Goal: Contribute content: Contribute content

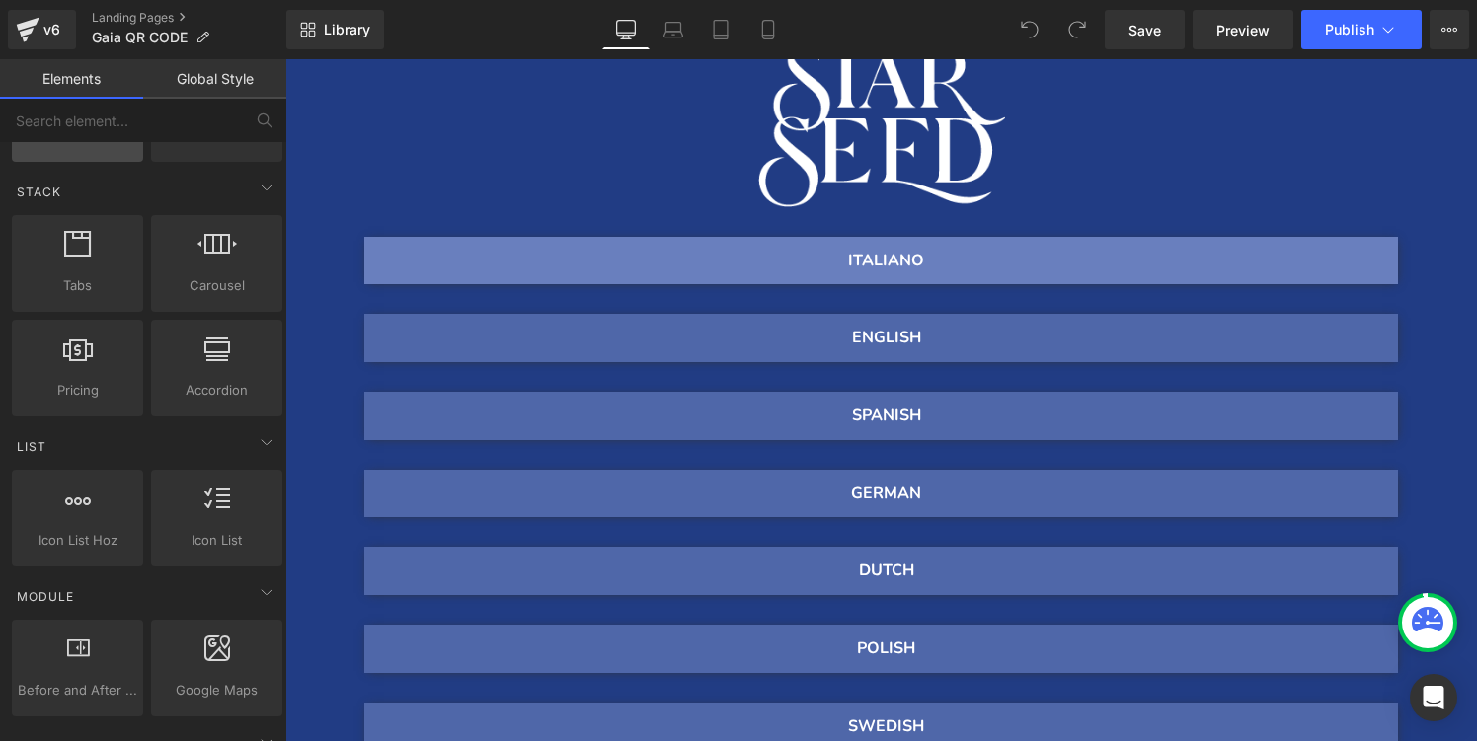
scroll to position [584, 0]
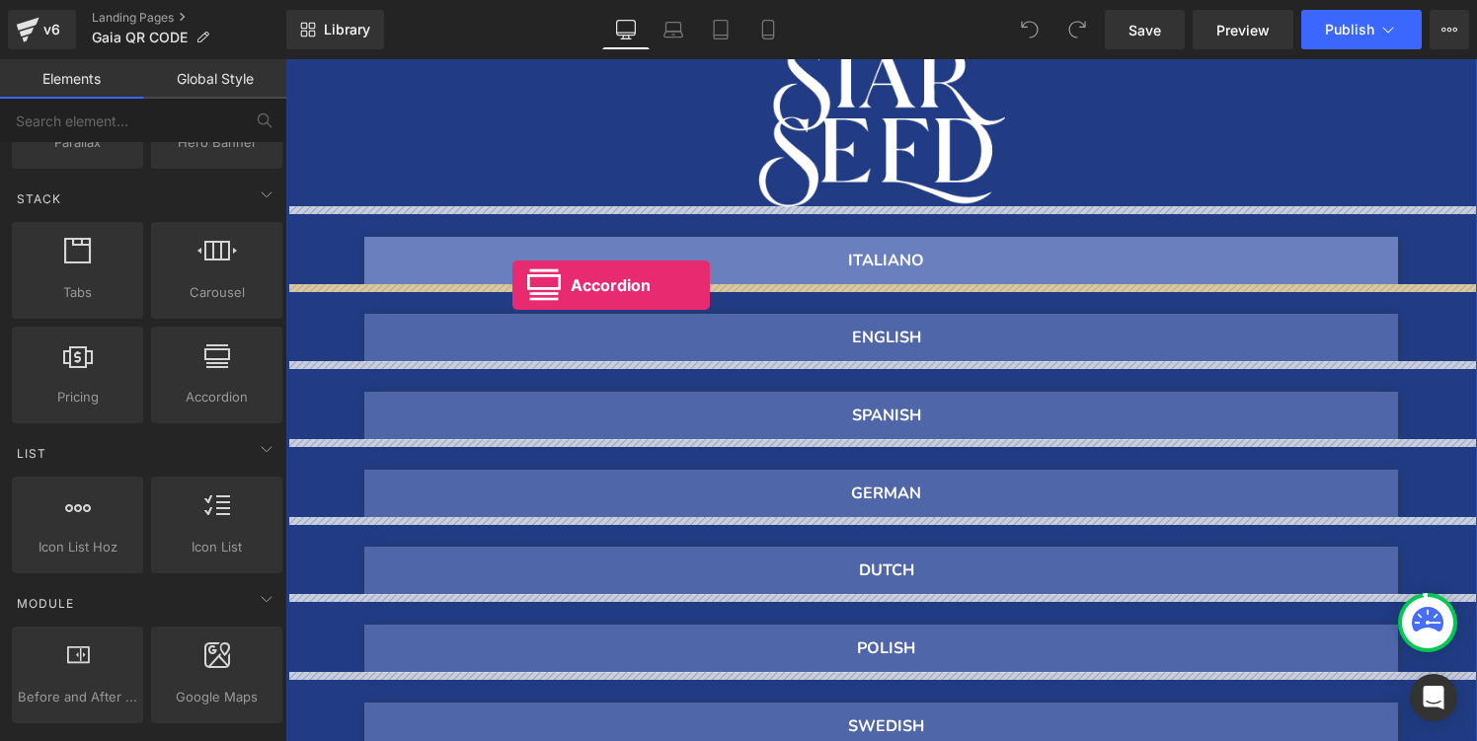
drag, startPoint x: 507, startPoint y: 423, endPoint x: 512, endPoint y: 285, distance: 137.4
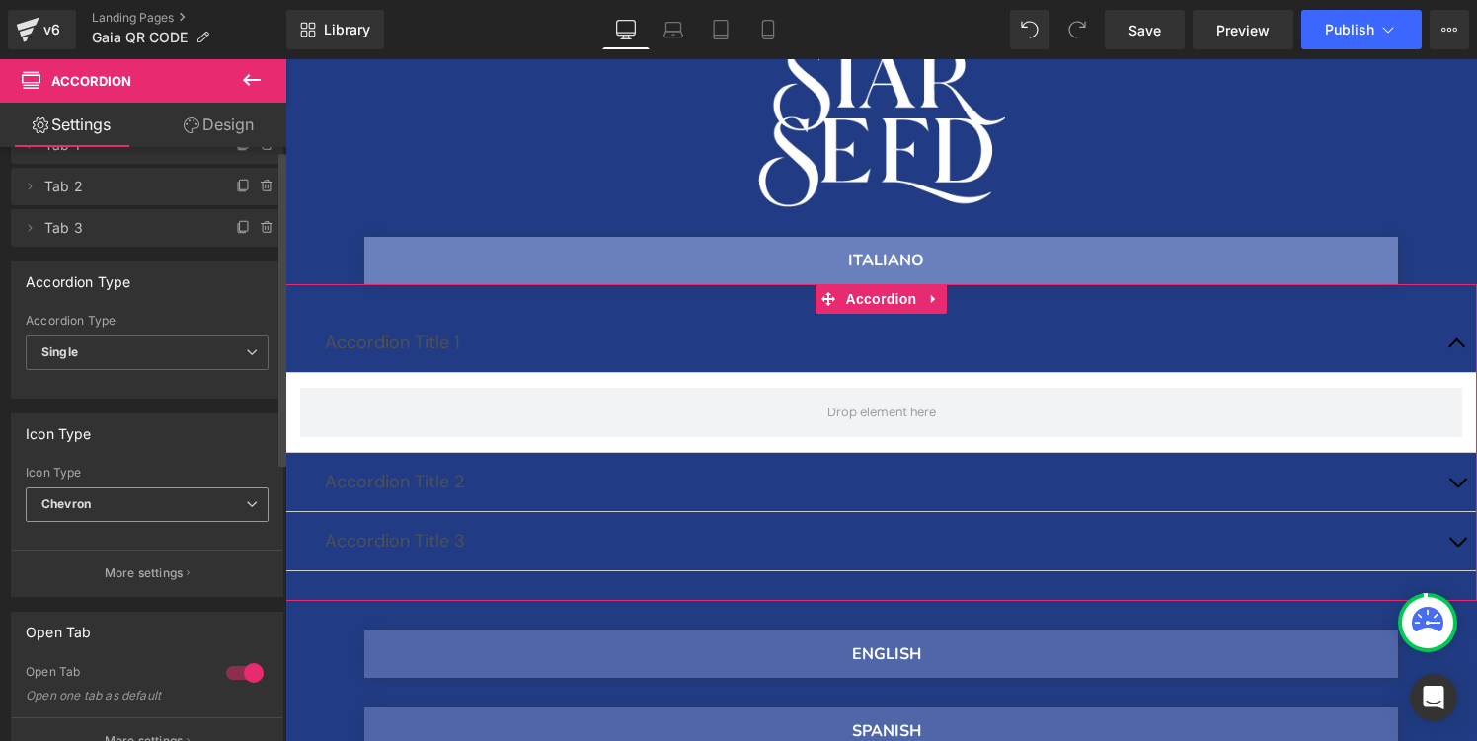
scroll to position [0, 0]
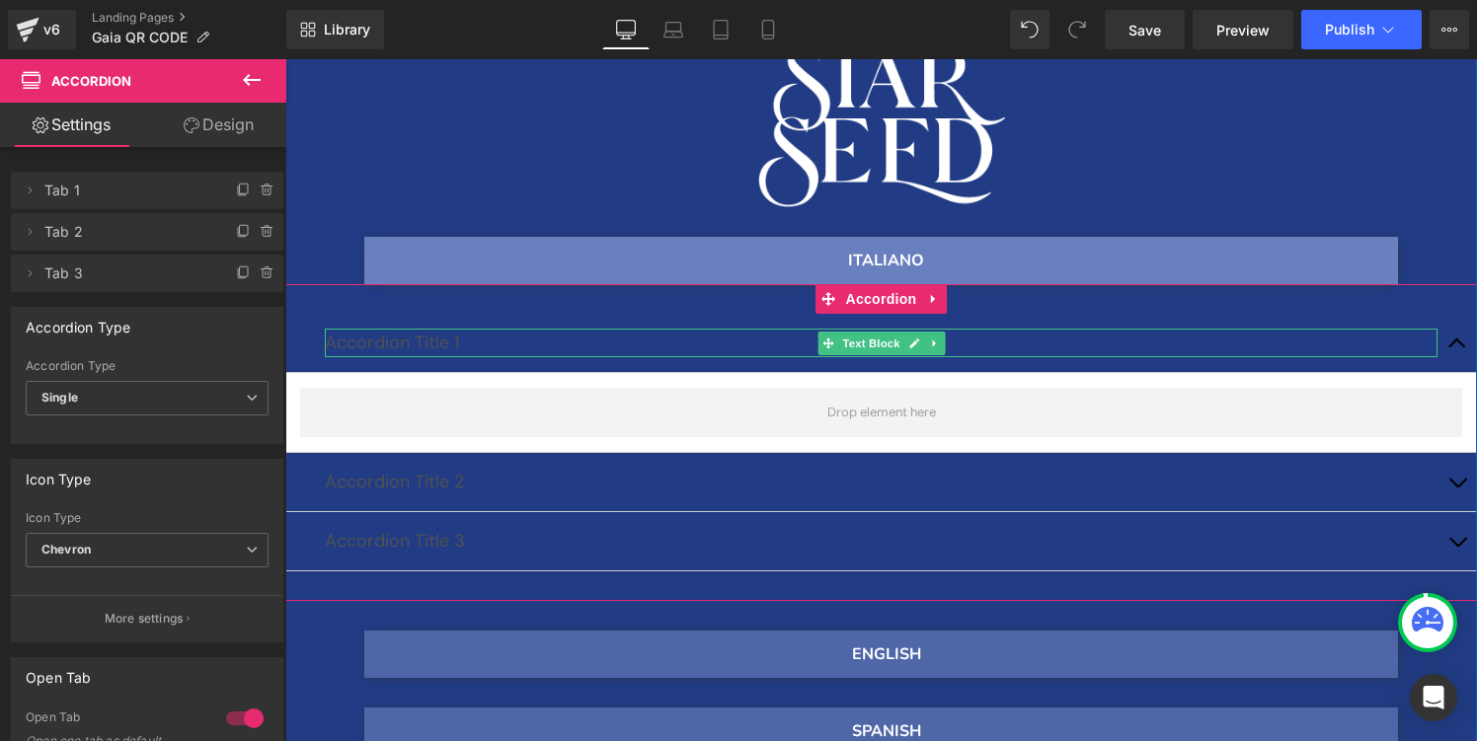
click at [398, 343] on p "Accordion Title 1" at bounding box center [881, 343] width 1113 height 29
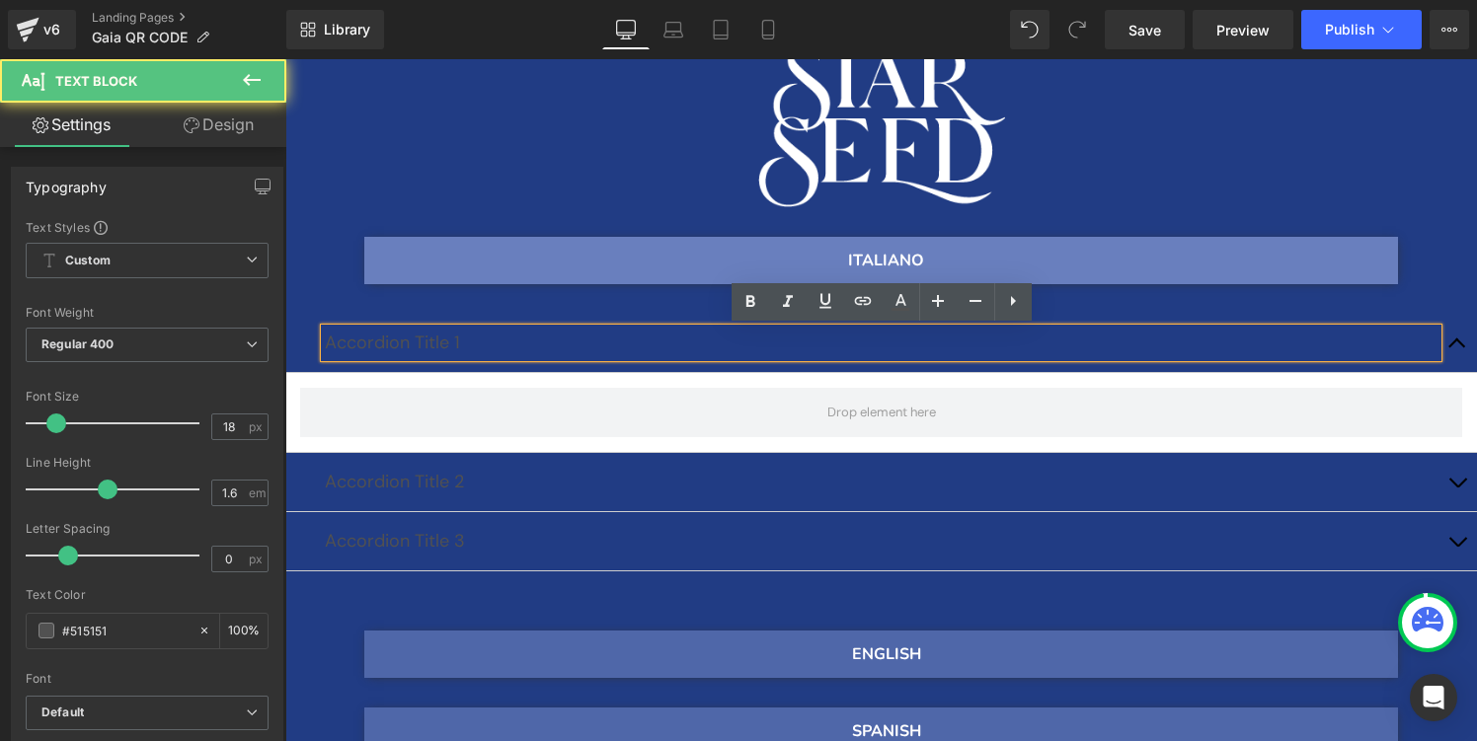
click at [398, 343] on p "Accordion Title 1" at bounding box center [881, 343] width 1113 height 29
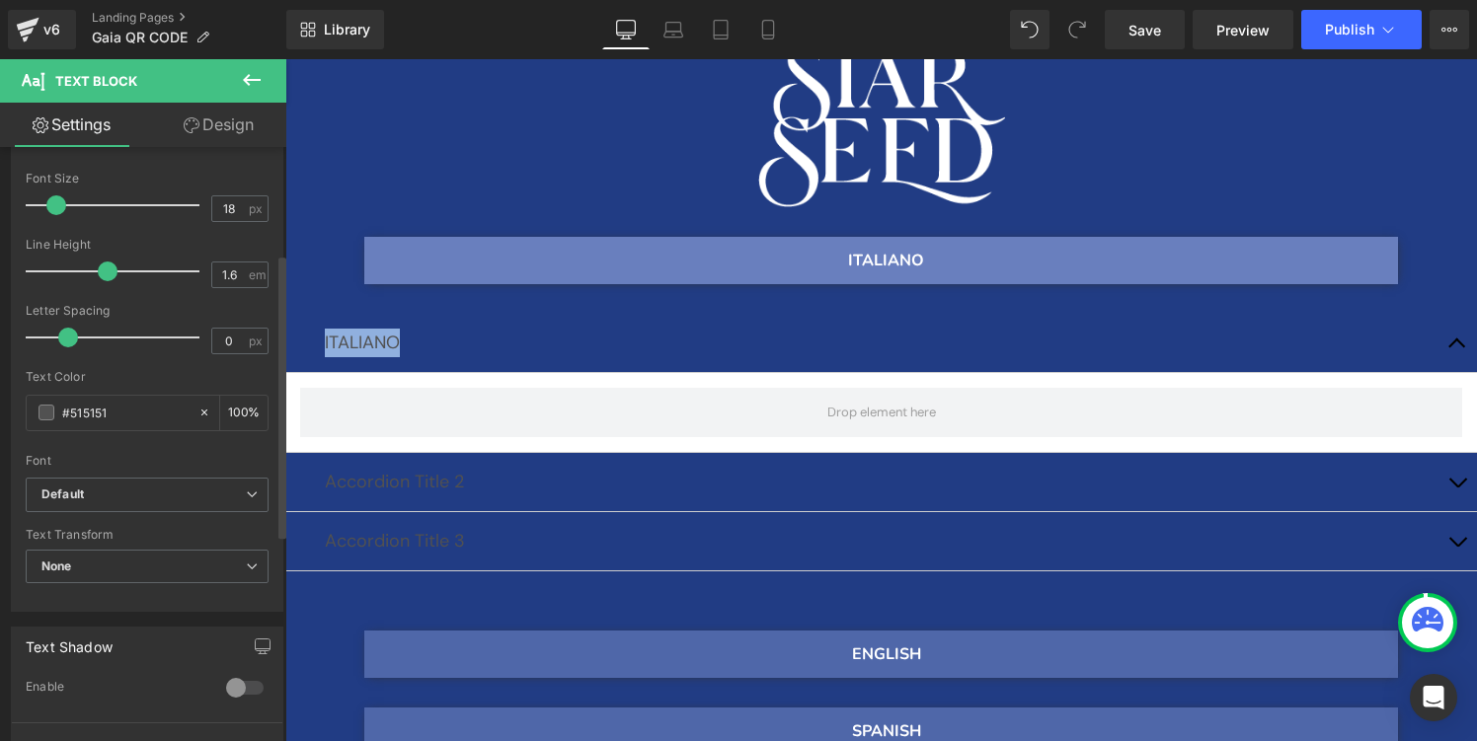
scroll to position [224, 0]
click at [197, 407] on icon at bounding box center [204, 407] width 14 height 14
type input "none"
type input "0"
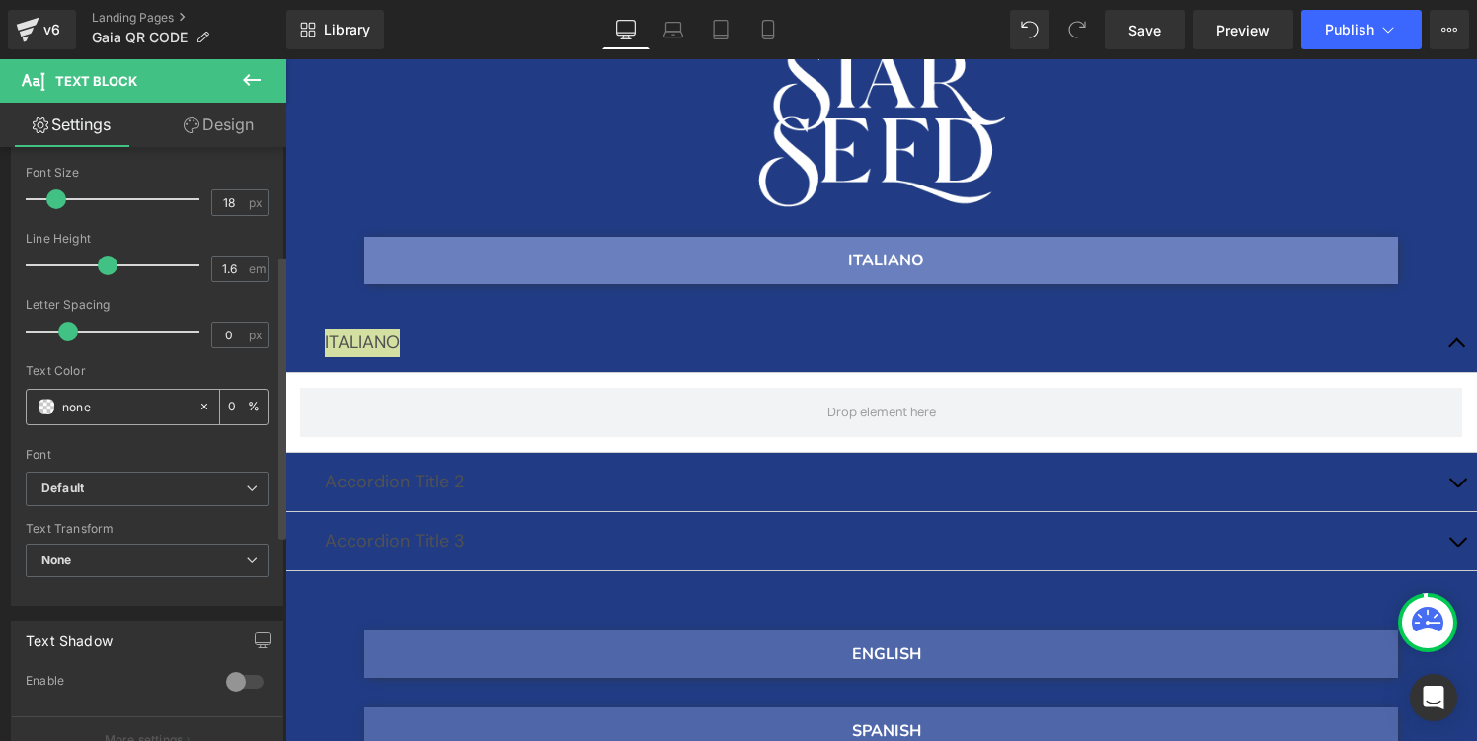
click at [43, 411] on span at bounding box center [47, 407] width 16 height 16
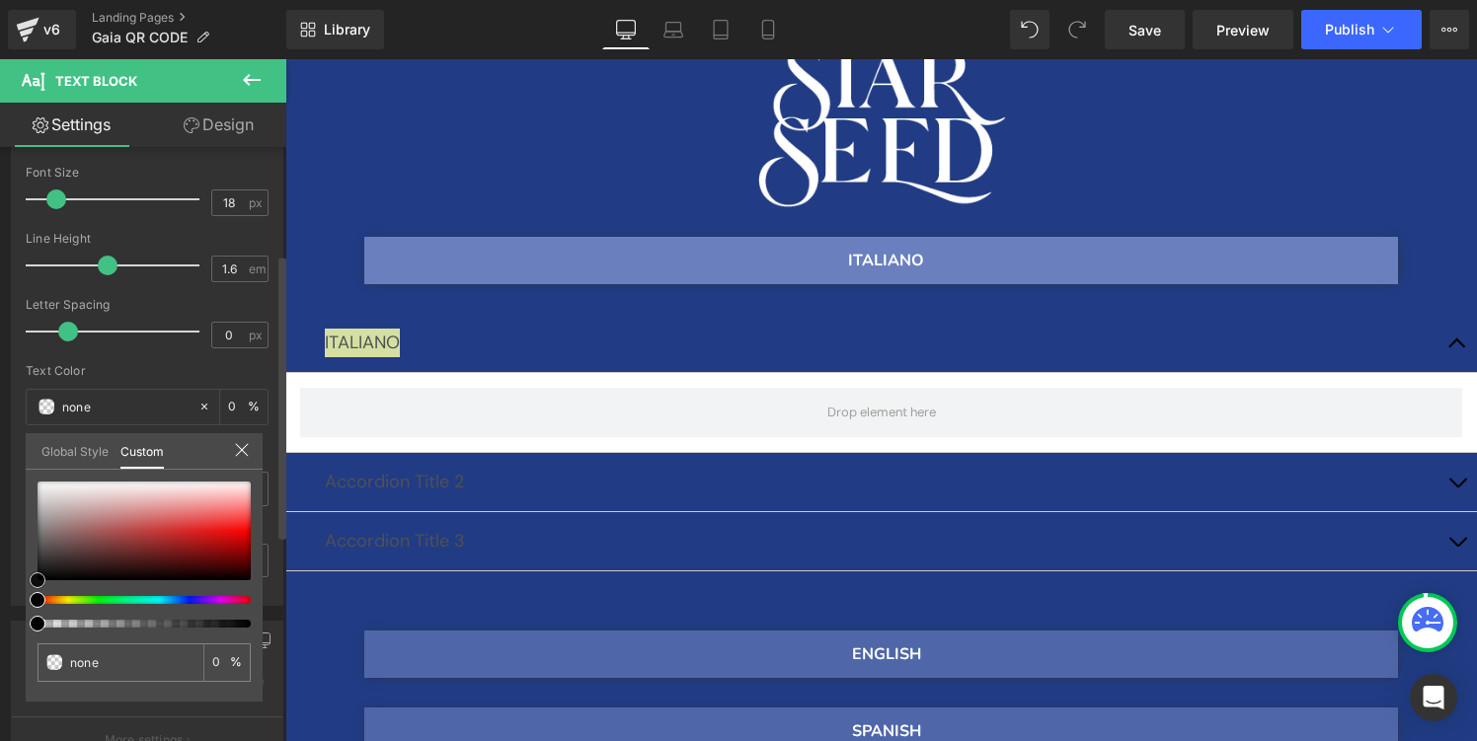
type input "#d3bfbf"
type input "100"
type input "#d3bfbf"
type input "100"
type input "#d7c5c5"
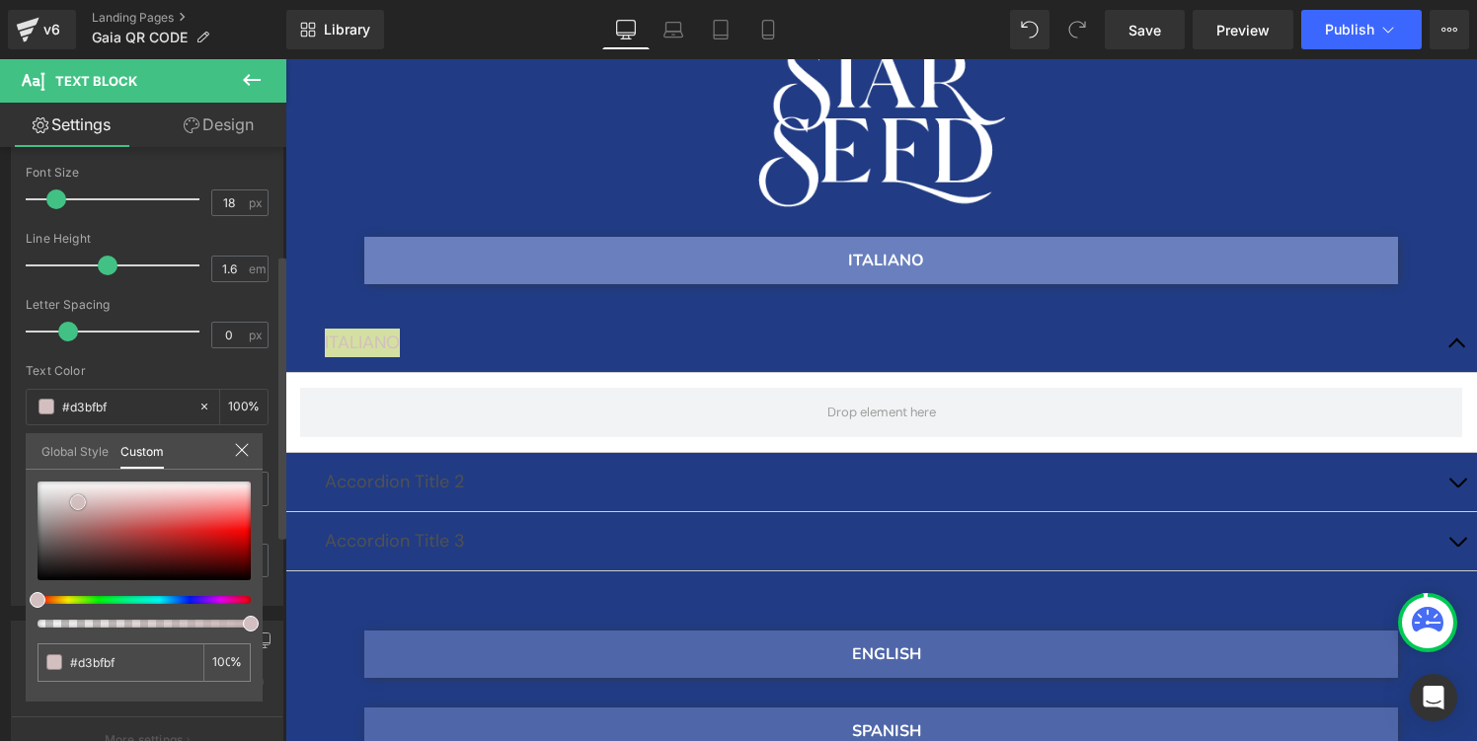
type input "#d7c5c5"
type input "#decece"
type input "#e1d0d0"
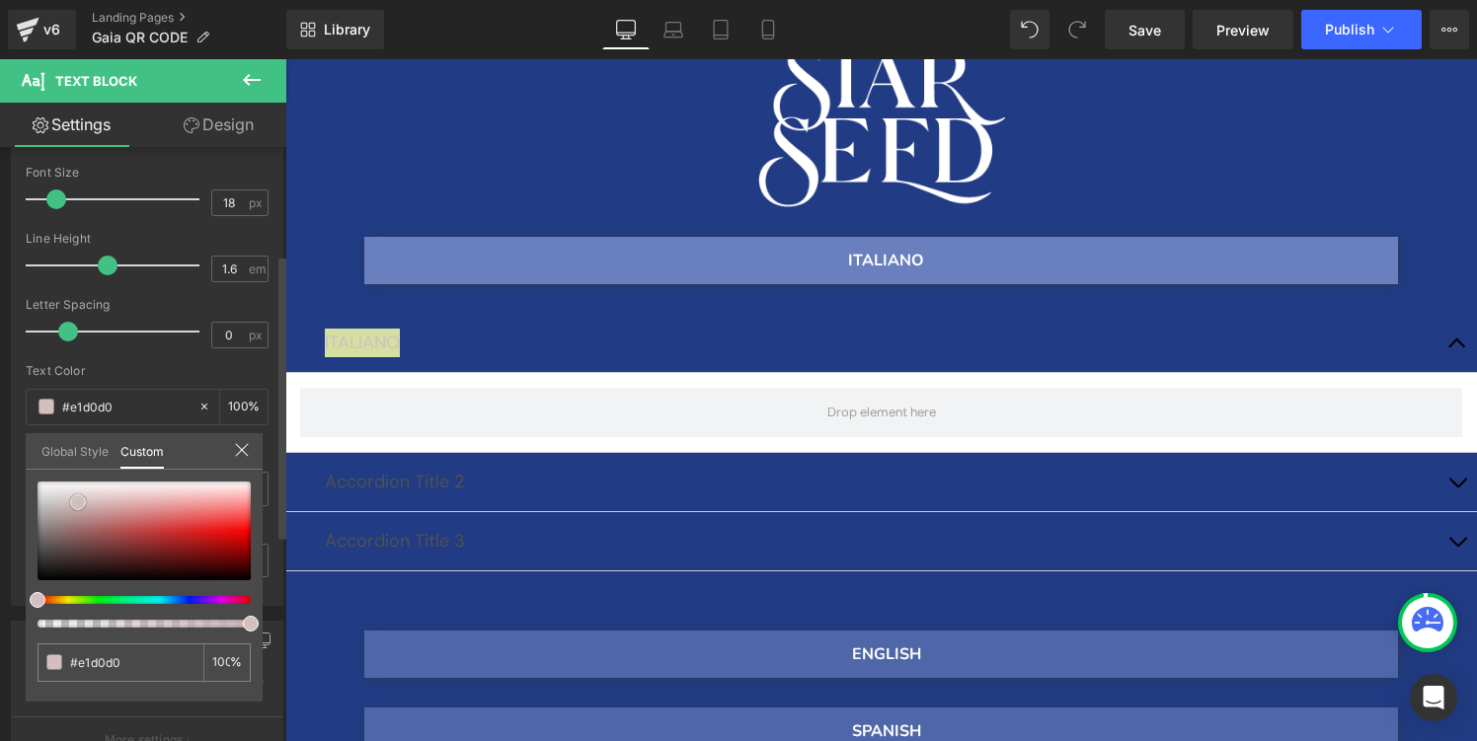
type input "#e3d3d3"
type input "#e7d9d9"
type input "#efe5e5"
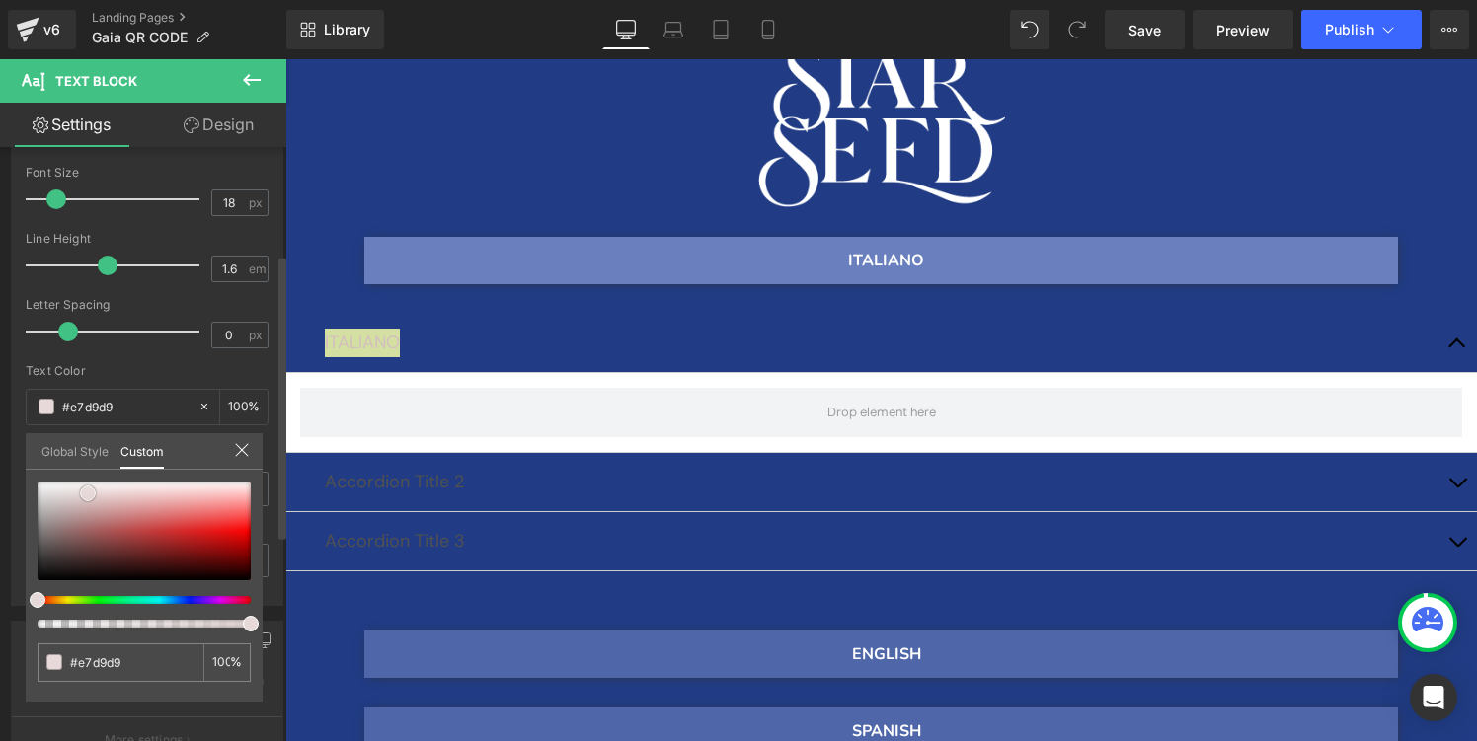
type input "#efe5e5"
type input "#f5efef"
type input "#fbf8f8"
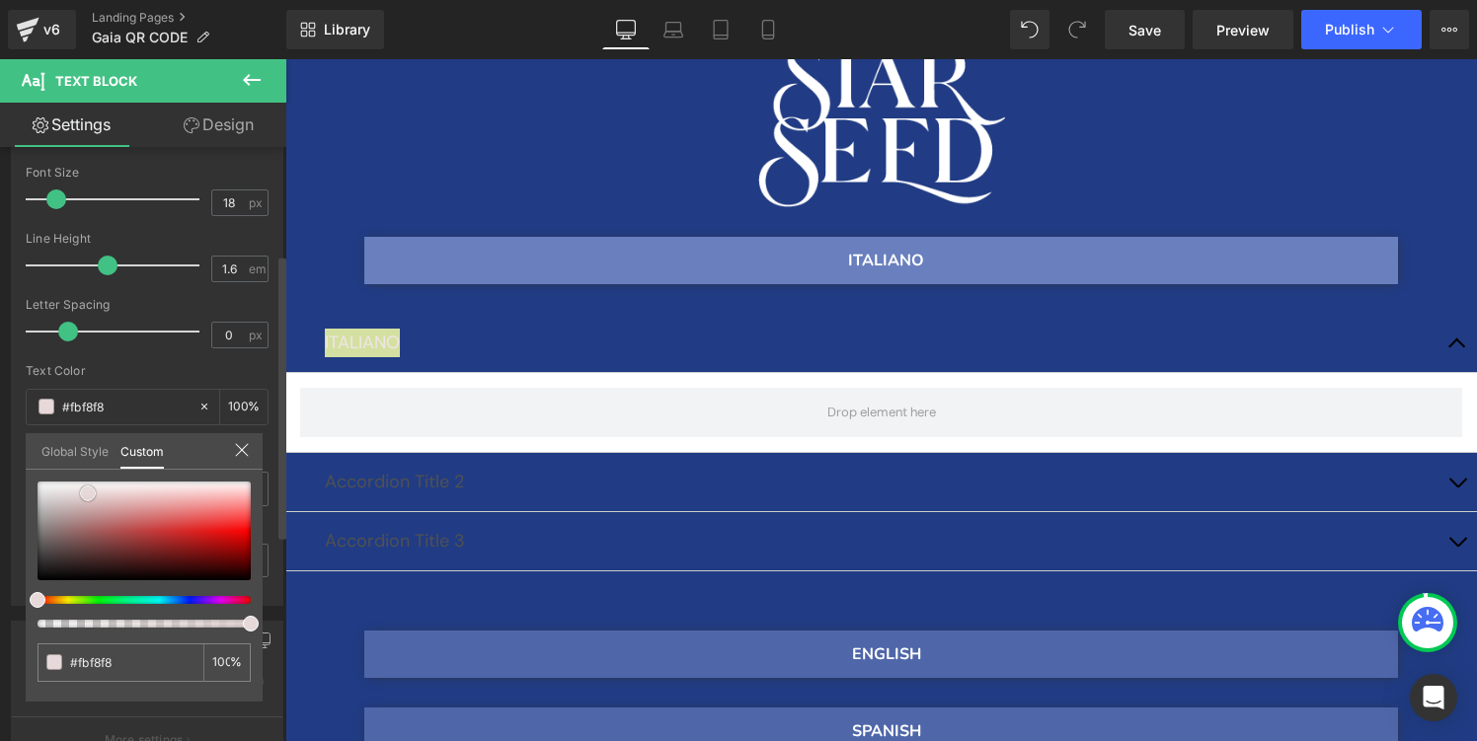
type input "#fdfbfb"
drag, startPoint x: 78, startPoint y: 503, endPoint x: 94, endPoint y: 483, distance: 25.3
click at [94, 483] on div at bounding box center [144, 531] width 213 height 99
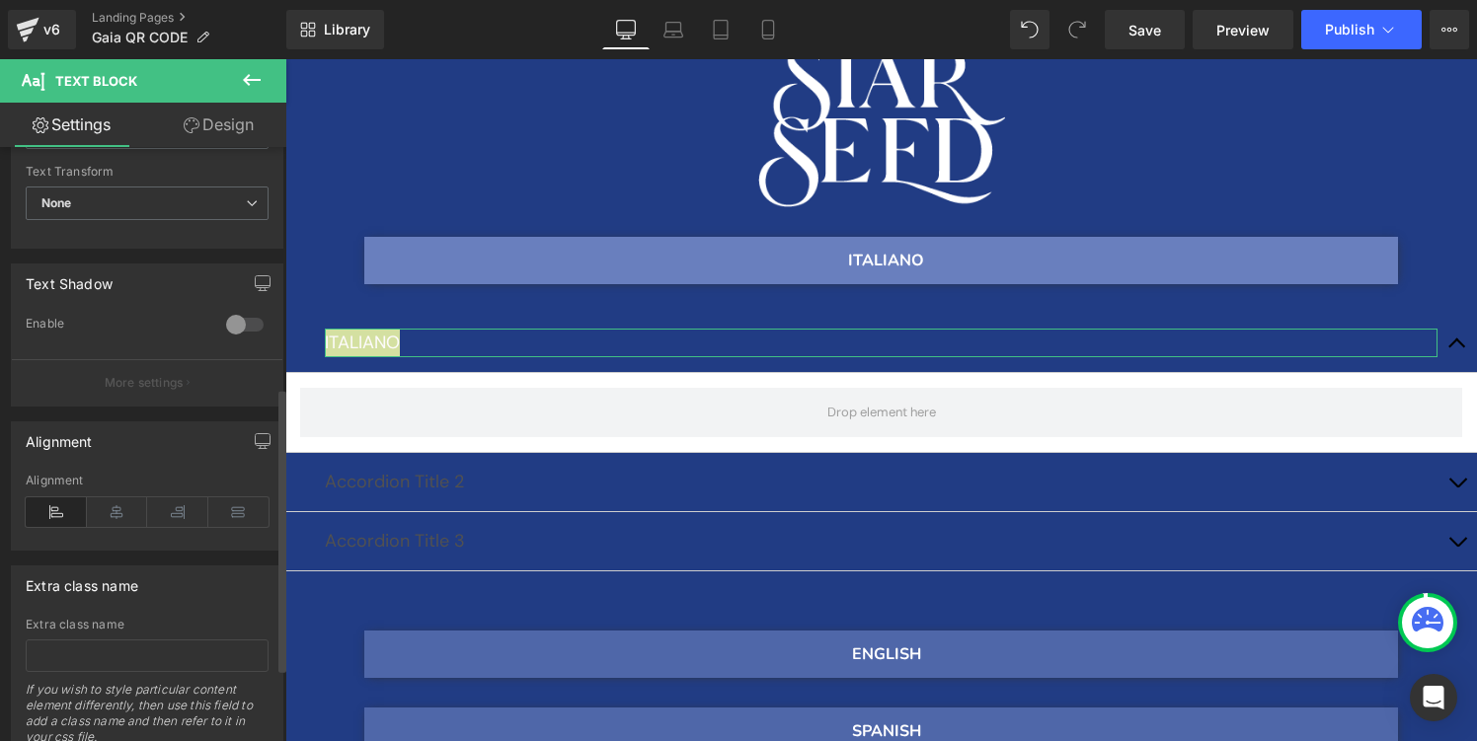
scroll to position [620, 0]
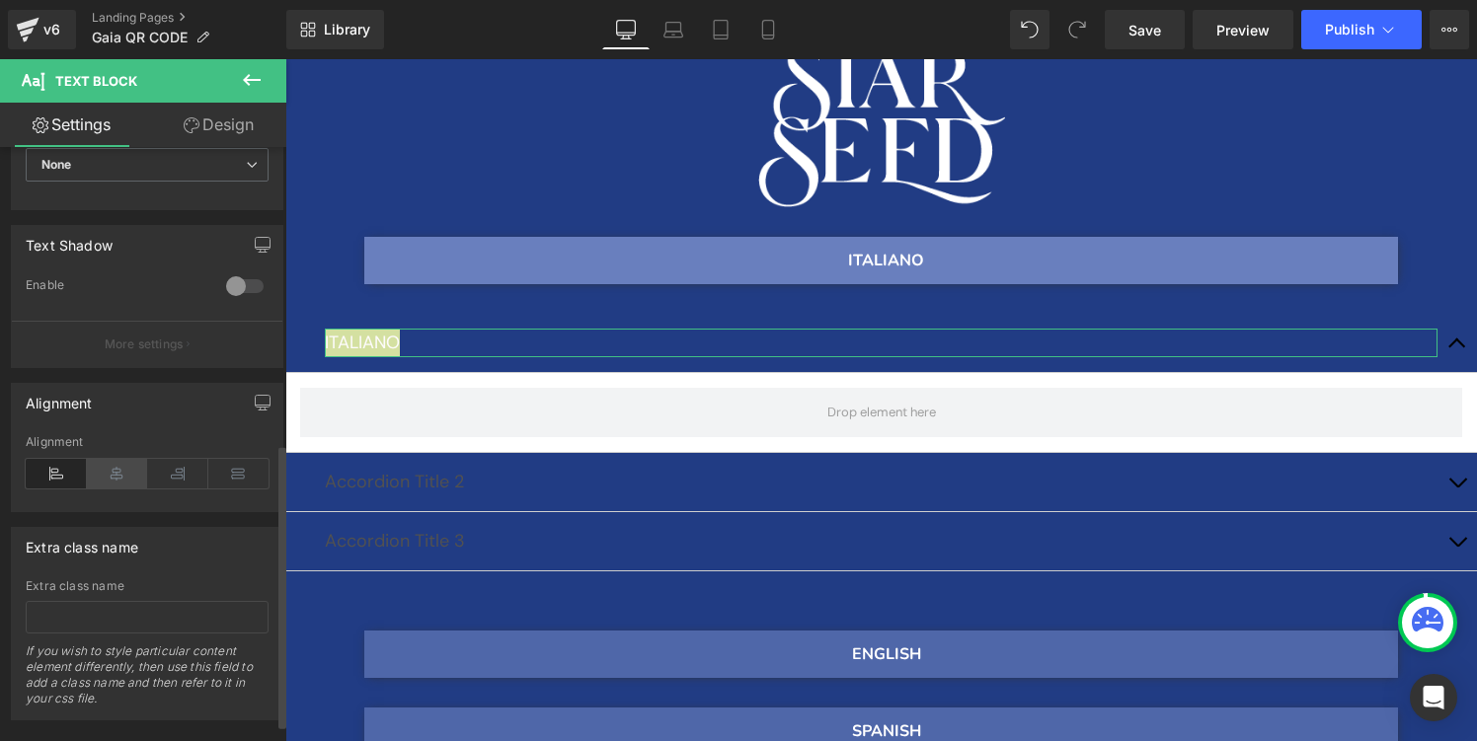
click at [119, 476] on icon at bounding box center [117, 474] width 61 height 30
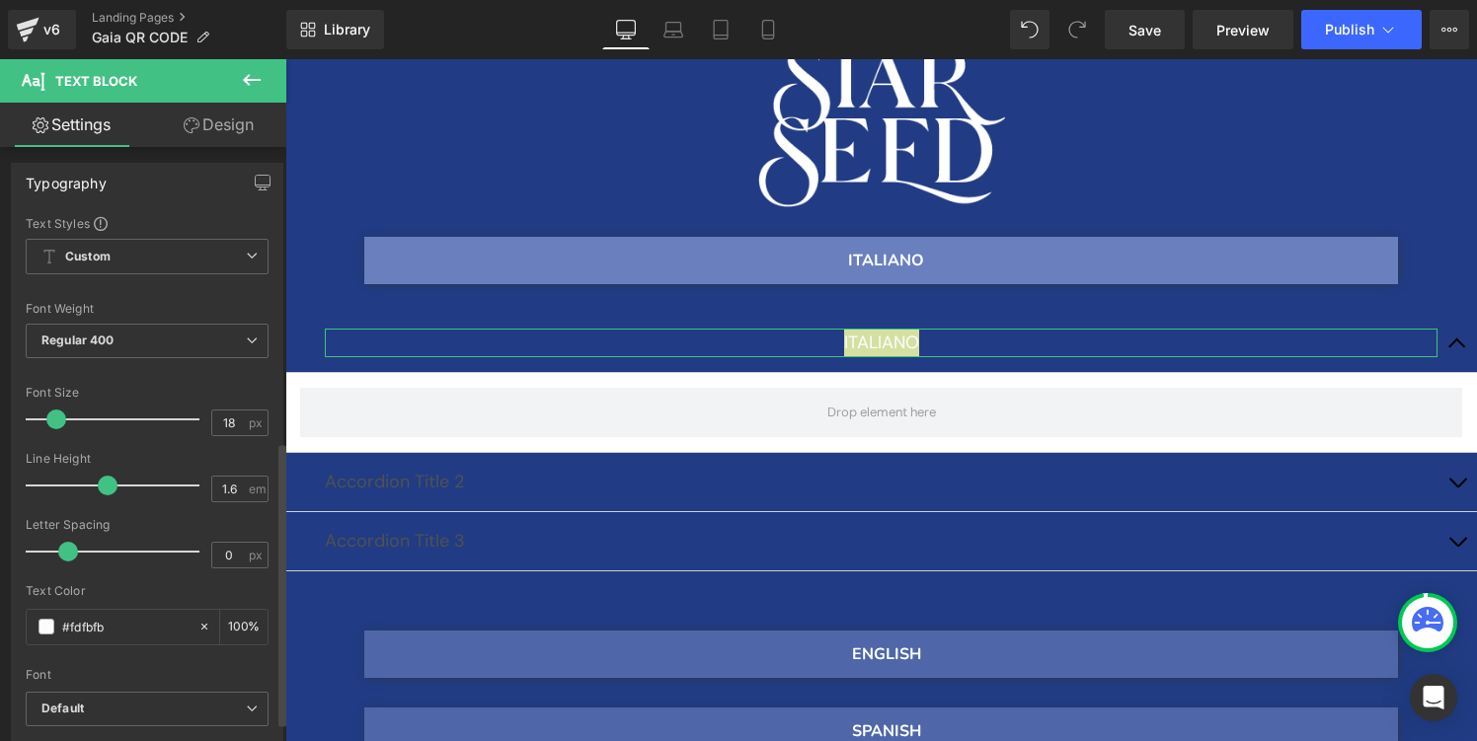
scroll to position [0, 0]
click at [243, 81] on icon at bounding box center [252, 80] width 24 height 24
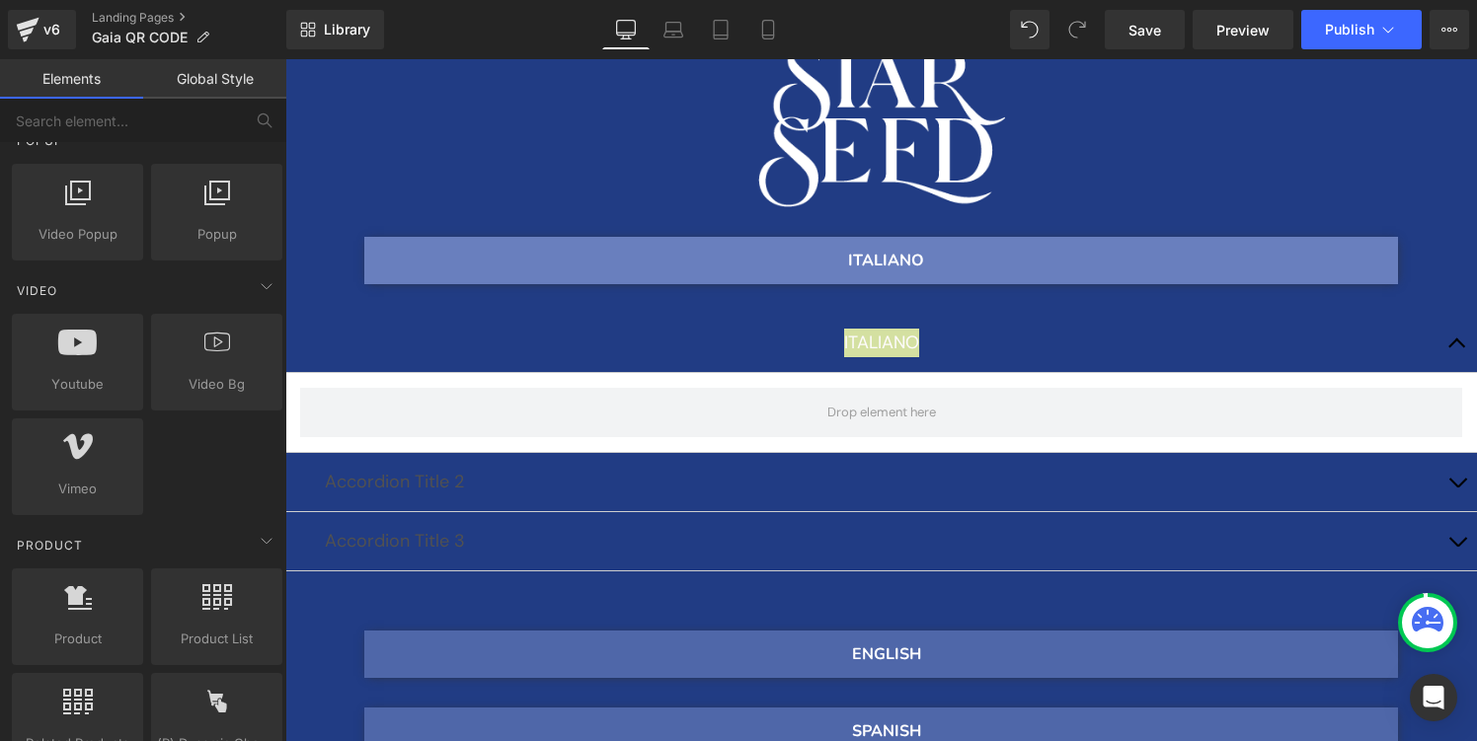
scroll to position [1220, 0]
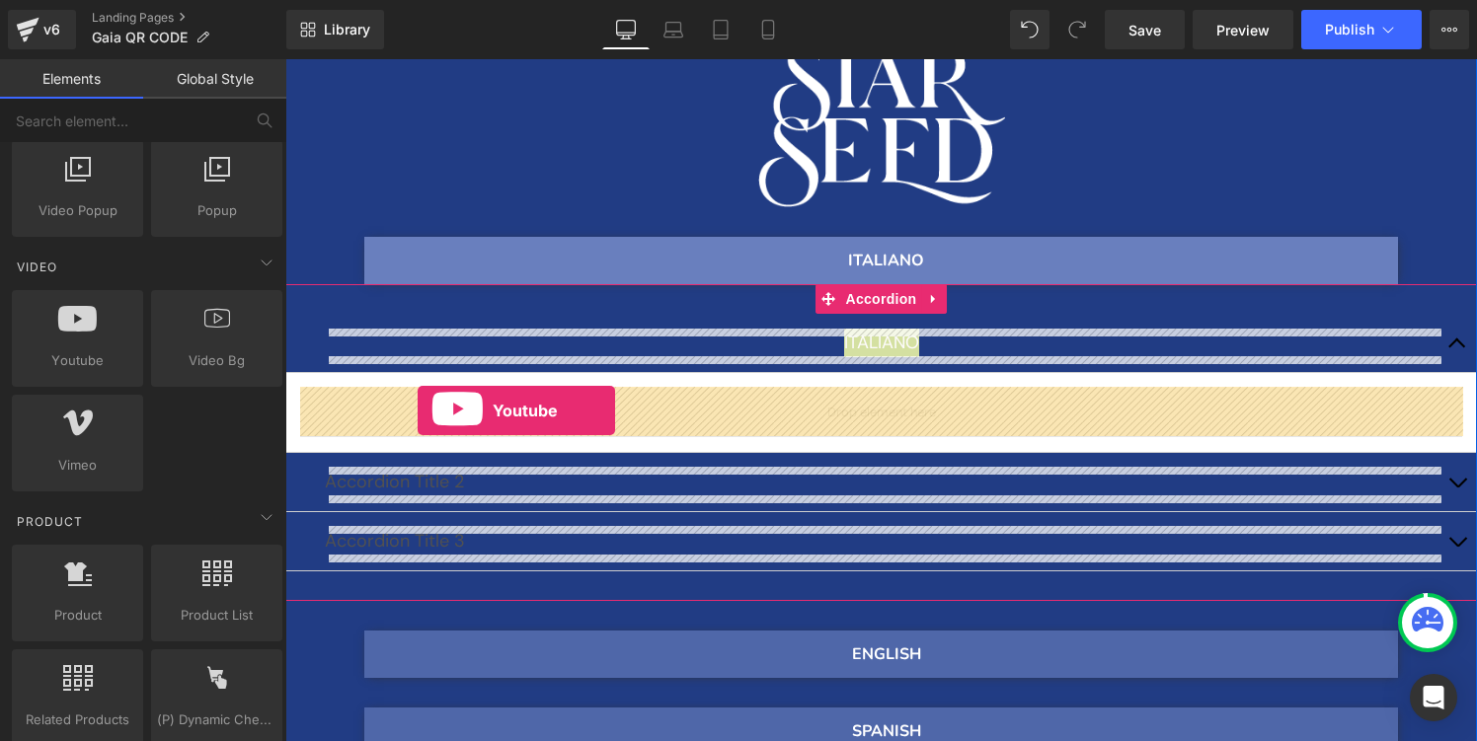
drag, startPoint x: 358, startPoint y: 417, endPoint x: 418, endPoint y: 411, distance: 59.5
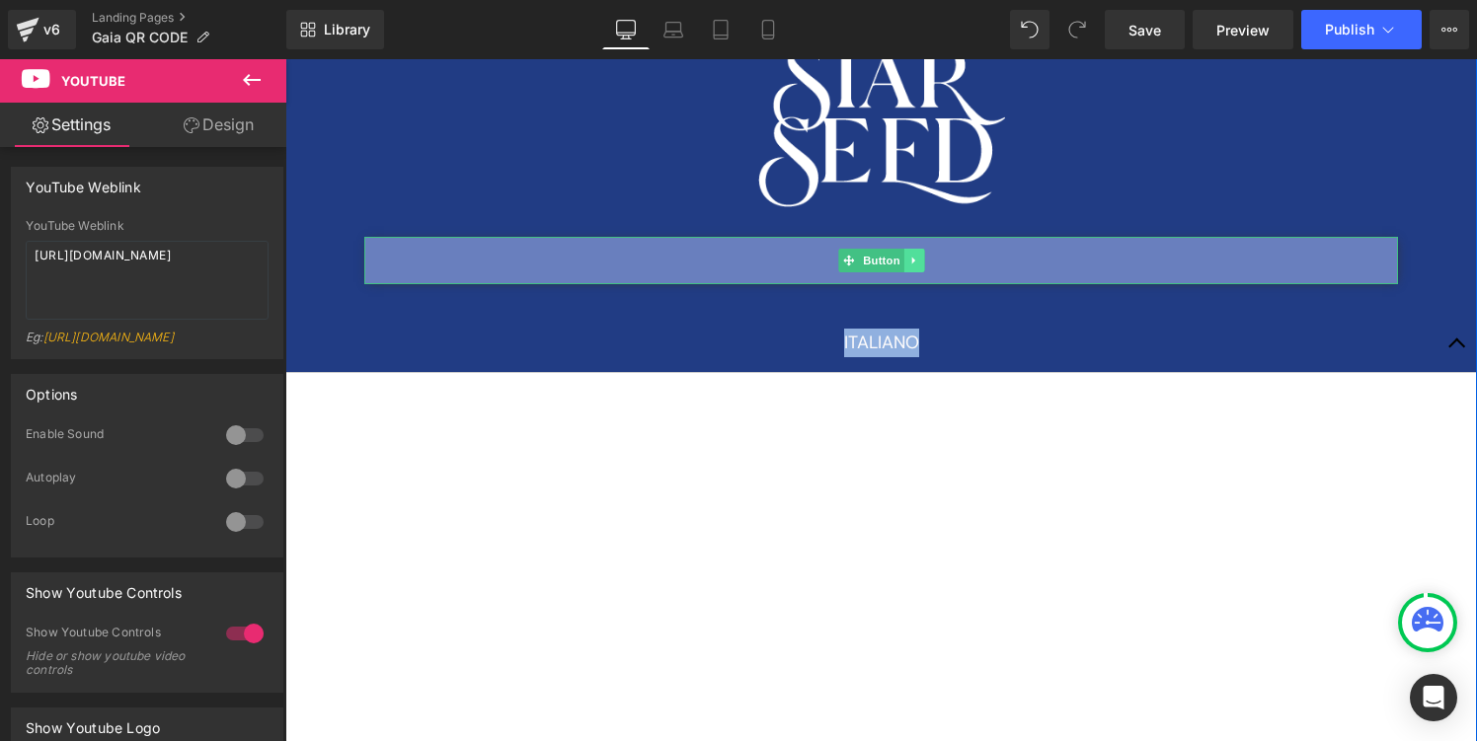
click at [913, 257] on icon at bounding box center [913, 261] width 11 height 12
click at [923, 259] on icon at bounding box center [923, 260] width 11 height 11
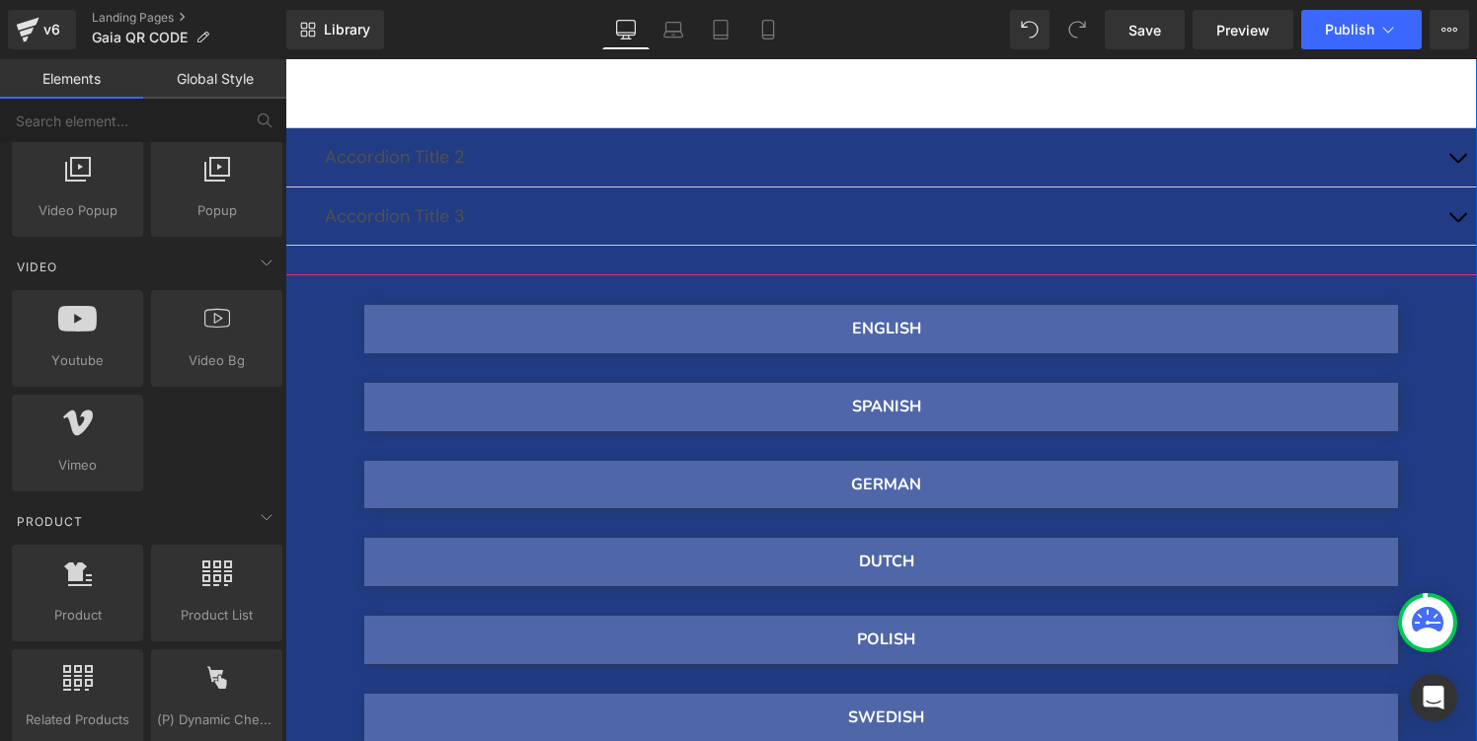
scroll to position [1148, 0]
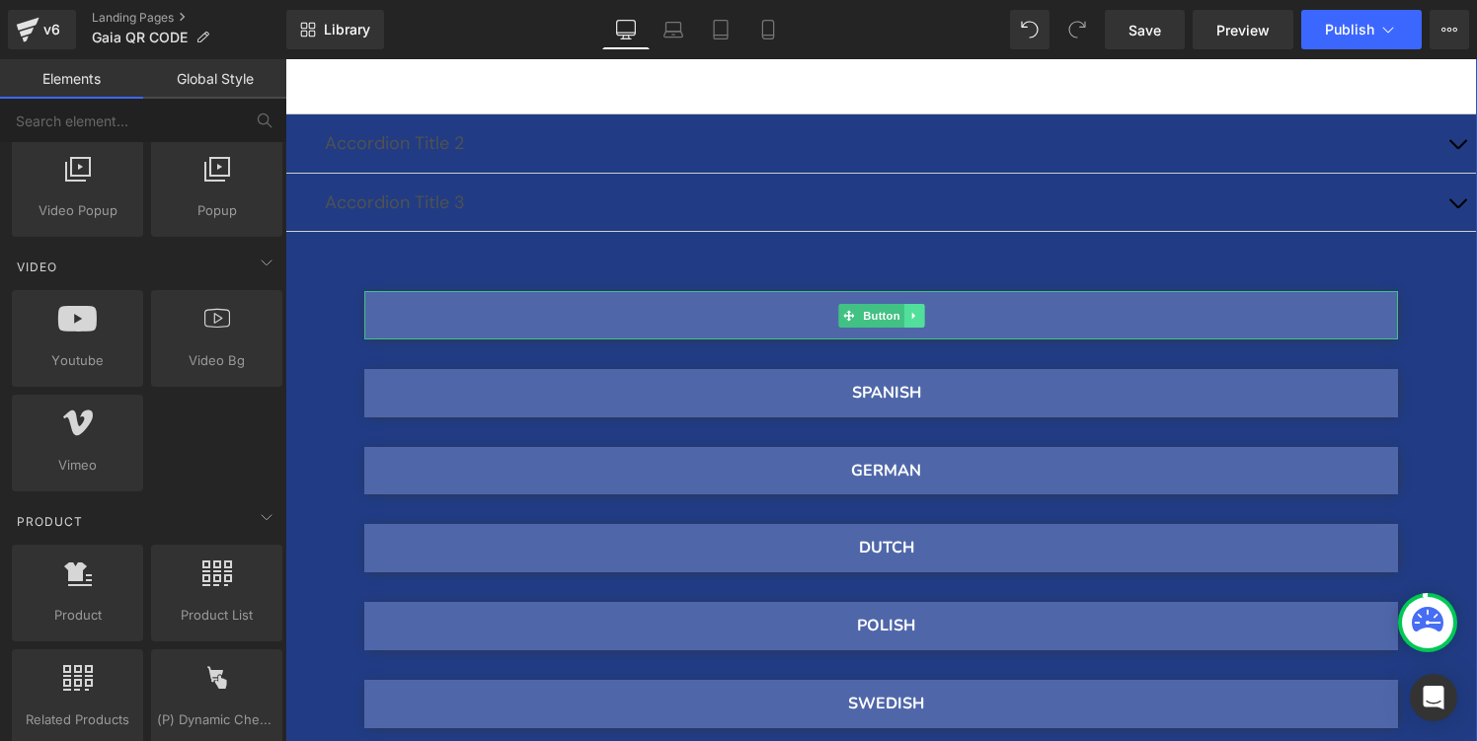
click at [918, 315] on icon at bounding box center [913, 316] width 11 height 12
click at [921, 319] on icon at bounding box center [923, 315] width 11 height 11
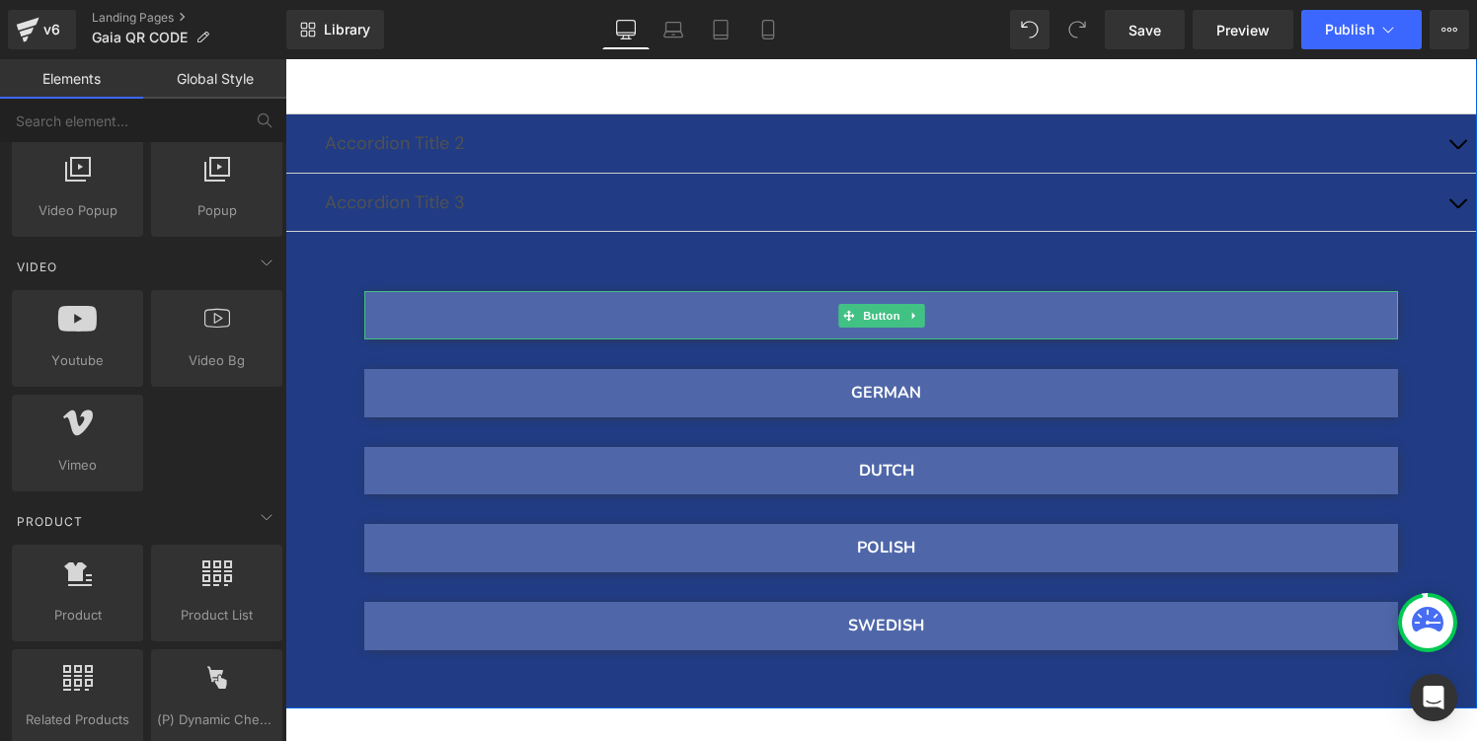
click at [921, 319] on link at bounding box center [913, 316] width 21 height 24
click at [925, 319] on icon at bounding box center [923, 315] width 11 height 11
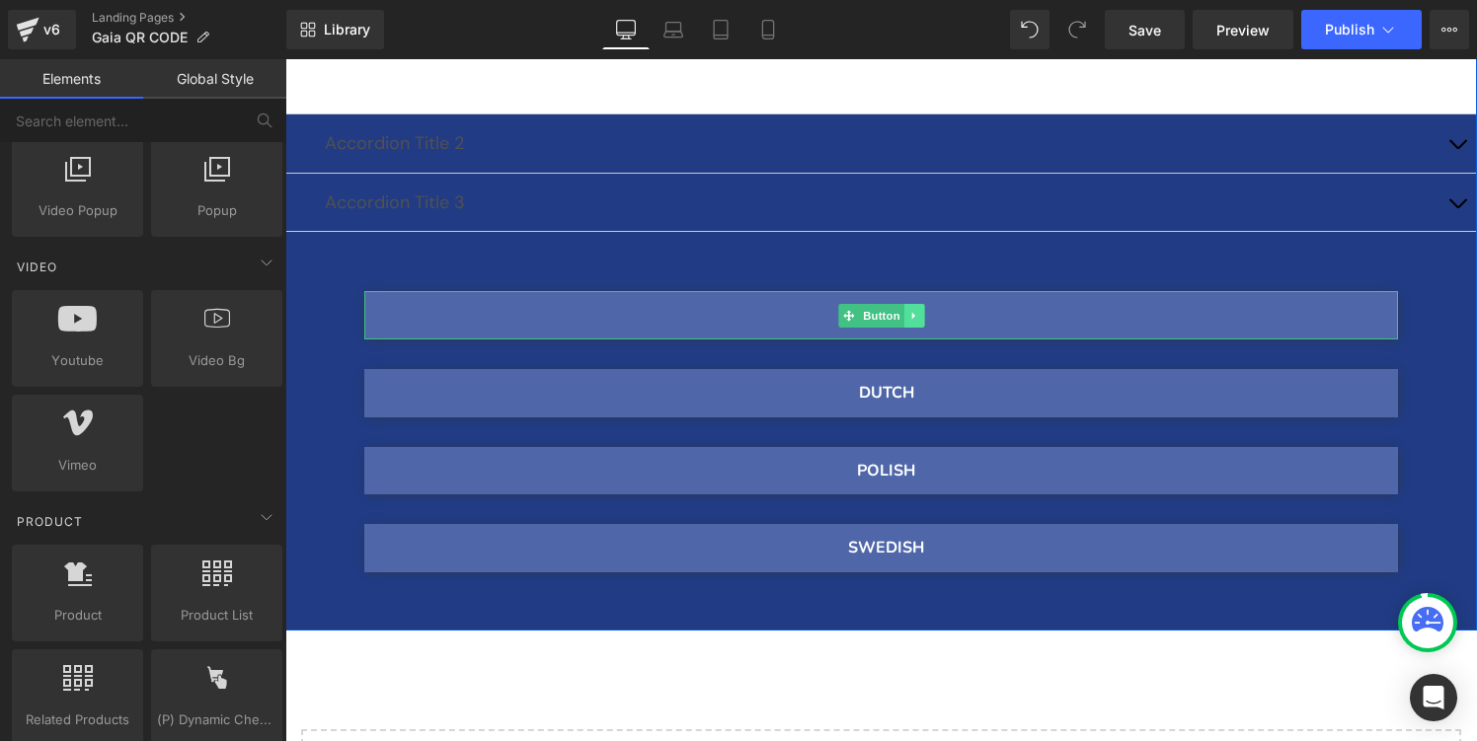
click at [920, 318] on link at bounding box center [913, 316] width 21 height 24
click at [921, 318] on icon at bounding box center [923, 315] width 11 height 11
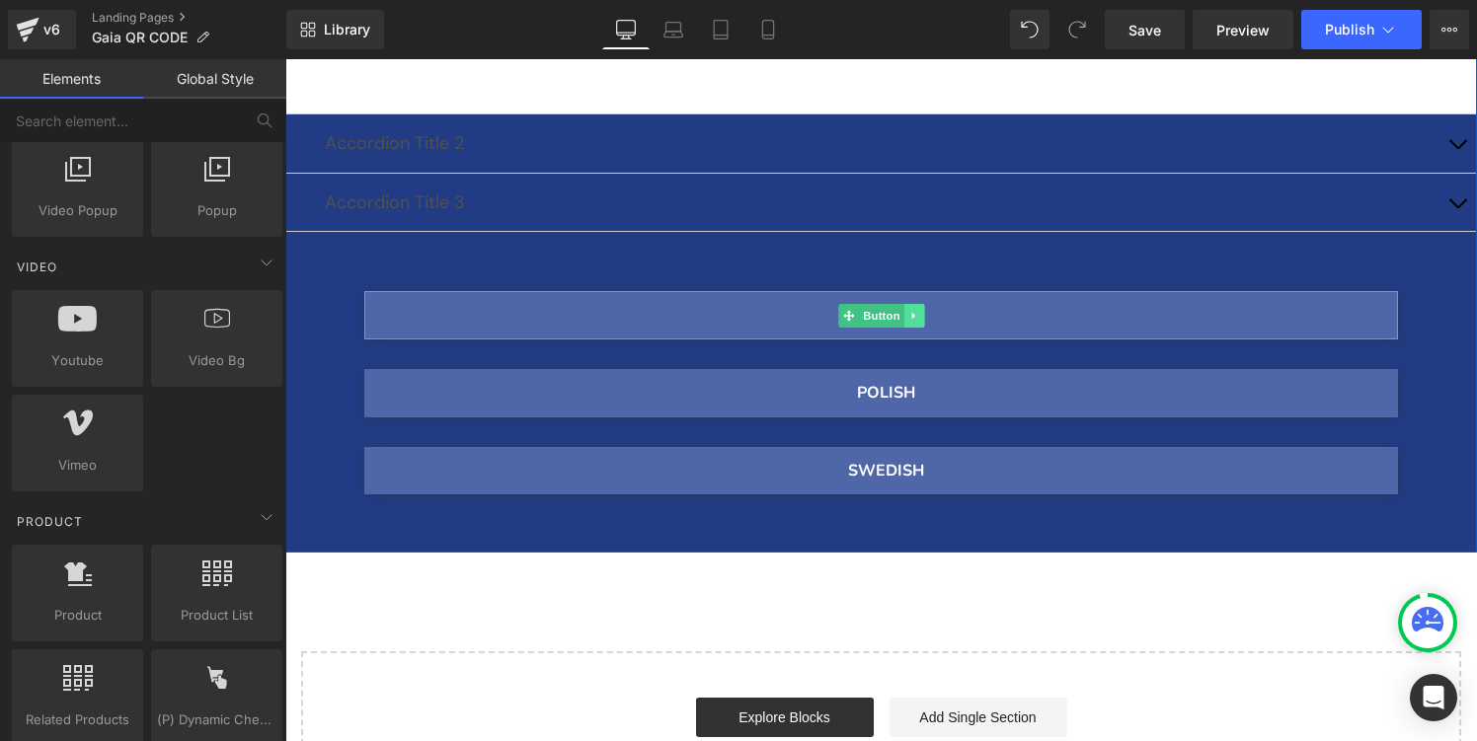
click at [921, 317] on link at bounding box center [913, 316] width 21 height 24
click at [921, 317] on icon at bounding box center [923, 315] width 11 height 11
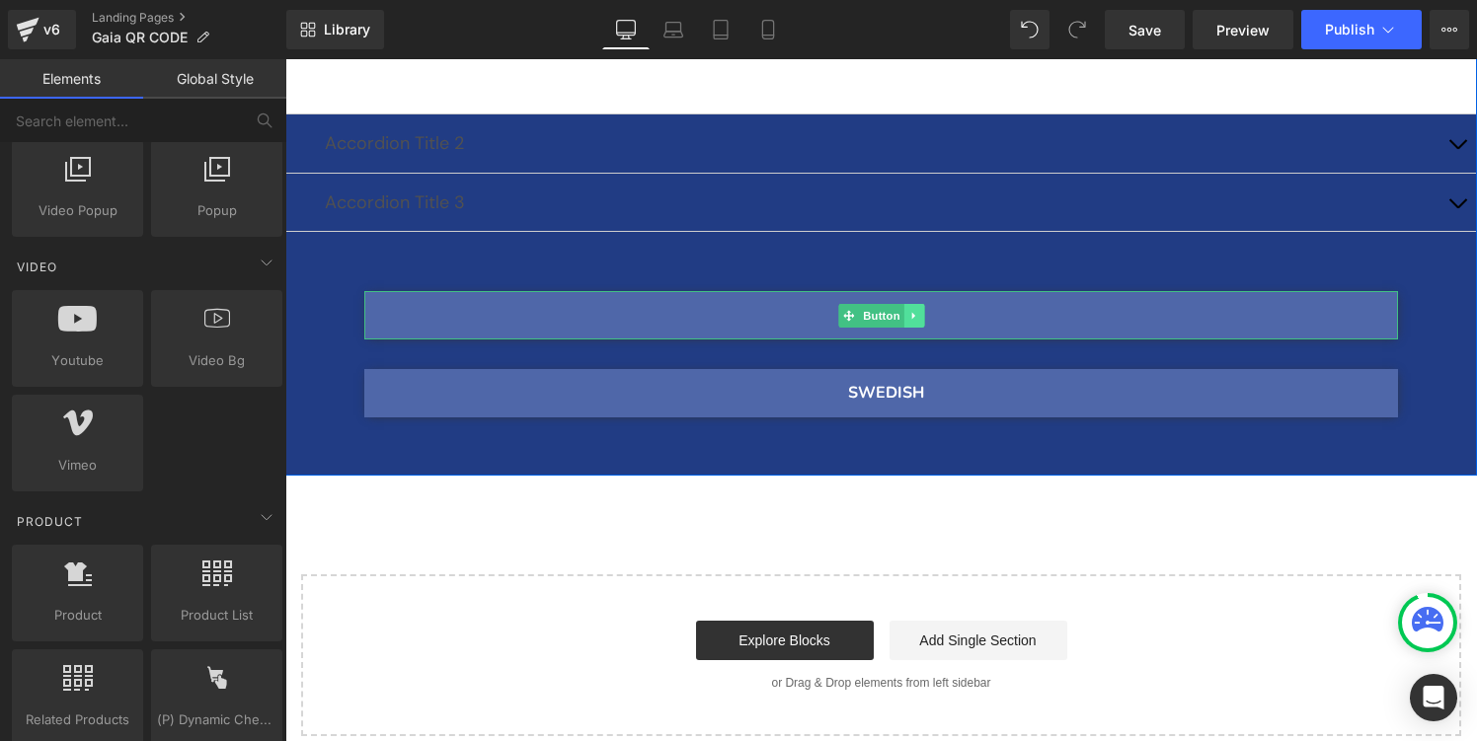
click at [919, 317] on icon at bounding box center [913, 316] width 11 height 12
click at [922, 317] on icon at bounding box center [923, 316] width 11 height 12
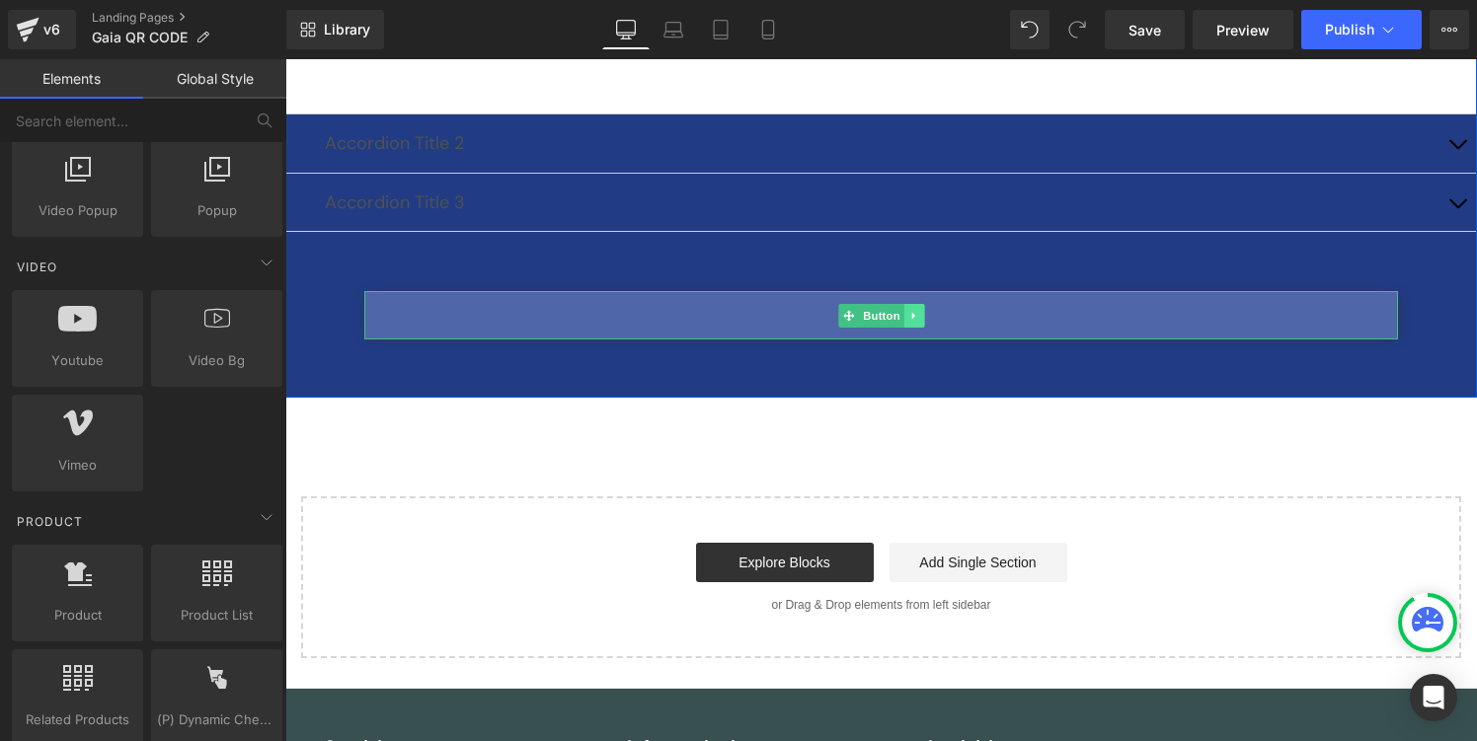
click at [919, 317] on link at bounding box center [913, 316] width 21 height 24
click at [926, 317] on icon at bounding box center [923, 316] width 11 height 12
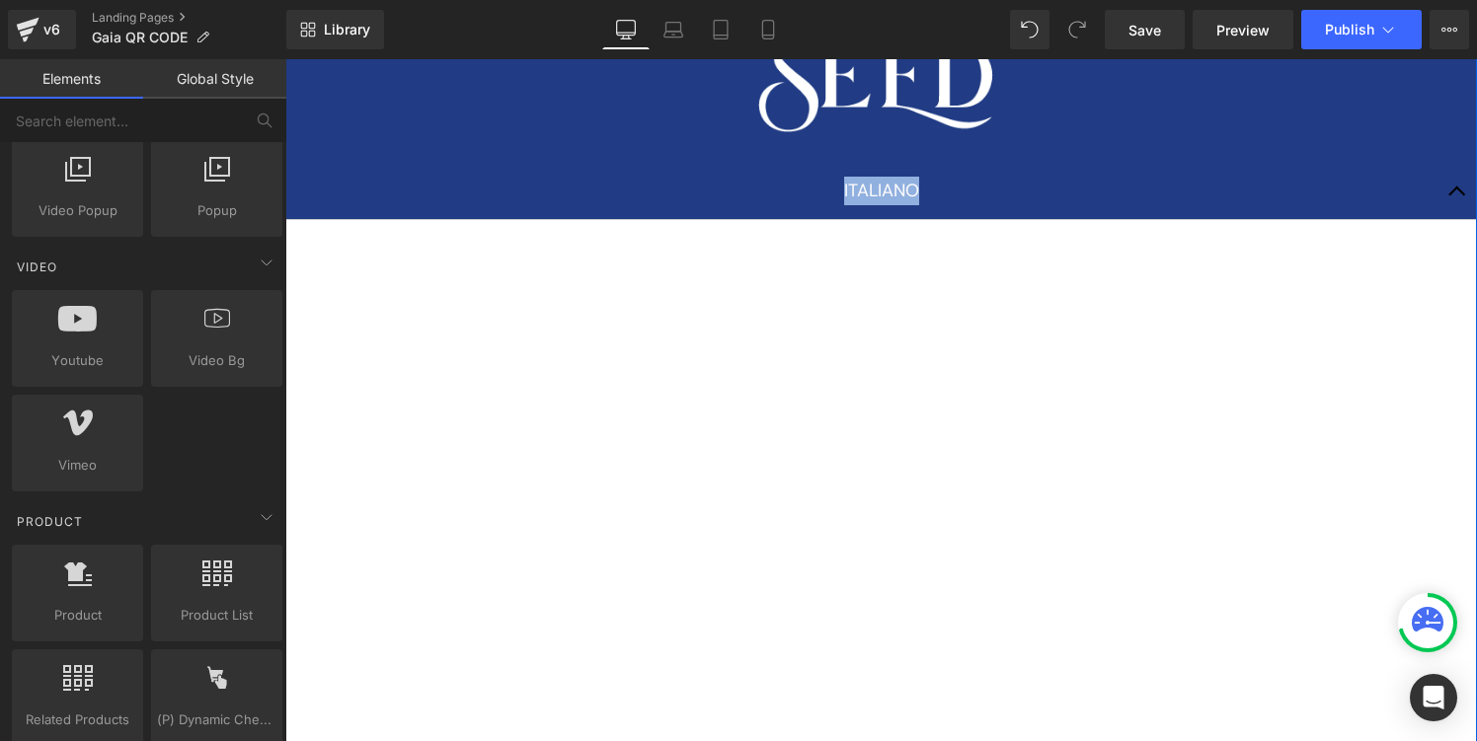
scroll to position [349, 0]
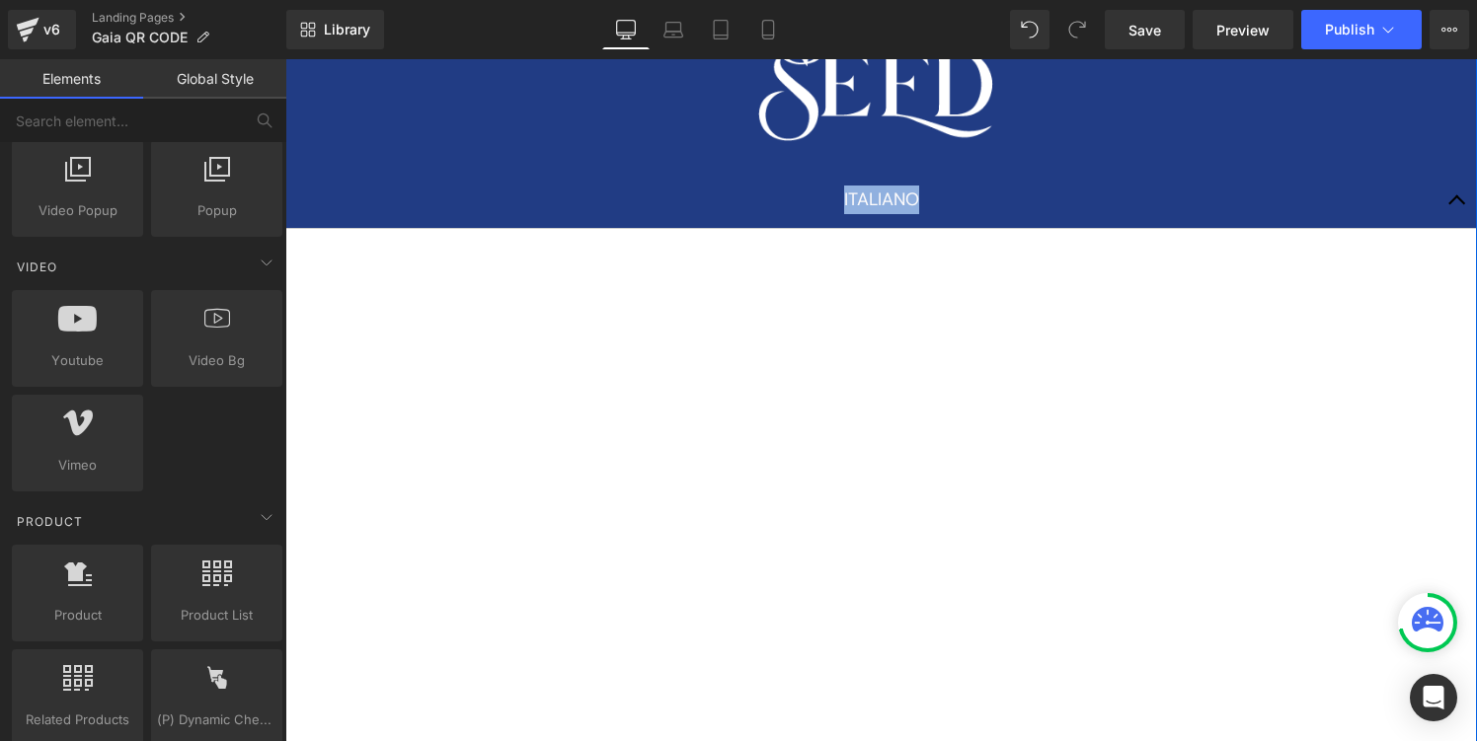
click at [914, 197] on div "ITALIANO Text Block" at bounding box center [881, 200] width 1113 height 29
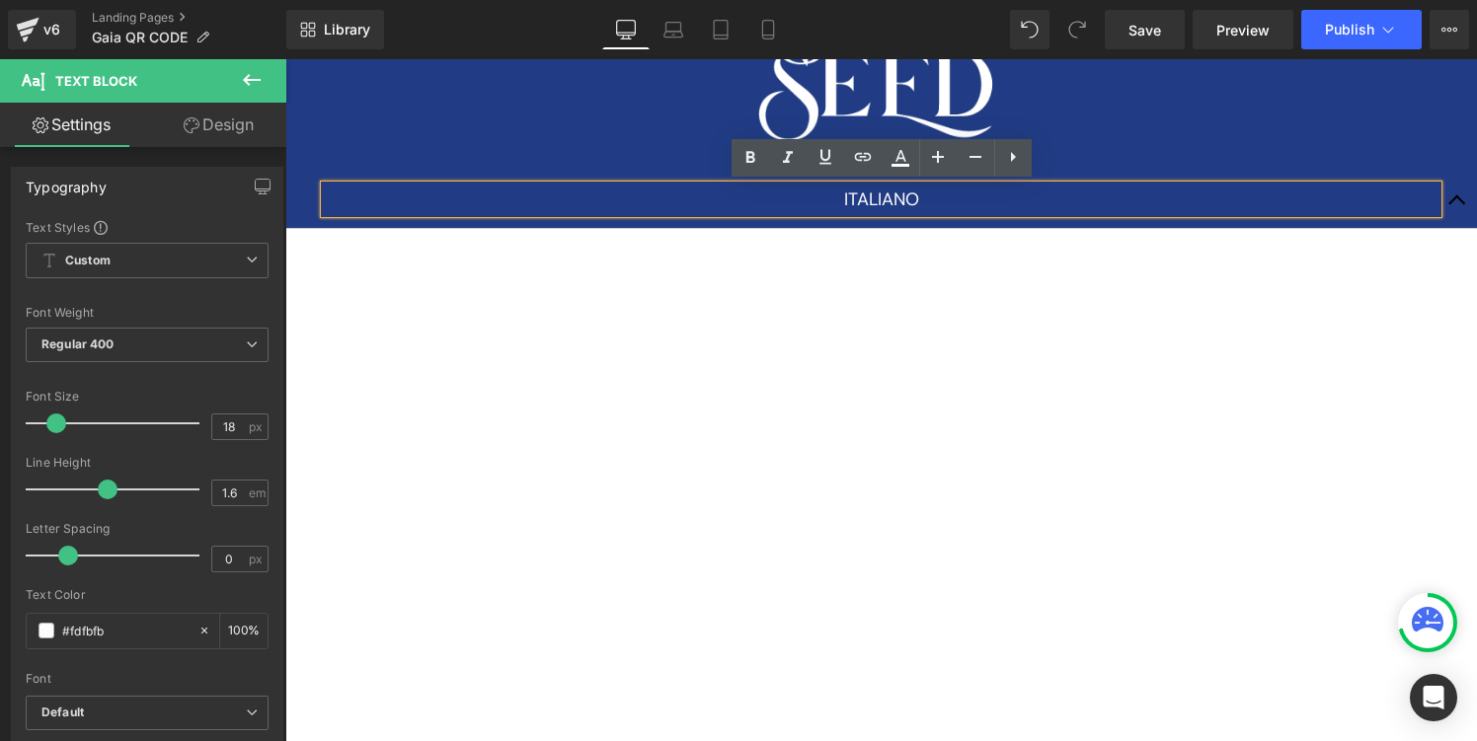
click at [1457, 205] on span "button" at bounding box center [1457, 205] width 0 height 0
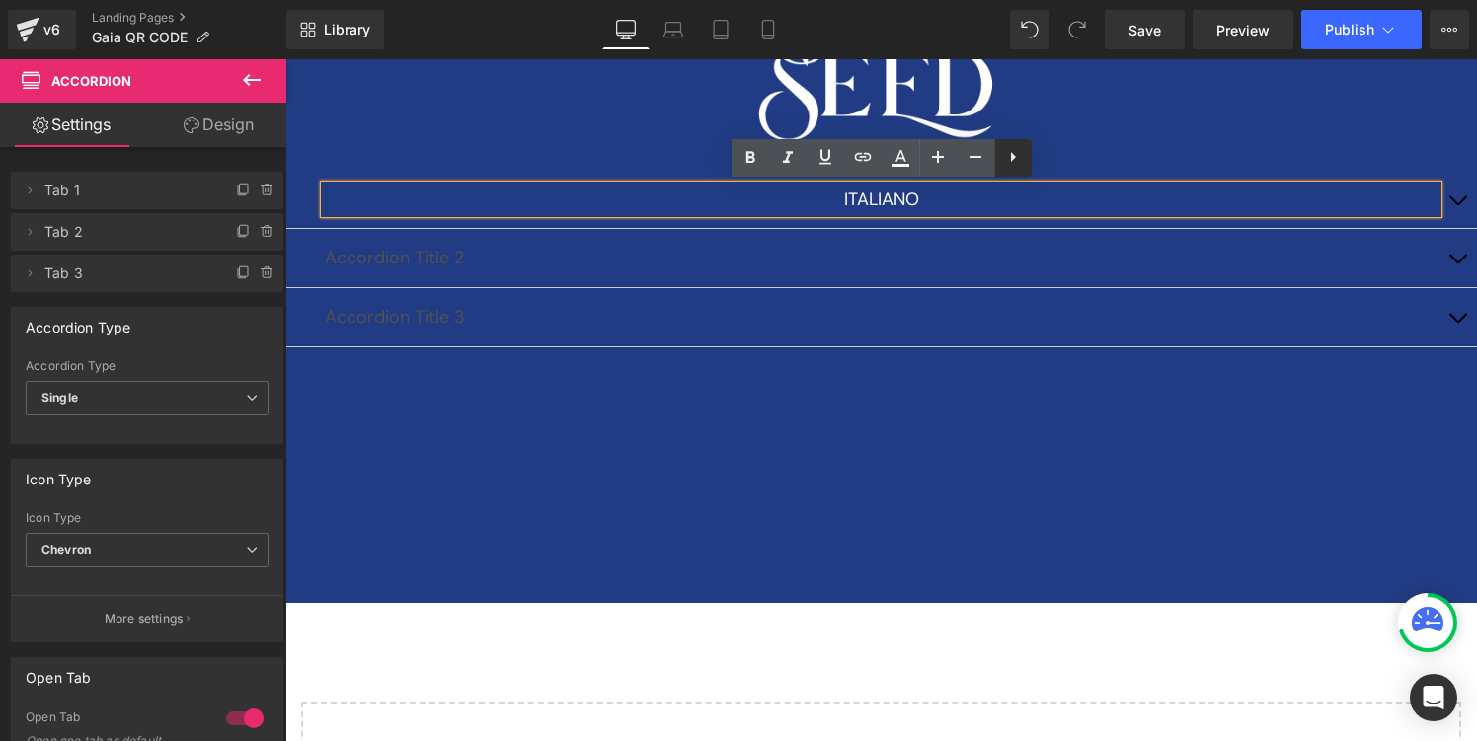
click at [1013, 167] on icon at bounding box center [1013, 157] width 24 height 24
click at [1046, 162] on icon at bounding box center [1051, 157] width 24 height 24
click at [439, 254] on p "Accordion Title 2" at bounding box center [881, 258] width 1113 height 29
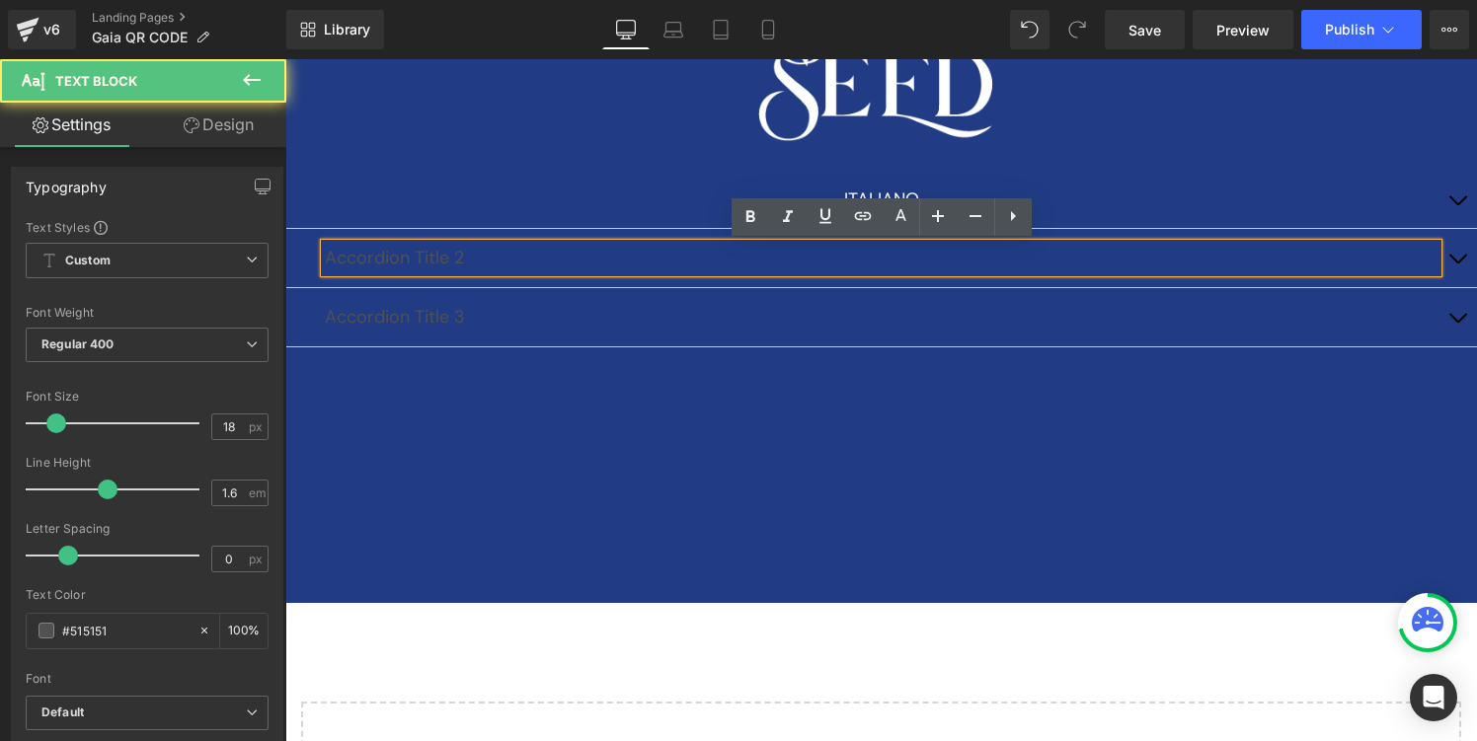
click at [432, 215] on div "ITALIANO Text Block" at bounding box center [881, 200] width 1192 height 59
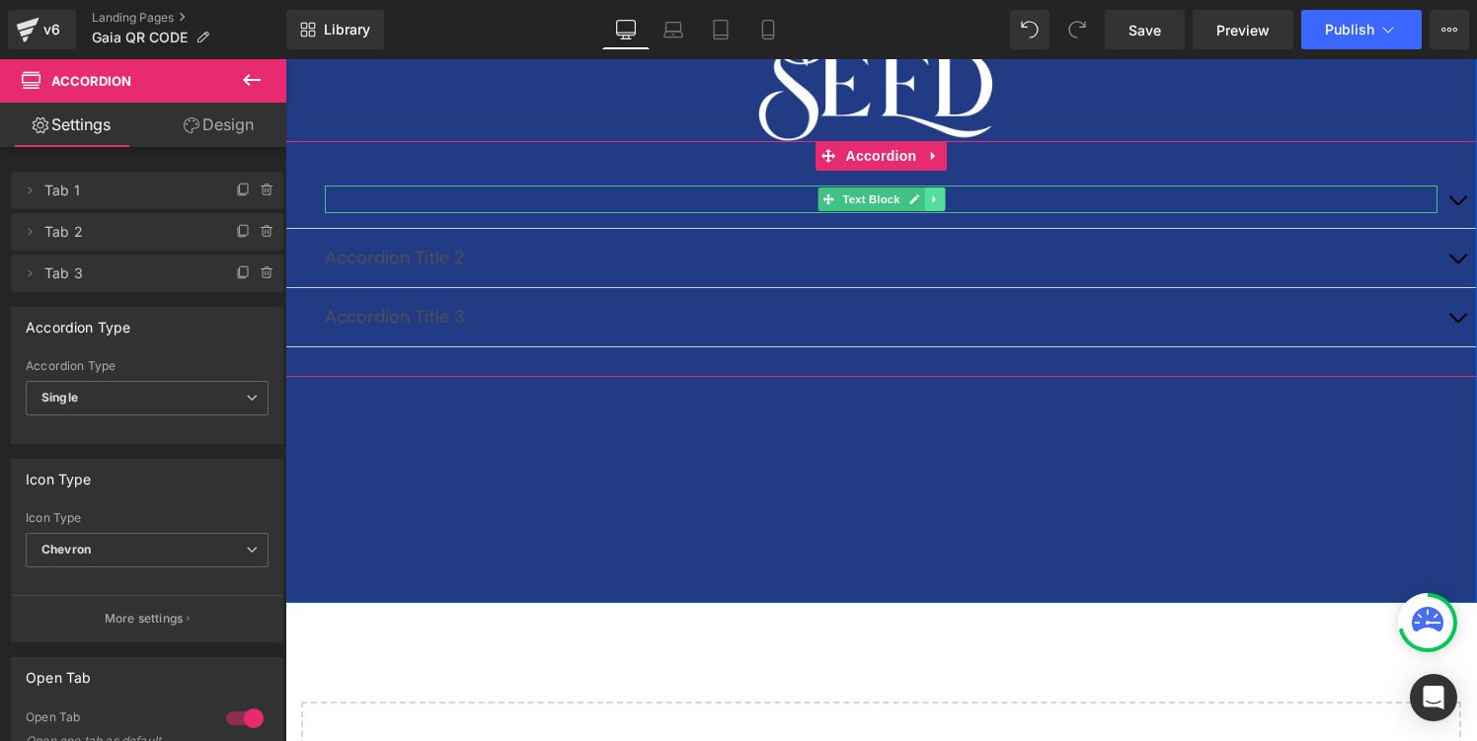
click at [937, 200] on icon at bounding box center [934, 200] width 11 height 12
click at [923, 200] on icon at bounding box center [923, 199] width 11 height 11
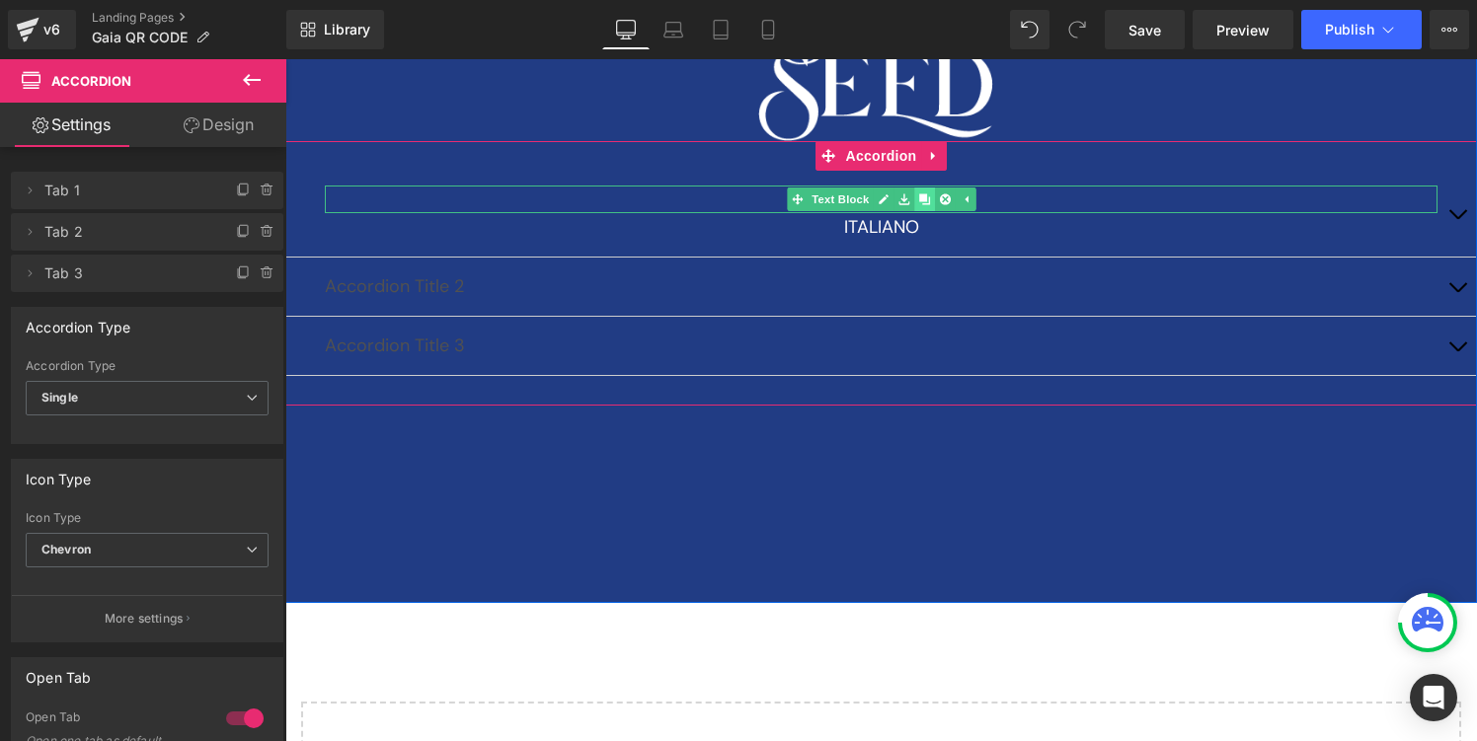
click at [927, 197] on icon at bounding box center [923, 200] width 11 height 12
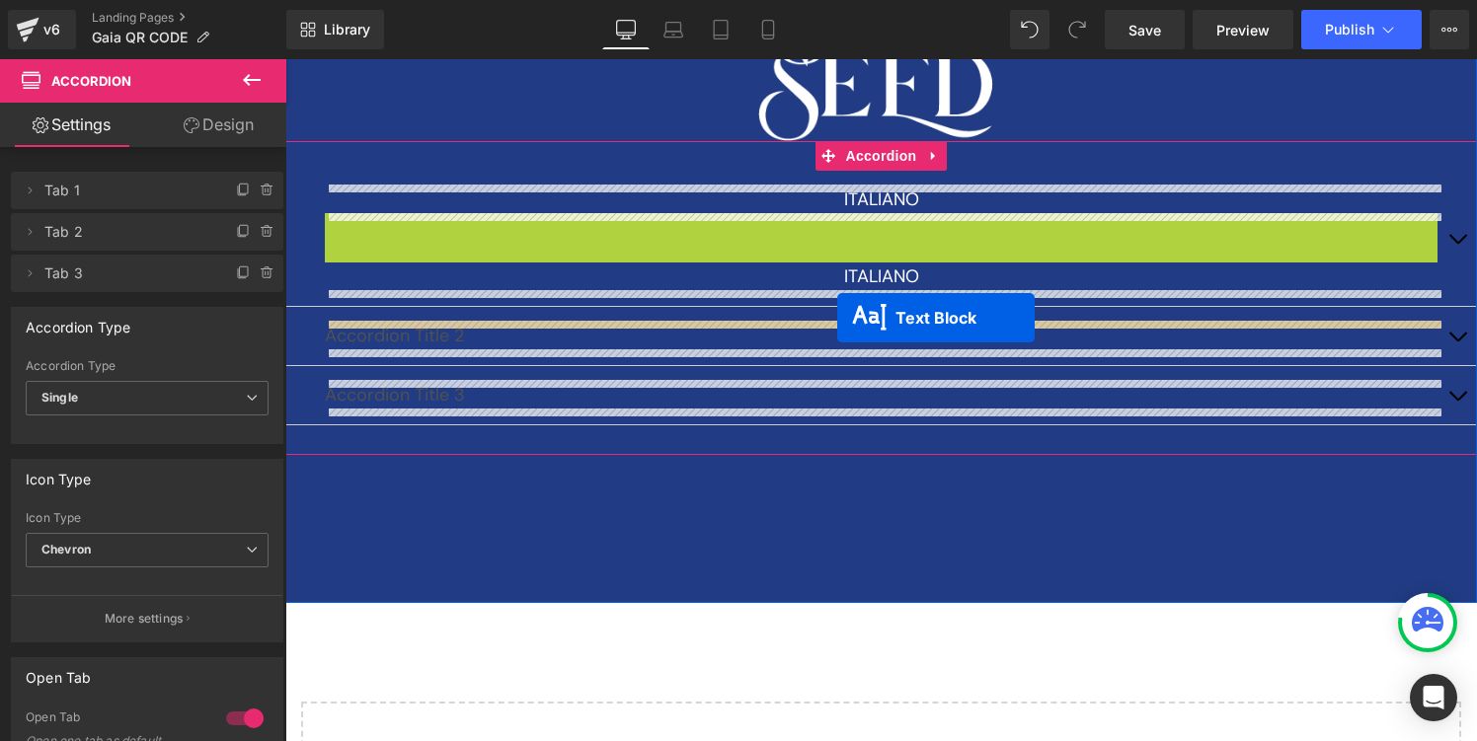
drag, startPoint x: 831, startPoint y: 225, endPoint x: 837, endPoint y: 318, distance: 93.0
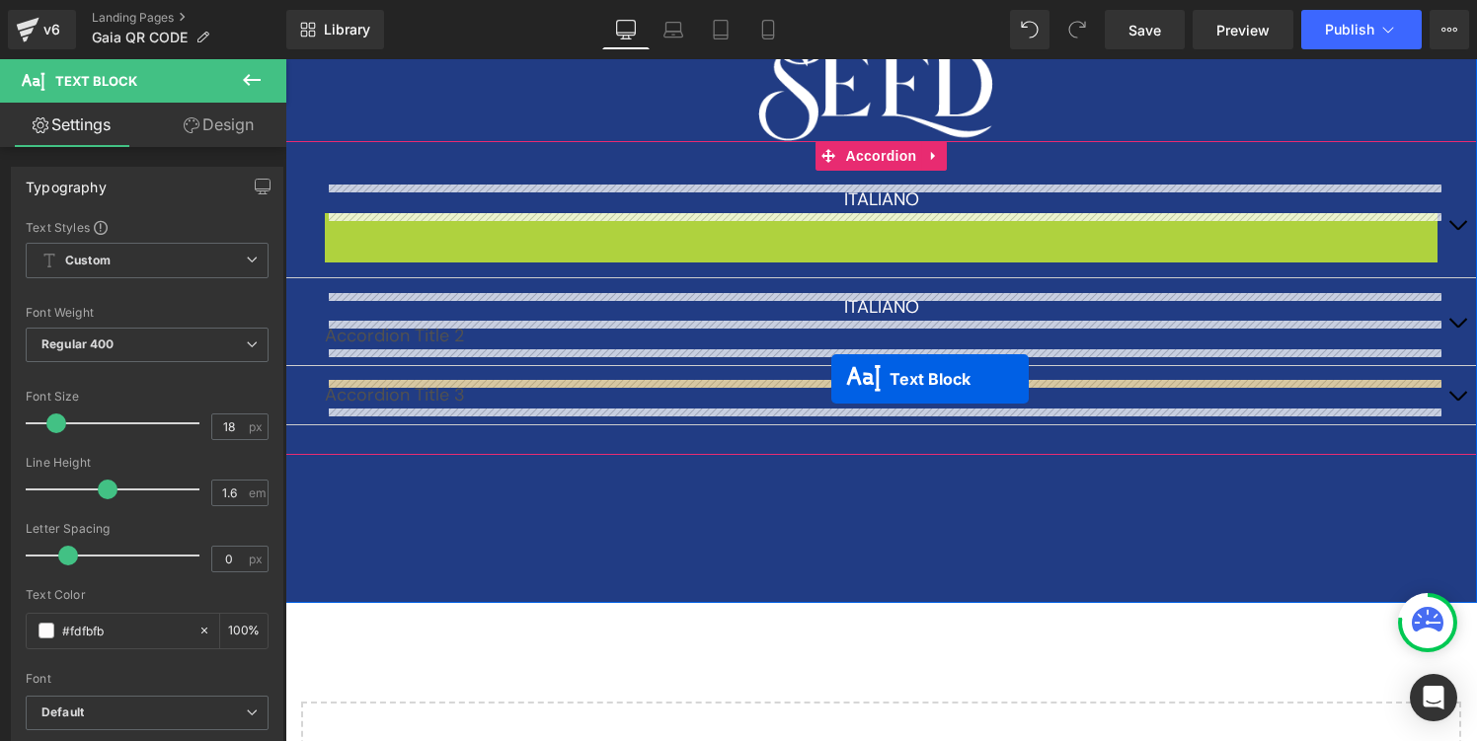
drag, startPoint x: 827, startPoint y: 227, endPoint x: 831, endPoint y: 379, distance: 152.1
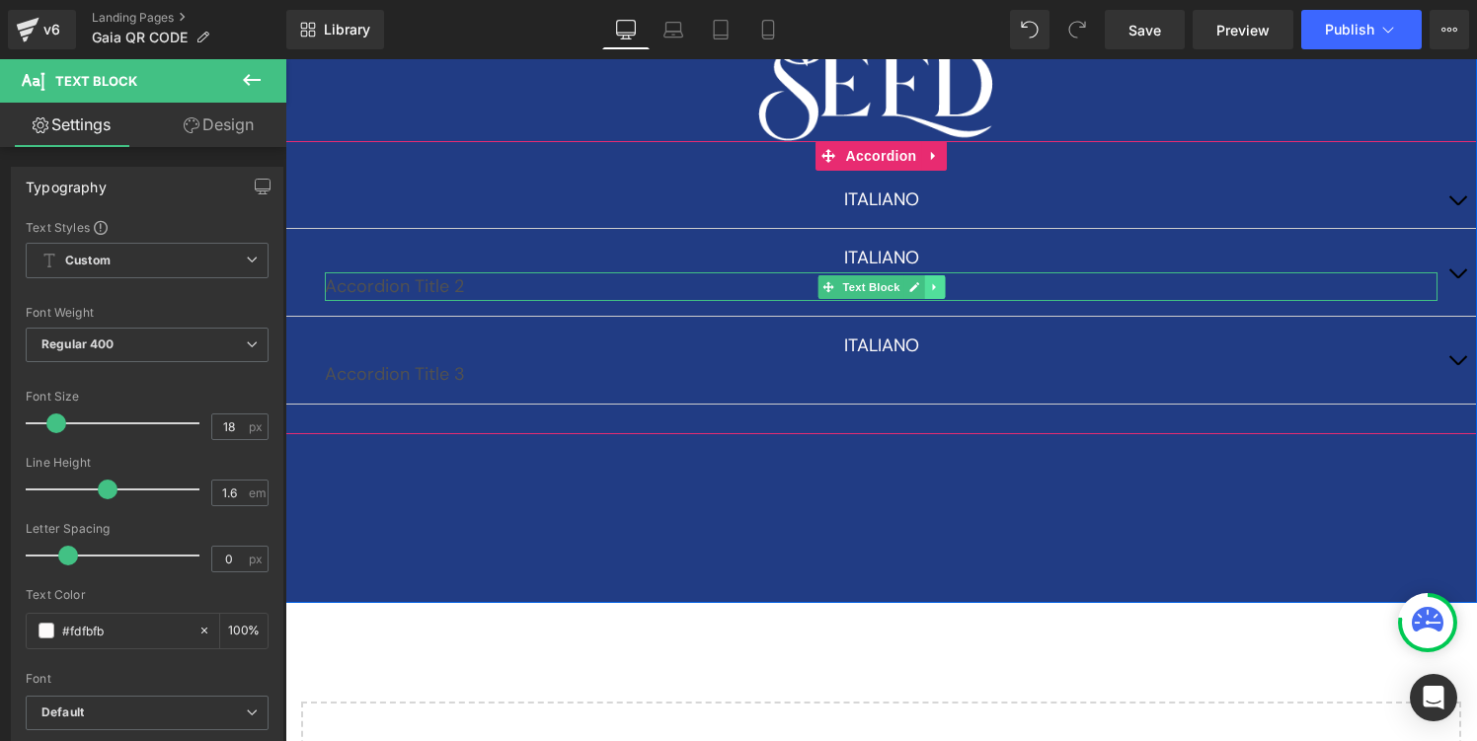
click at [935, 285] on icon at bounding box center [933, 286] width 3 height 7
click at [944, 288] on icon at bounding box center [944, 286] width 11 height 11
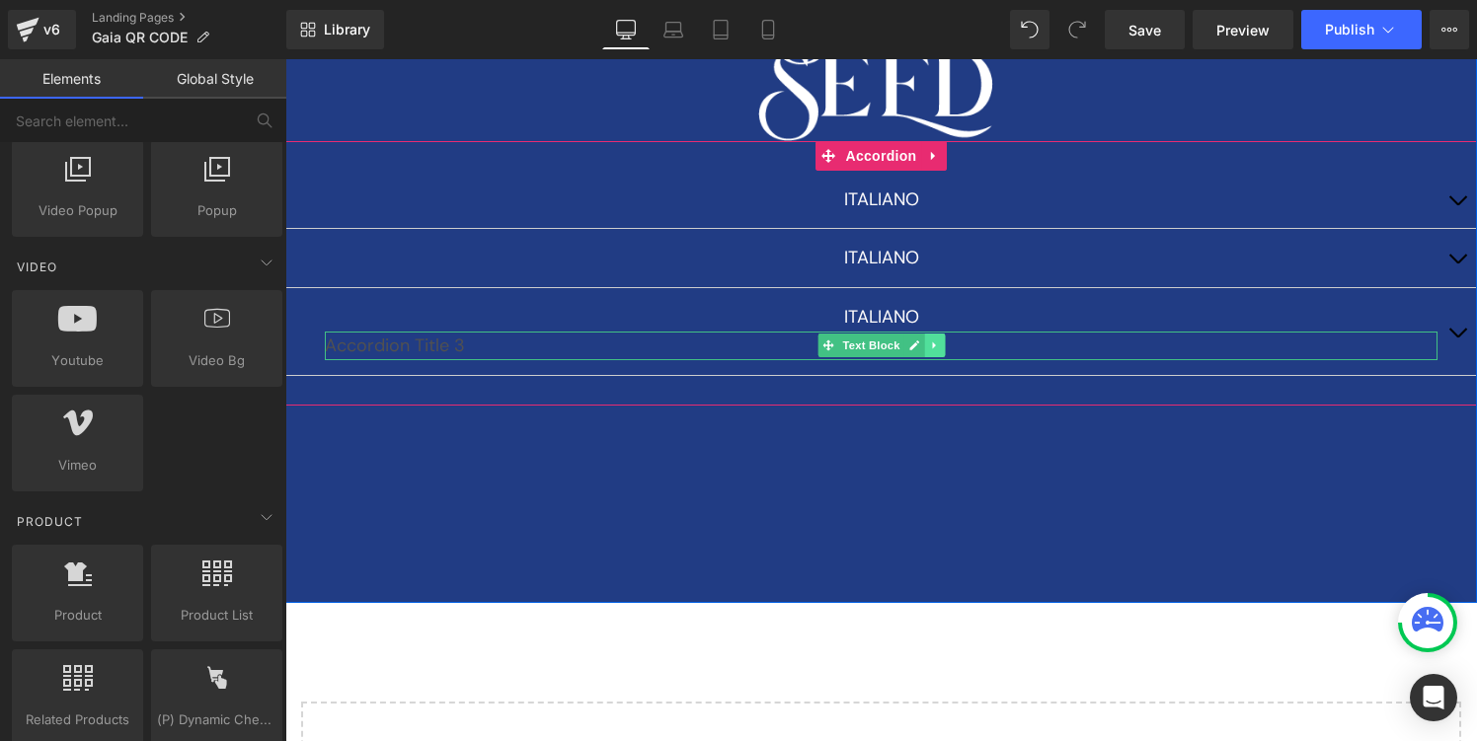
click at [934, 345] on icon at bounding box center [933, 346] width 3 height 7
click at [947, 349] on icon at bounding box center [944, 346] width 11 height 11
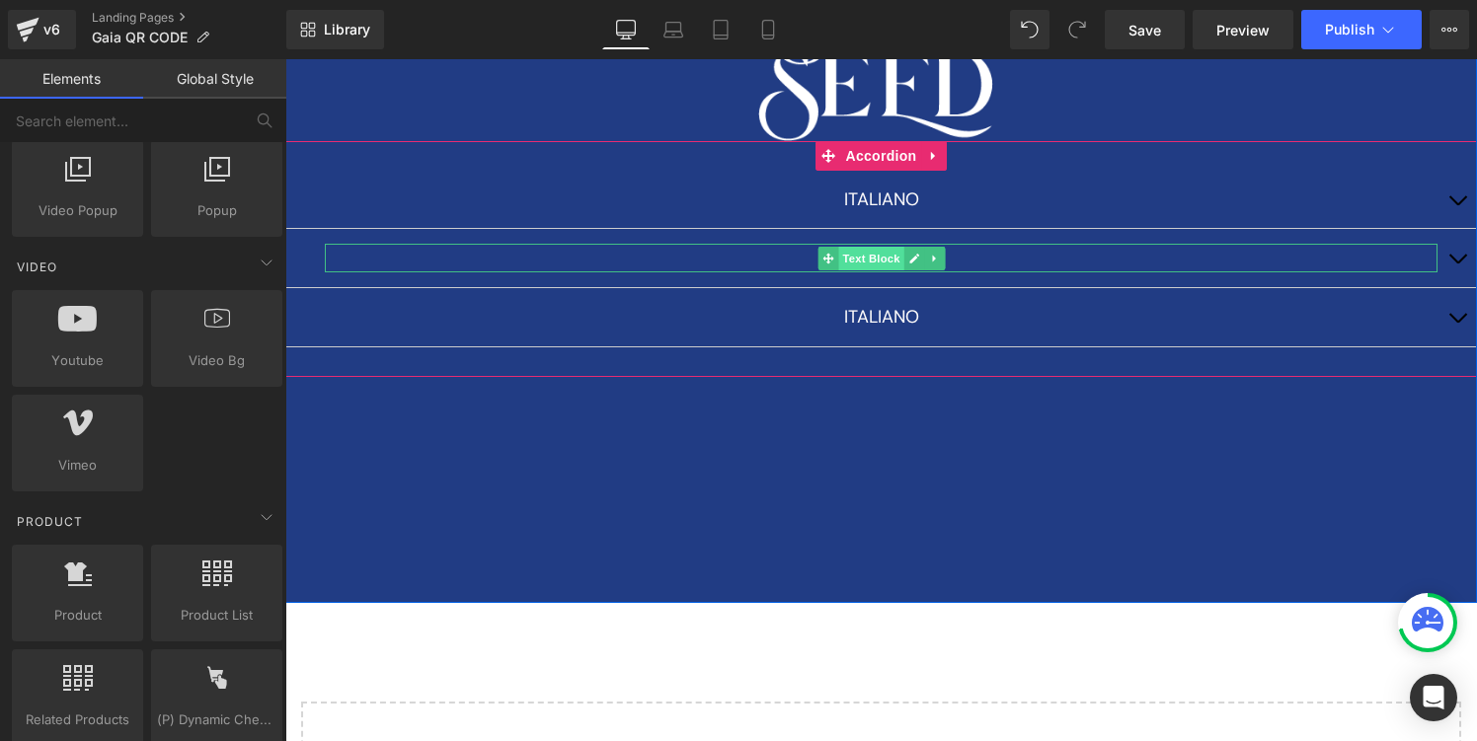
click at [873, 251] on span "Text Block" at bounding box center [870, 259] width 65 height 24
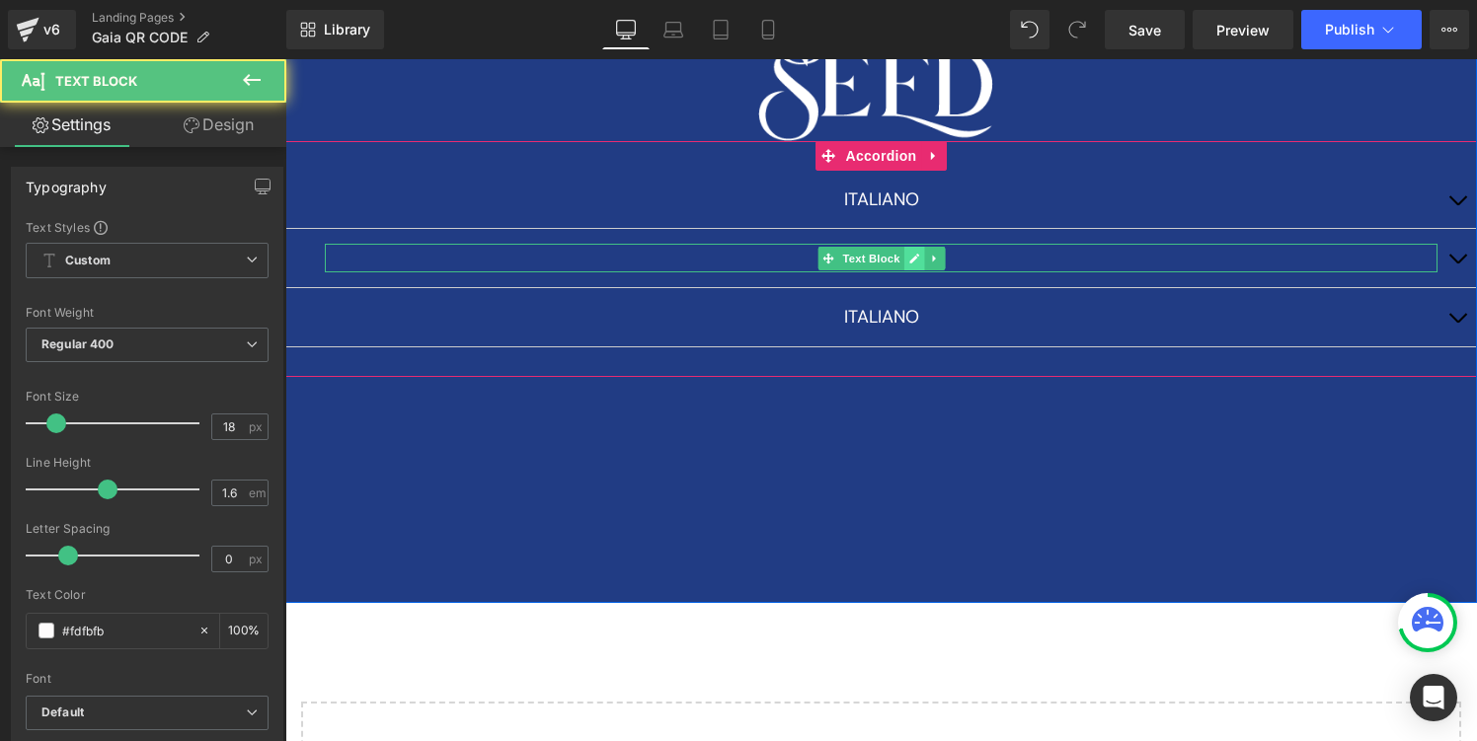
click at [913, 257] on icon at bounding box center [914, 259] width 10 height 10
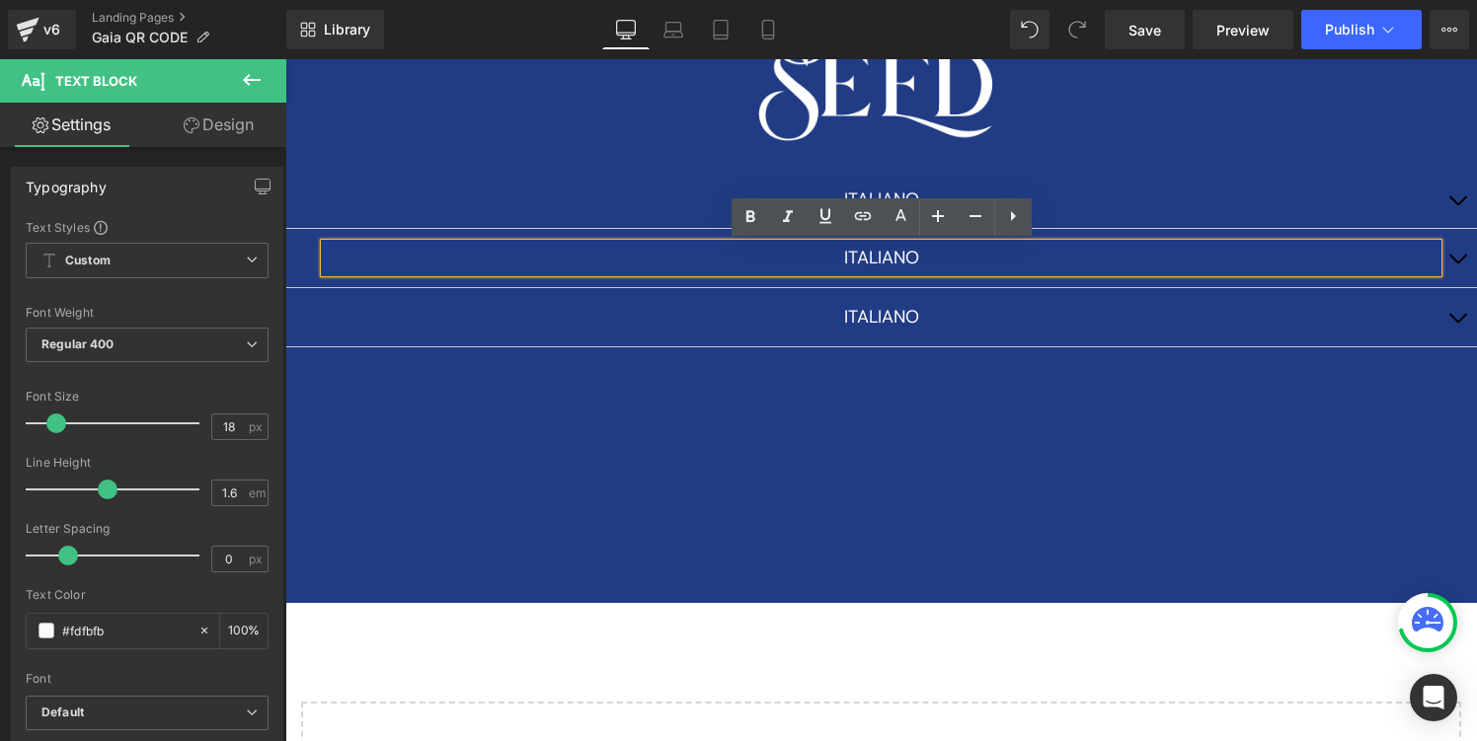
click at [882, 259] on p "ITALIANO" at bounding box center [881, 258] width 1113 height 29
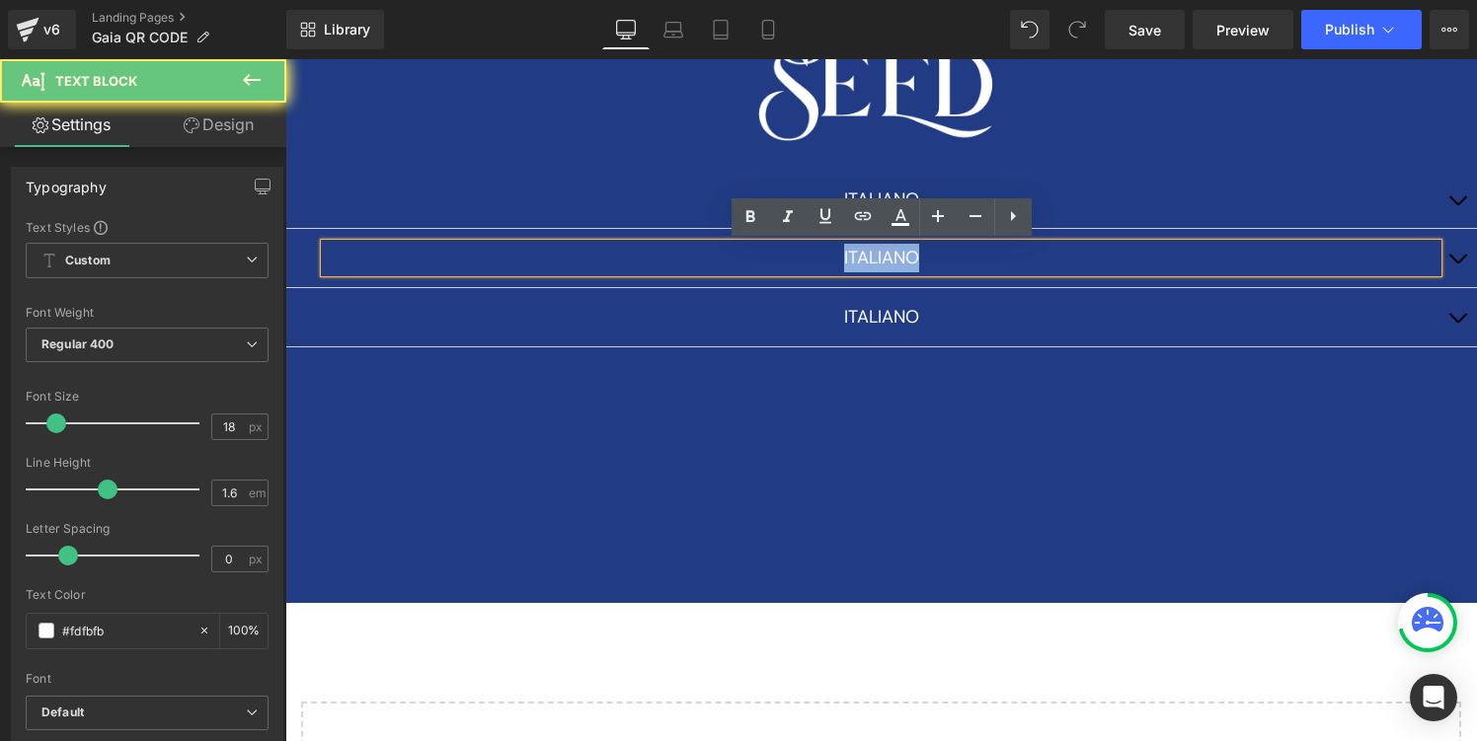
click at [882, 259] on p "ITALIANO" at bounding box center [881, 258] width 1113 height 29
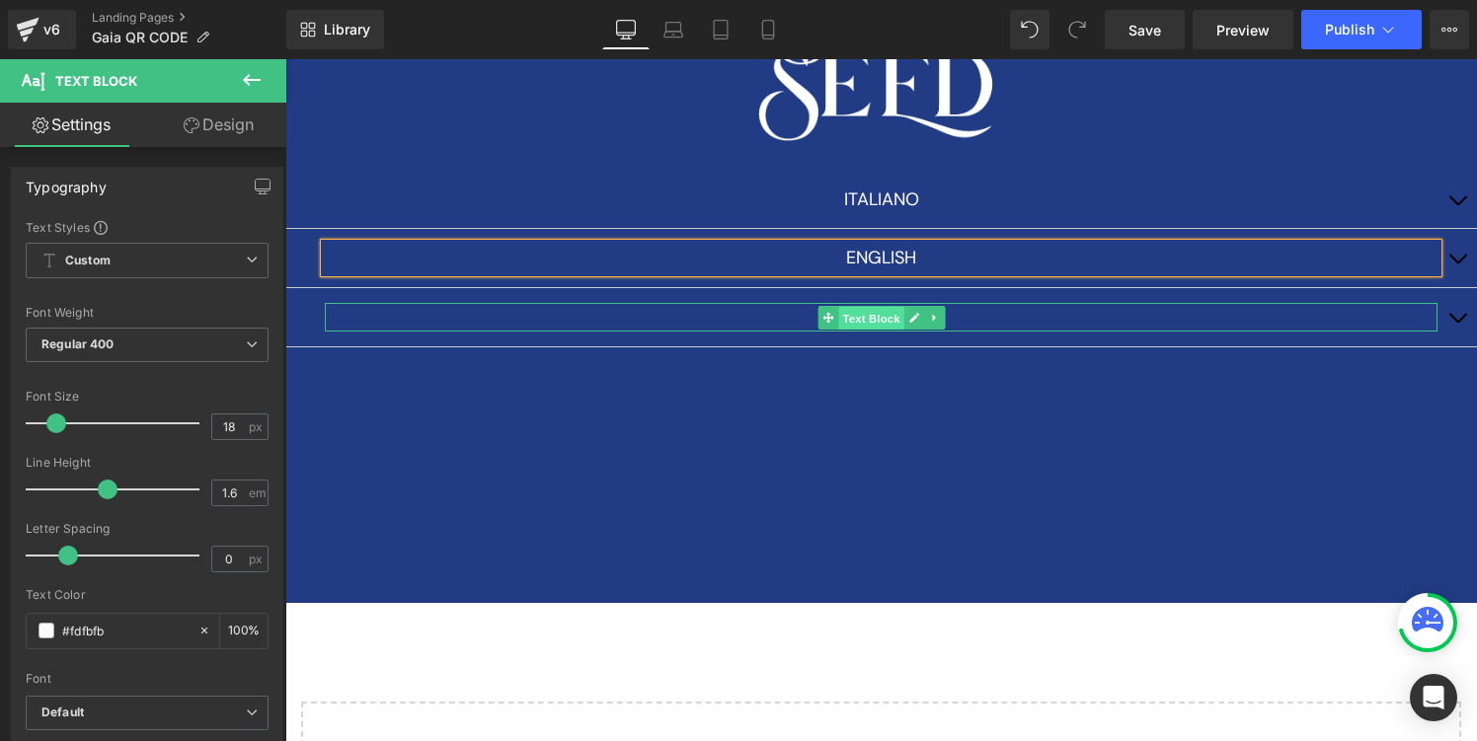
click at [867, 319] on span "Text Block" at bounding box center [870, 318] width 65 height 24
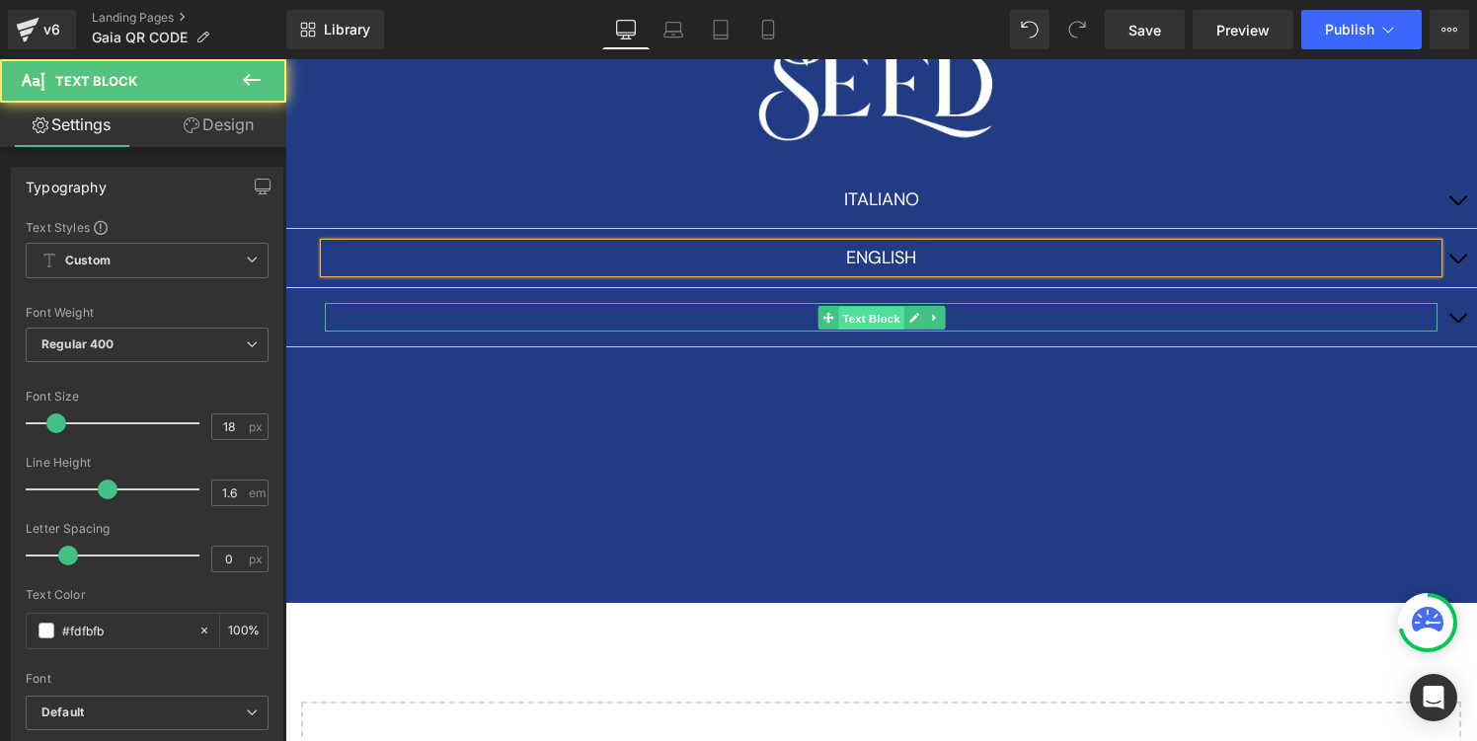
click at [867, 319] on span "Text Block" at bounding box center [870, 318] width 65 height 24
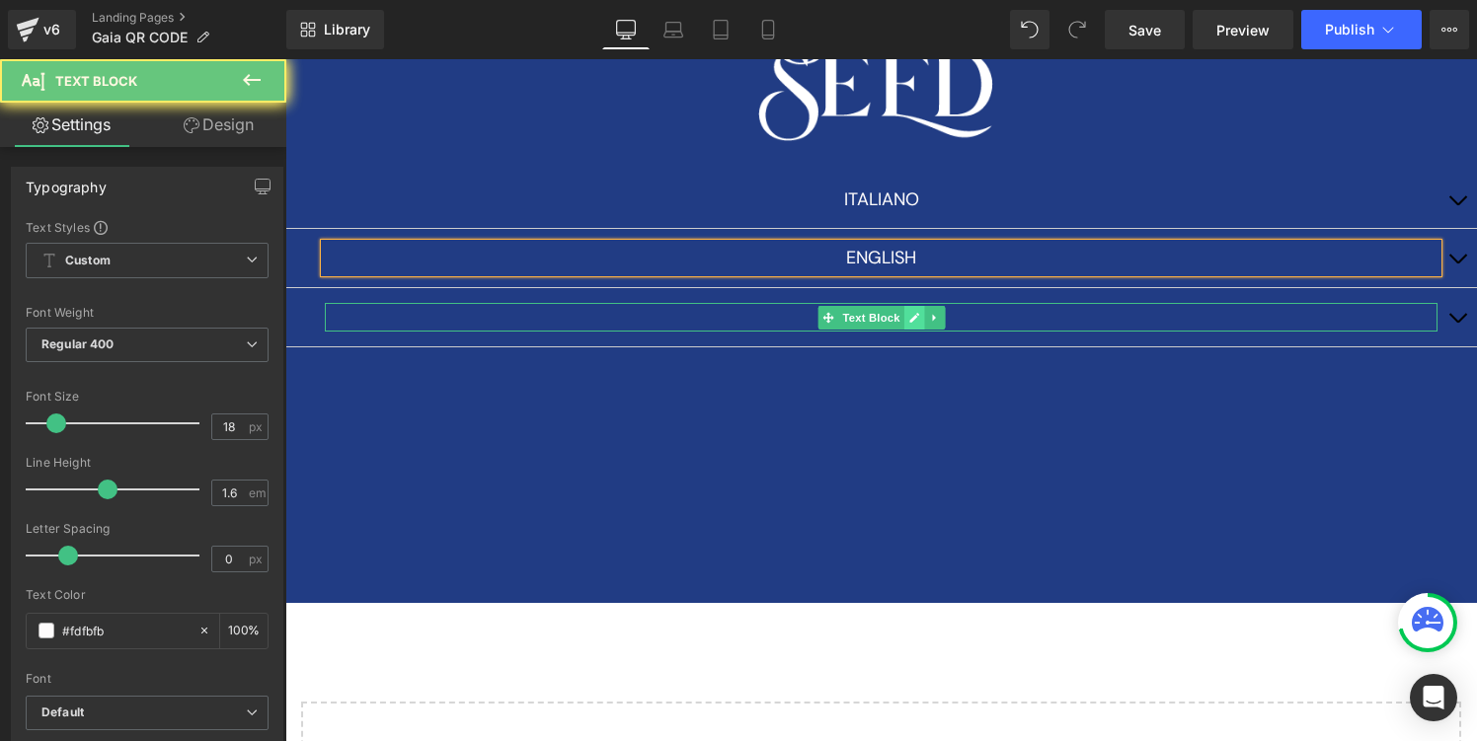
click at [907, 316] on link at bounding box center [913, 318] width 21 height 24
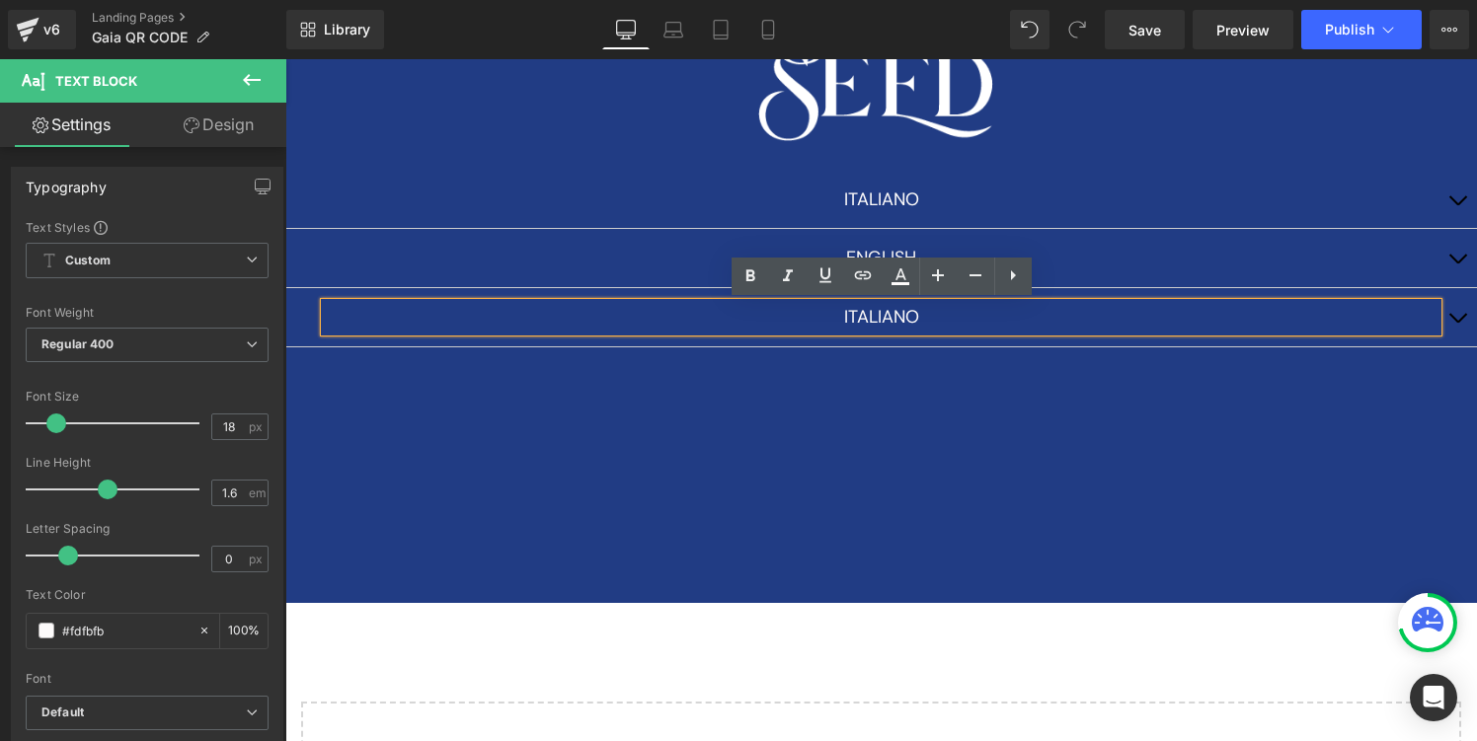
click at [890, 316] on p "ITALIANO" at bounding box center [881, 317] width 1113 height 29
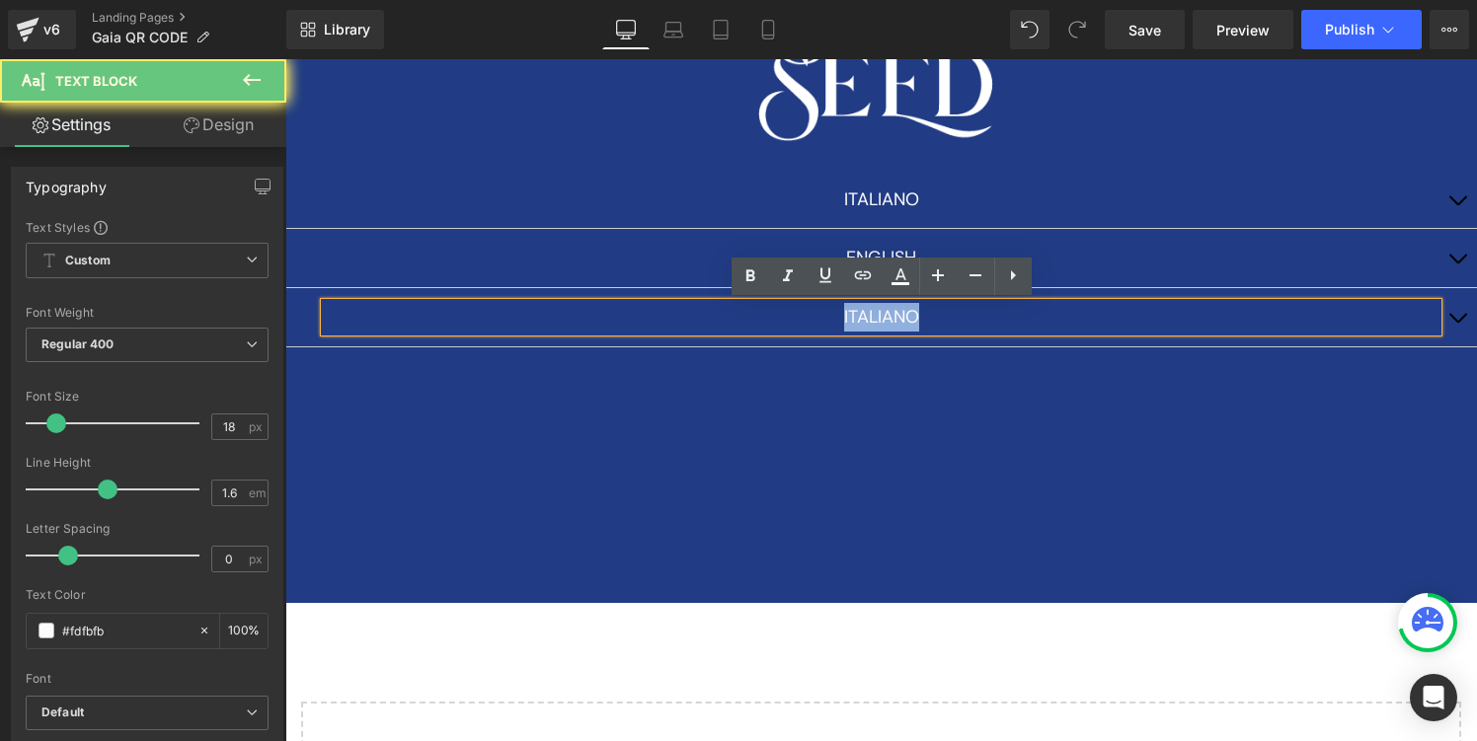
click at [890, 316] on p "ITALIANO" at bounding box center [881, 317] width 1113 height 29
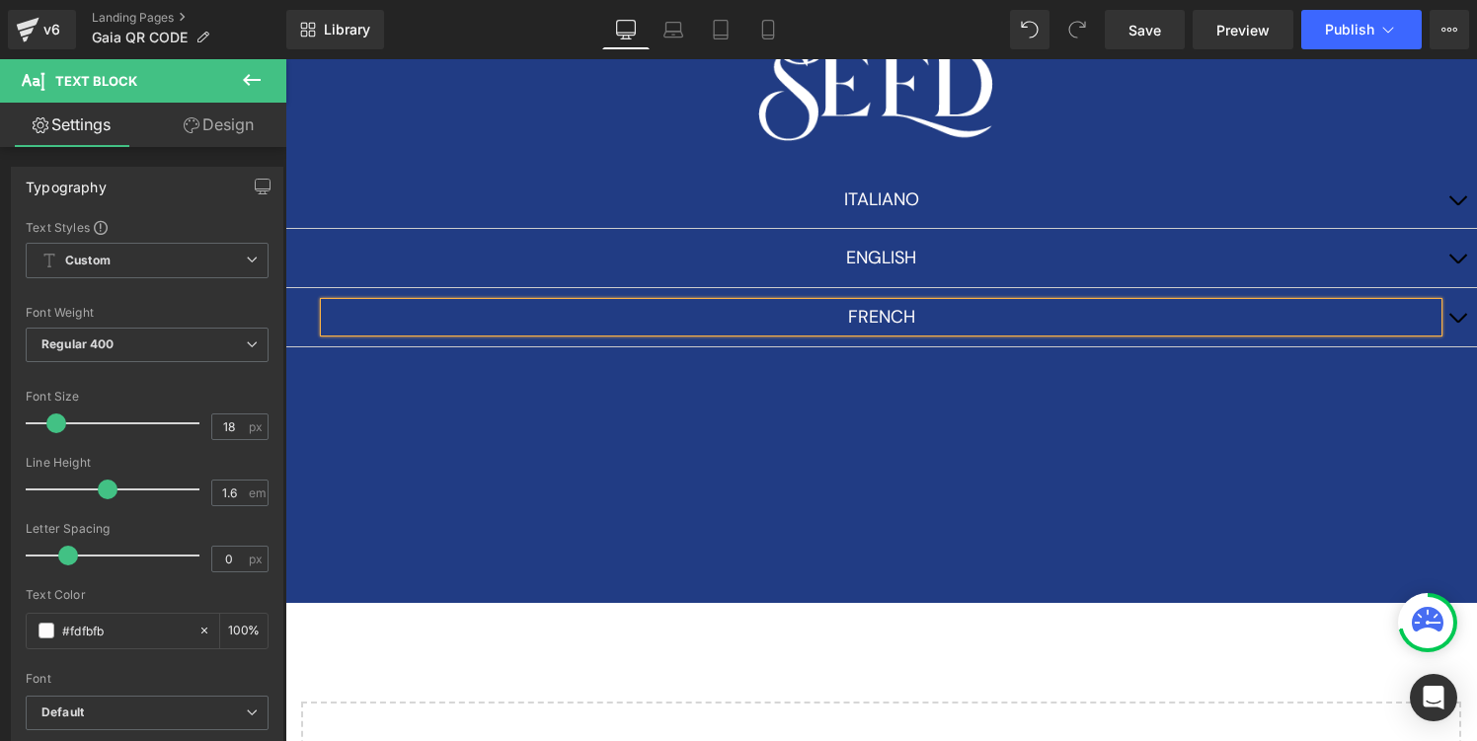
click at [905, 390] on div "Image [DEMOGRAPHIC_DATA] Text Block Youtube ENGLISH Text Block FRENCH Text Bloc…" at bounding box center [881, 262] width 1192 height 682
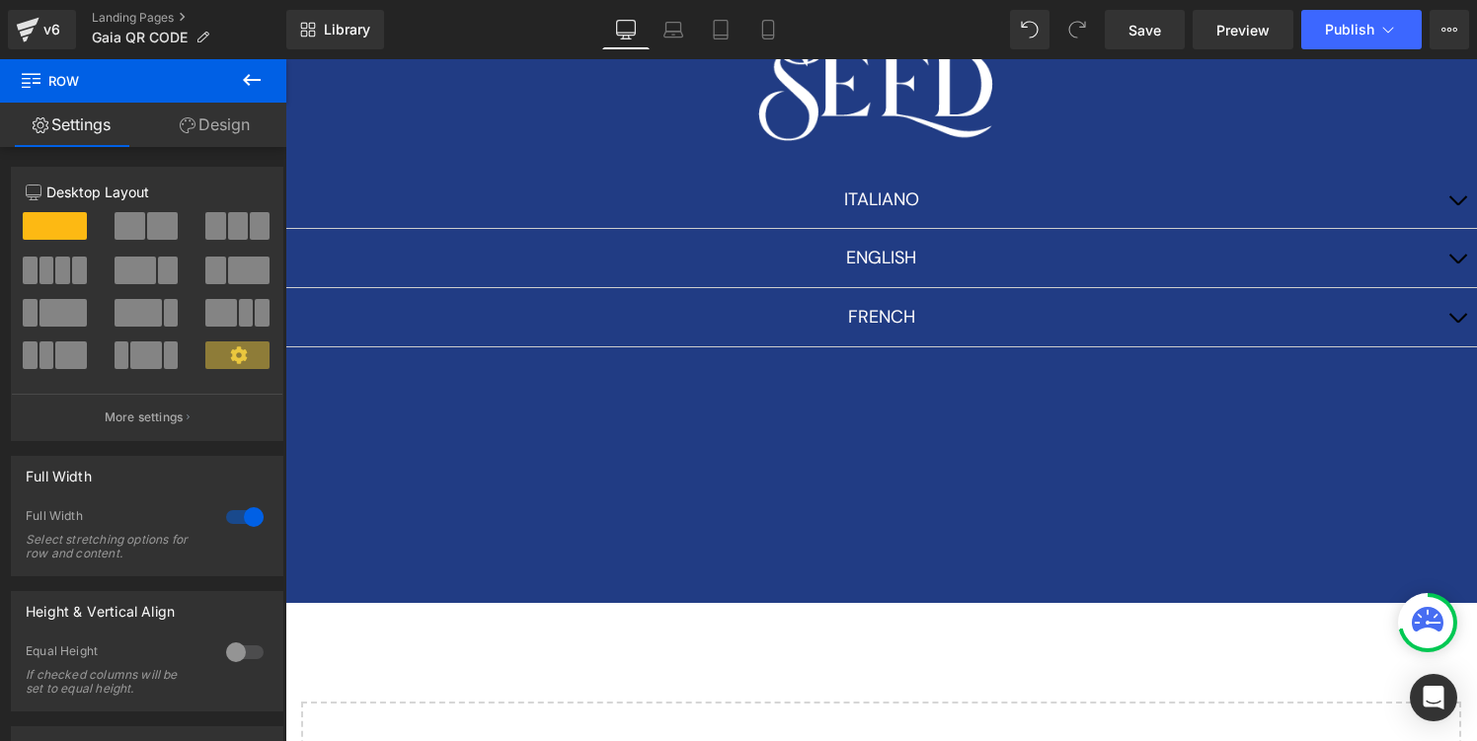
click at [851, 327] on span "Text Block" at bounding box center [870, 318] width 65 height 24
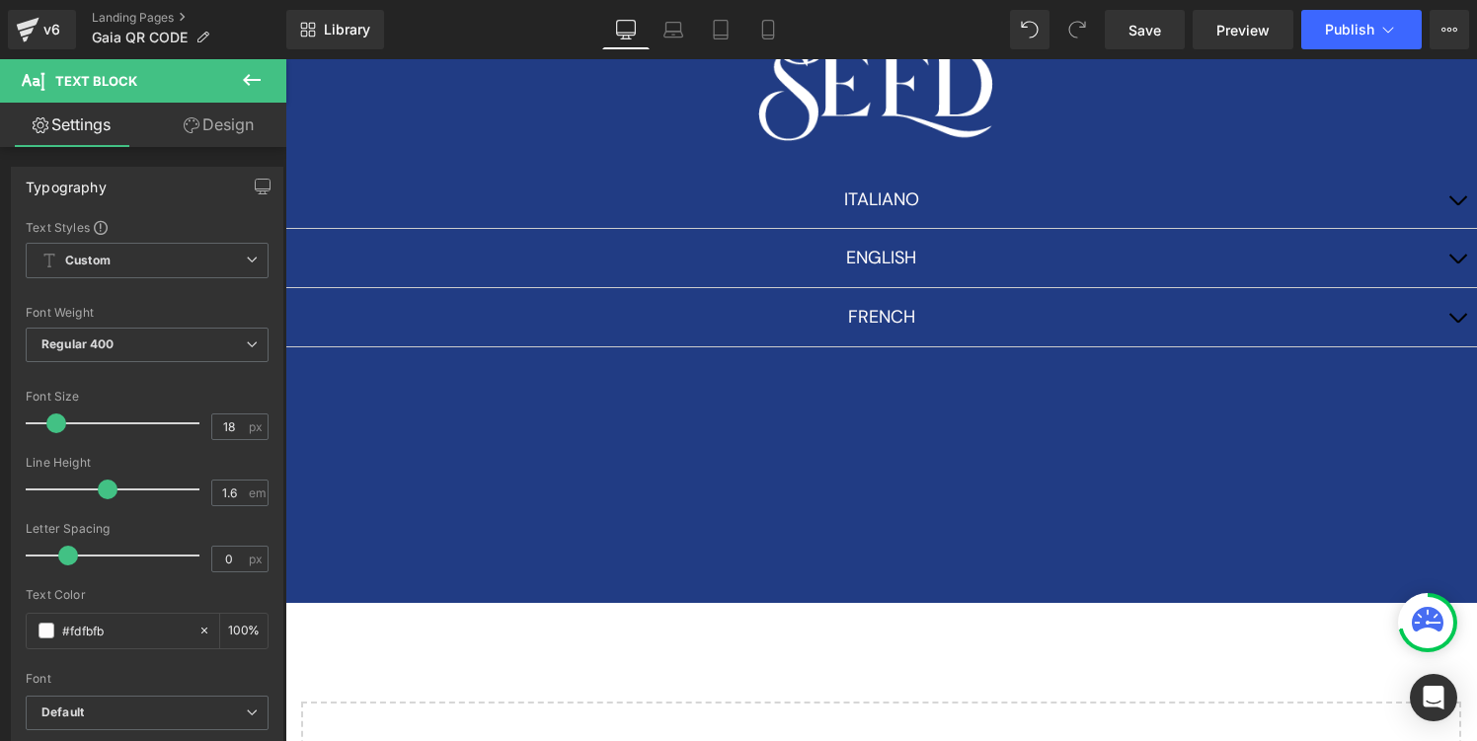
click at [247, 80] on icon at bounding box center [252, 80] width 18 height 12
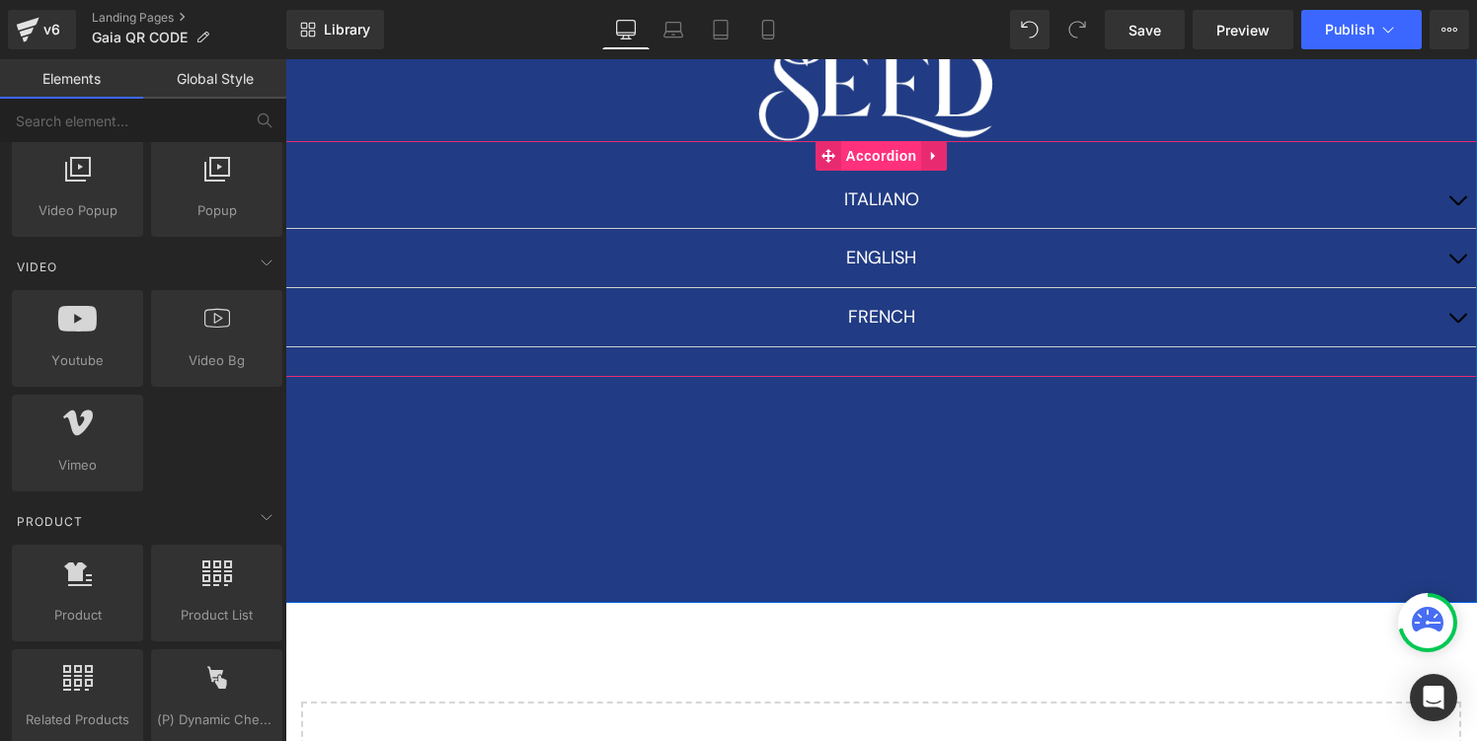
click at [866, 147] on span "Accordion" at bounding box center [881, 156] width 81 height 30
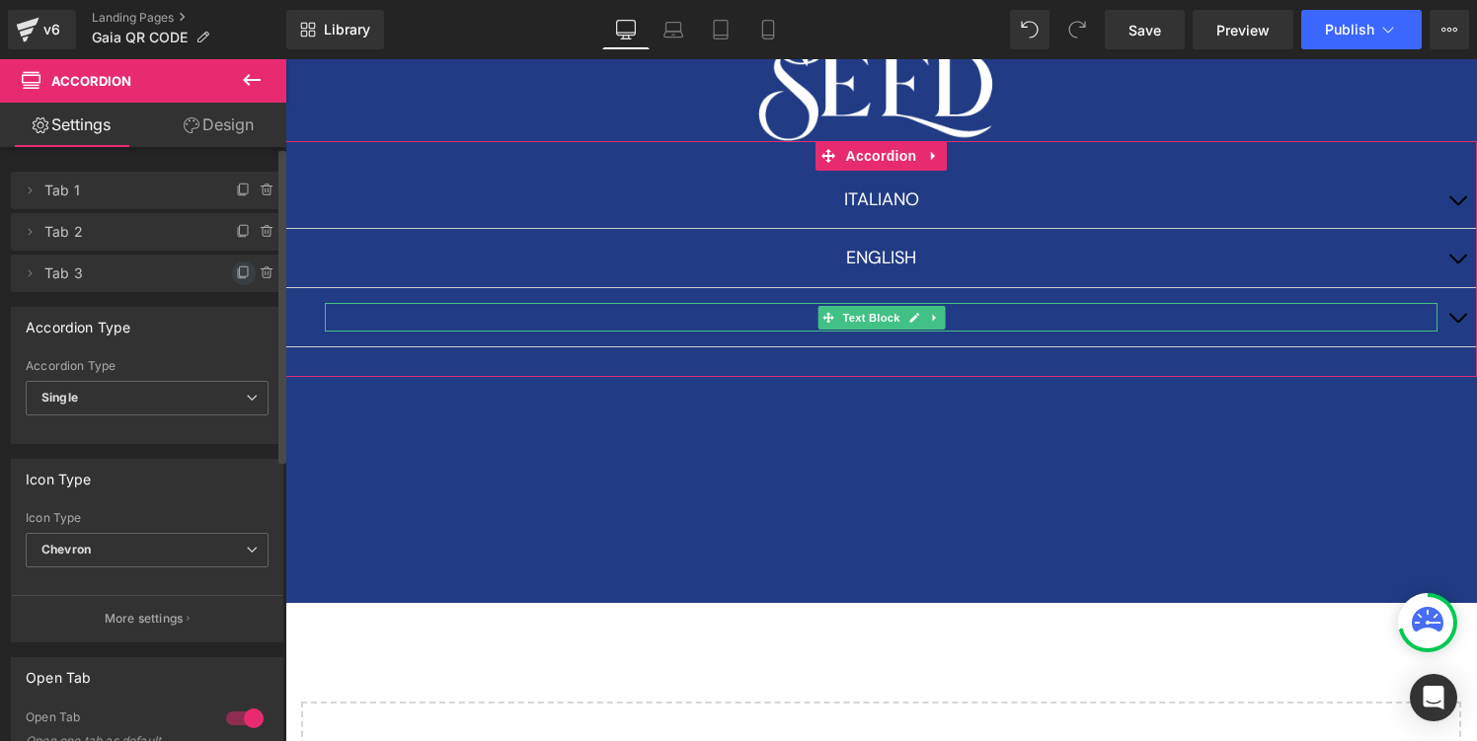
click at [236, 273] on icon at bounding box center [244, 274] width 16 height 16
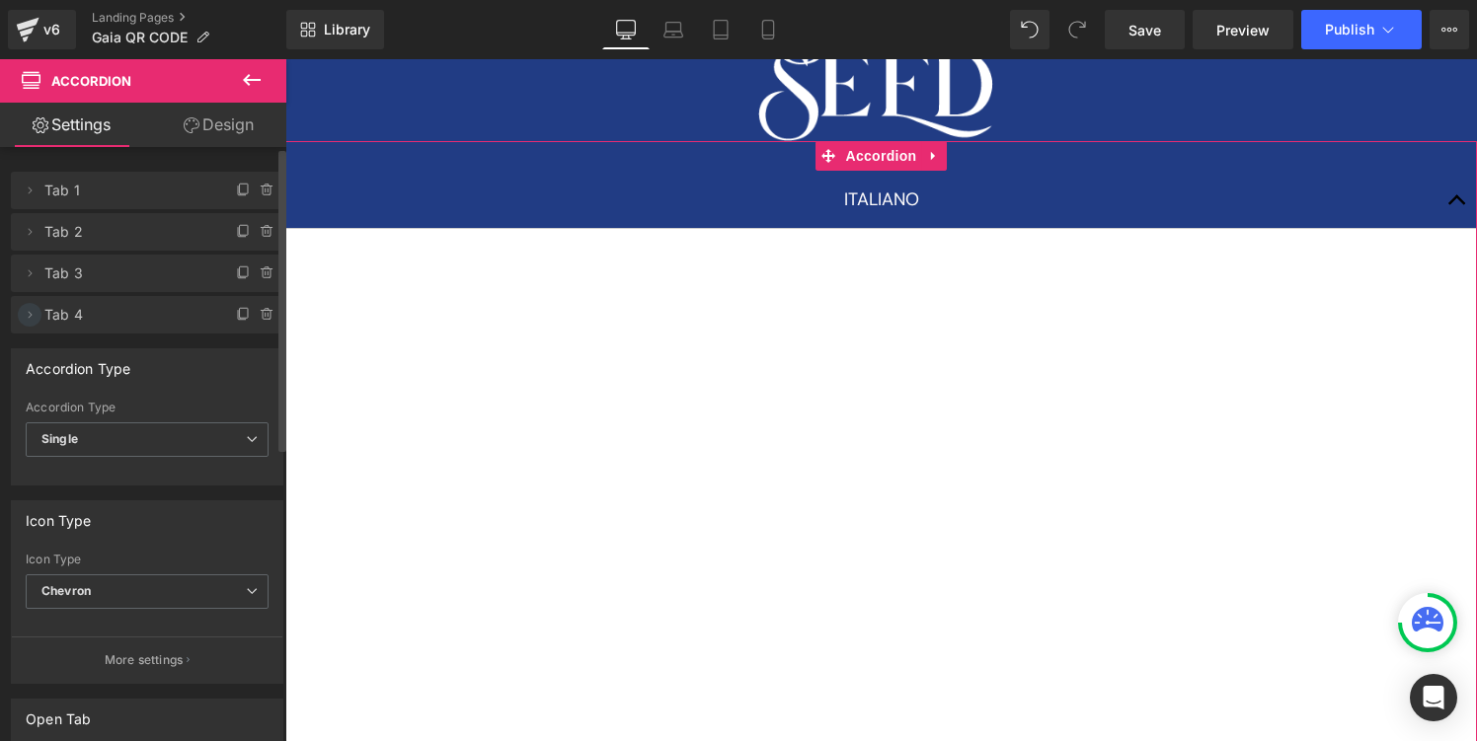
click at [25, 316] on icon at bounding box center [30, 315] width 16 height 16
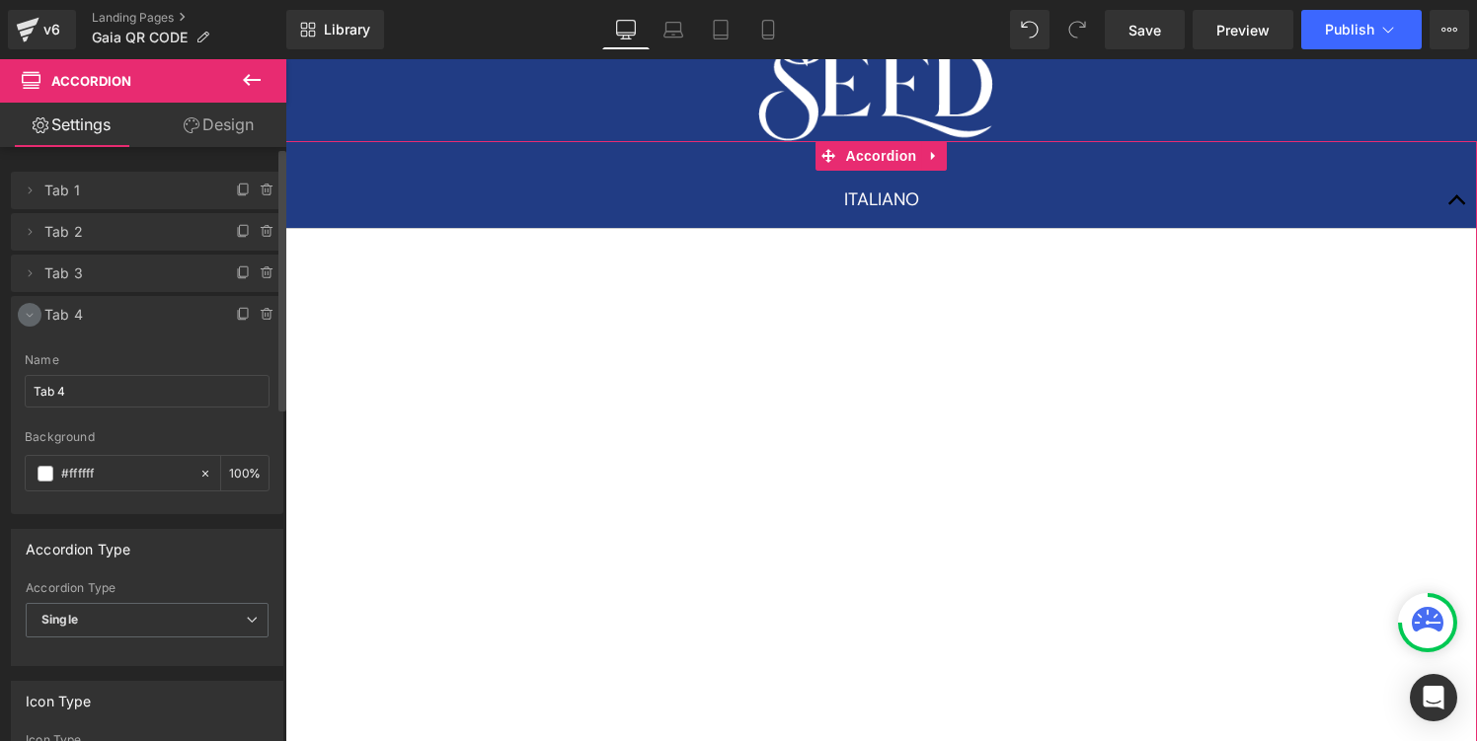
click at [25, 316] on icon at bounding box center [30, 315] width 16 height 16
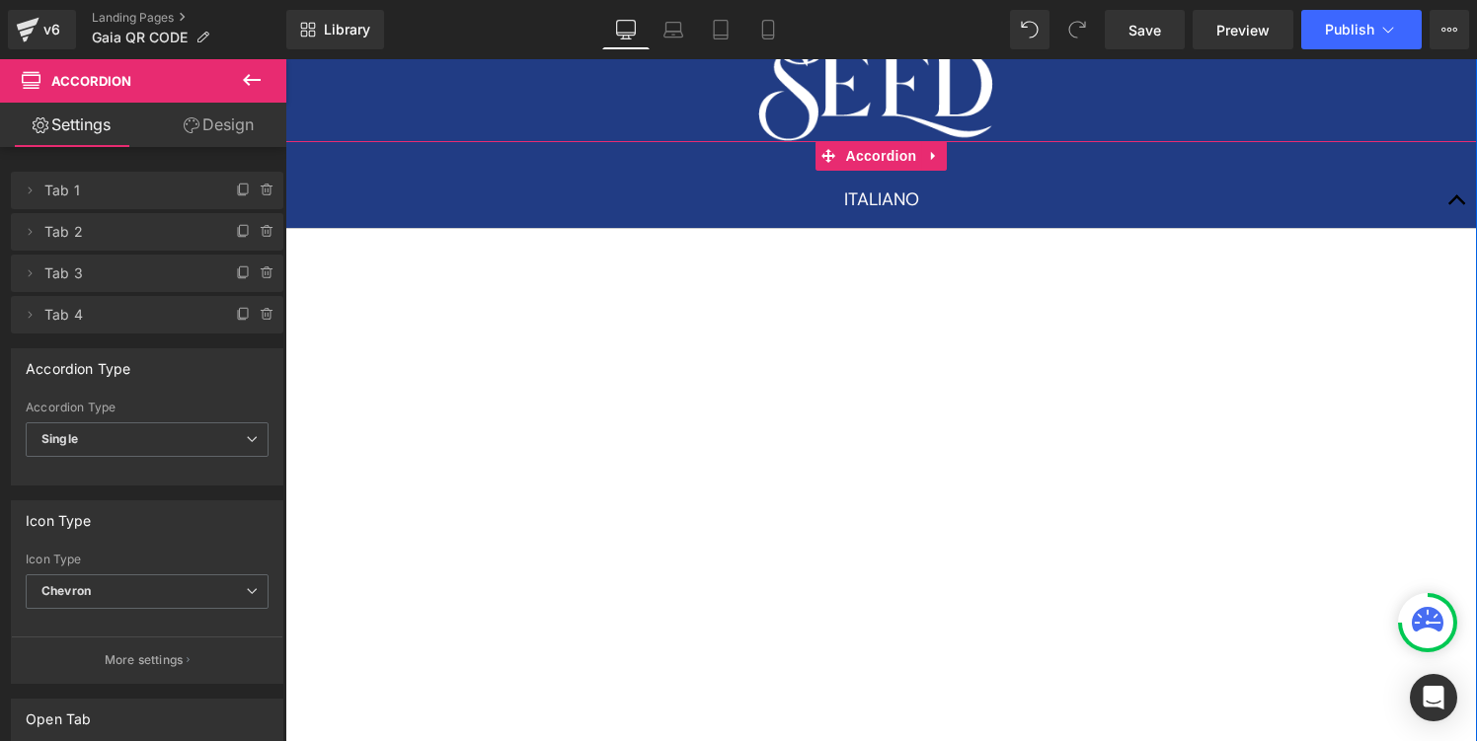
click at [1457, 205] on span "button" at bounding box center [1457, 205] width 0 height 0
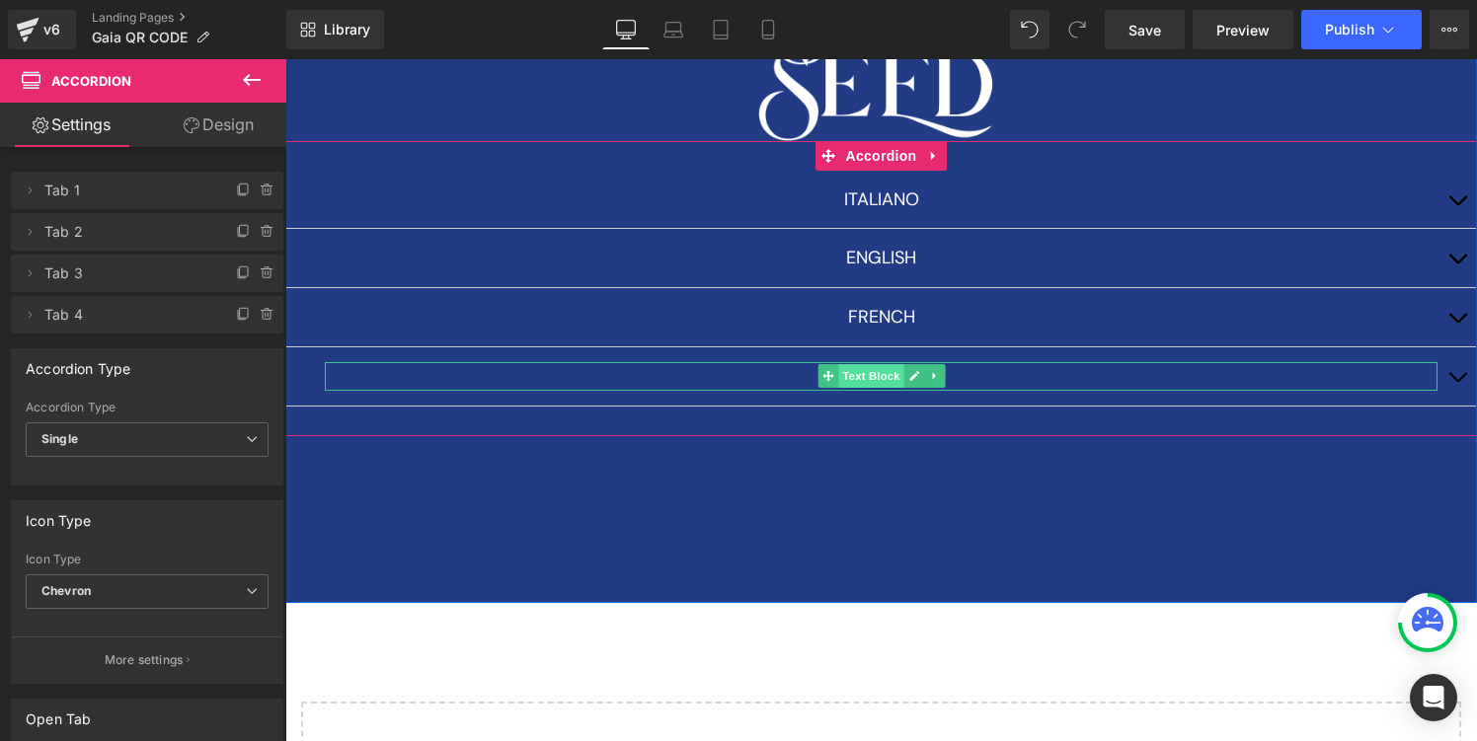
click at [871, 375] on span "Text Block" at bounding box center [870, 376] width 65 height 24
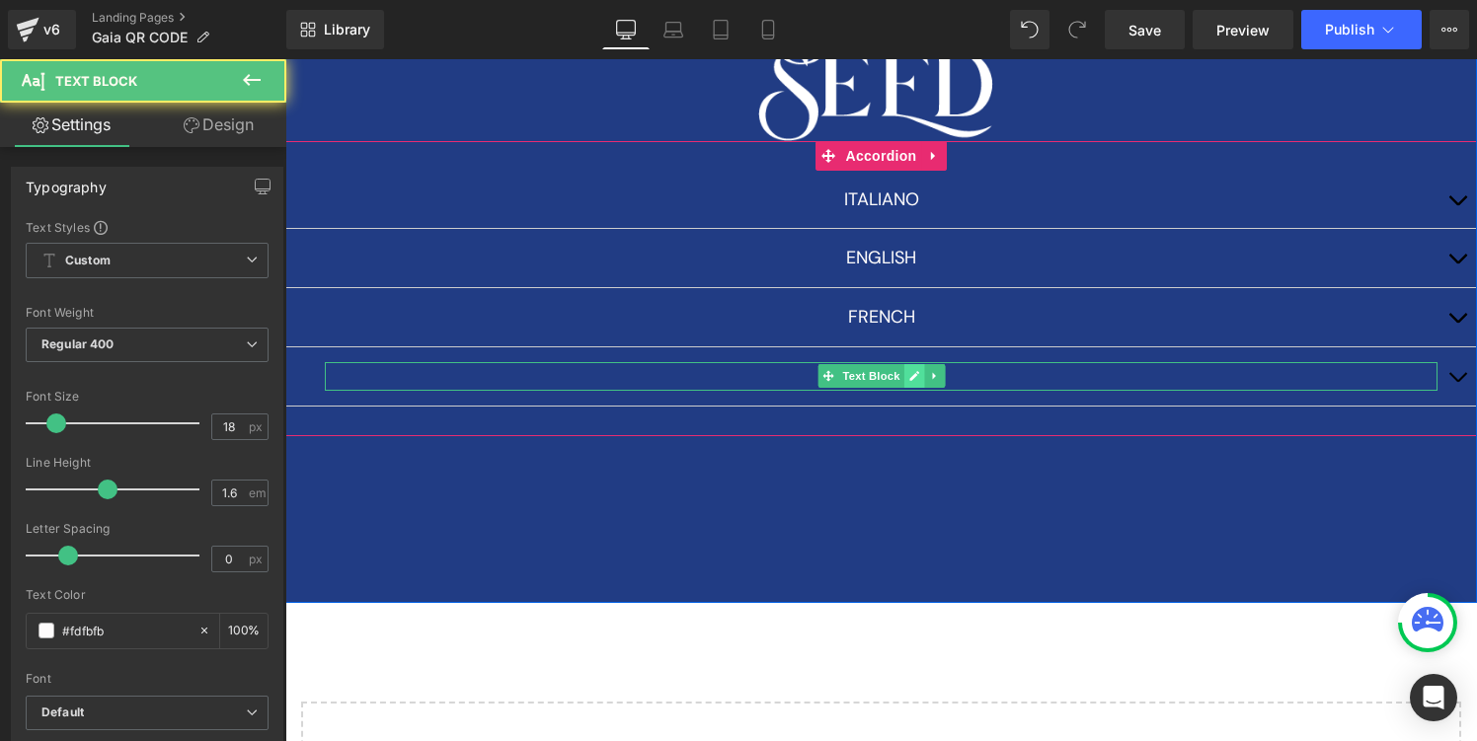
click at [917, 374] on icon at bounding box center [914, 377] width 10 height 10
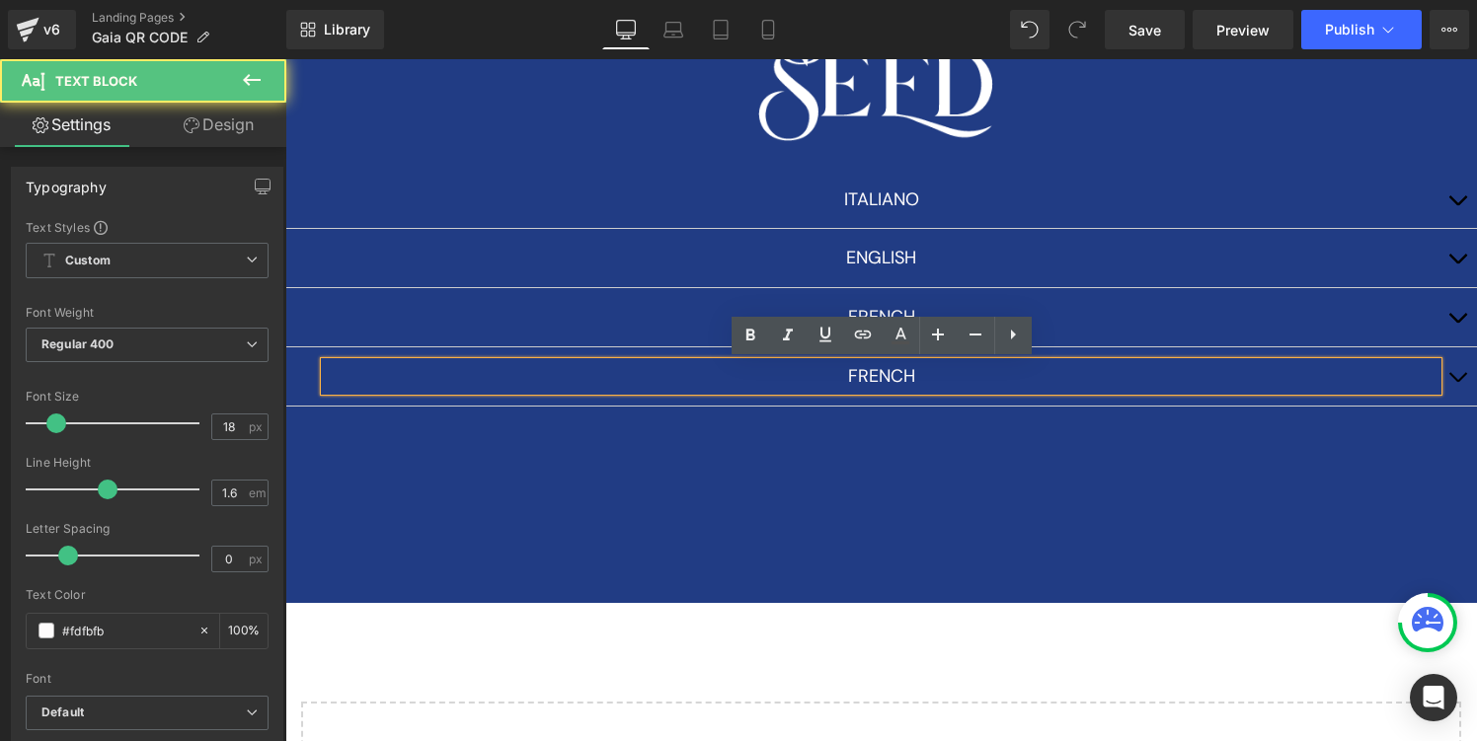
click at [880, 374] on p "FRENCH" at bounding box center [881, 376] width 1113 height 29
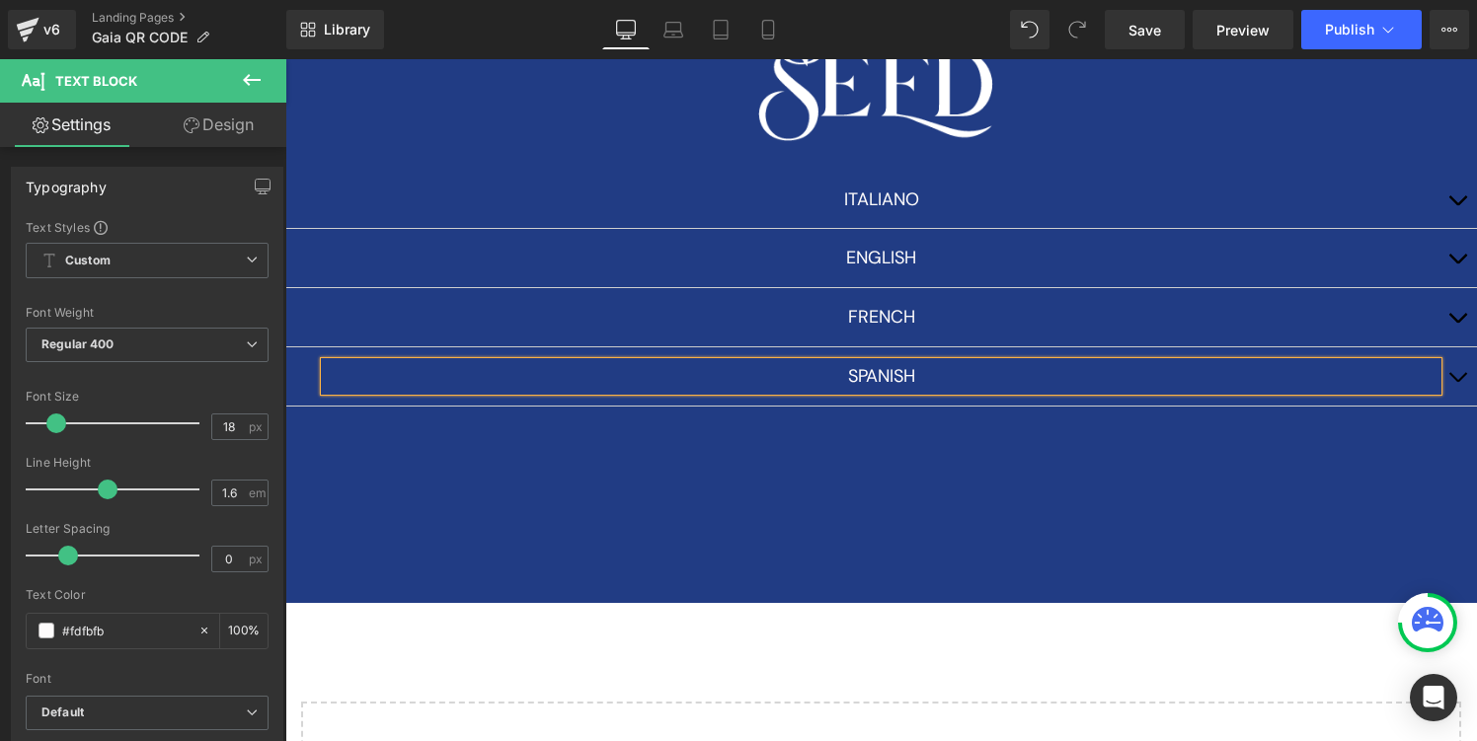
click at [865, 519] on div "Image [DEMOGRAPHIC_DATA] Text Block Youtube ENGLISH Text Block FRENCH Text Bloc…" at bounding box center [881, 262] width 1192 height 682
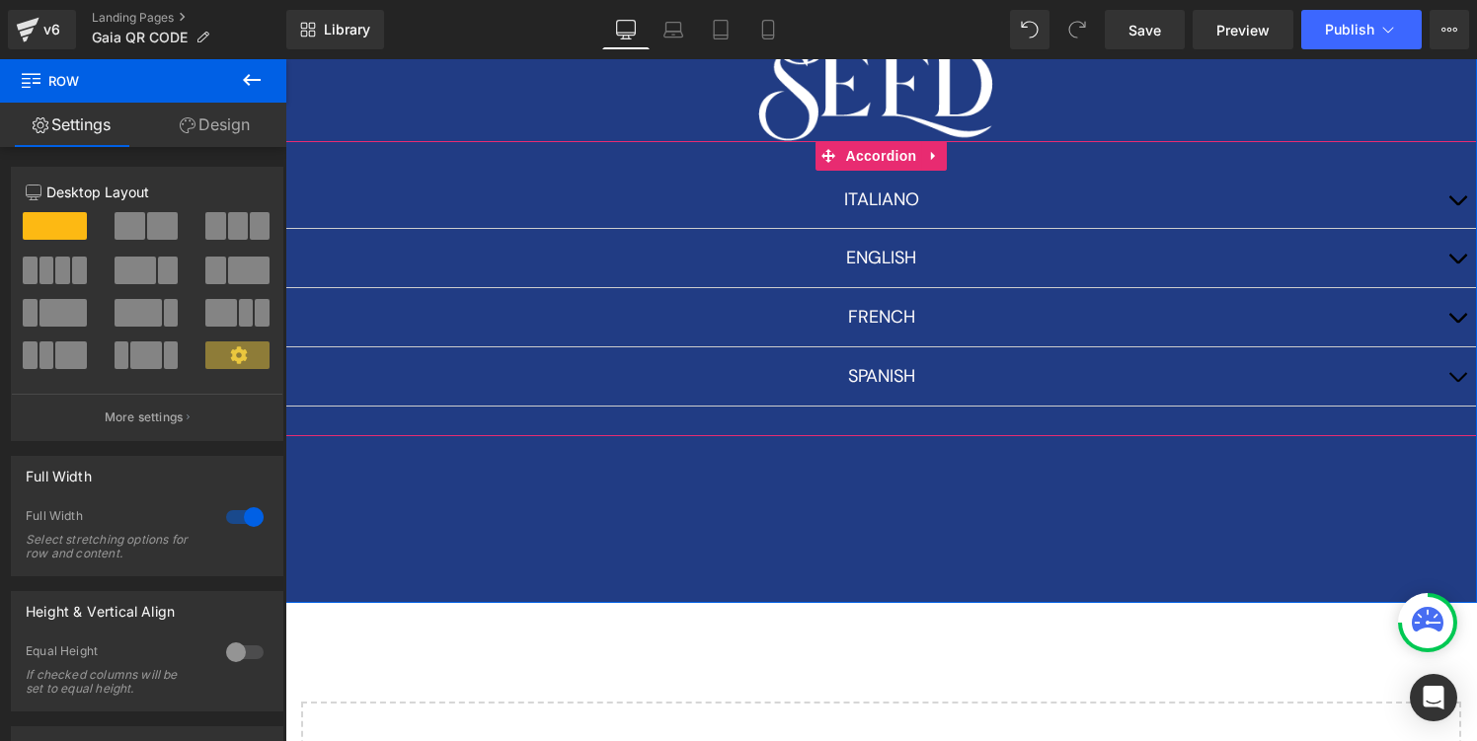
click at [1459, 199] on button "button" at bounding box center [1457, 200] width 39 height 58
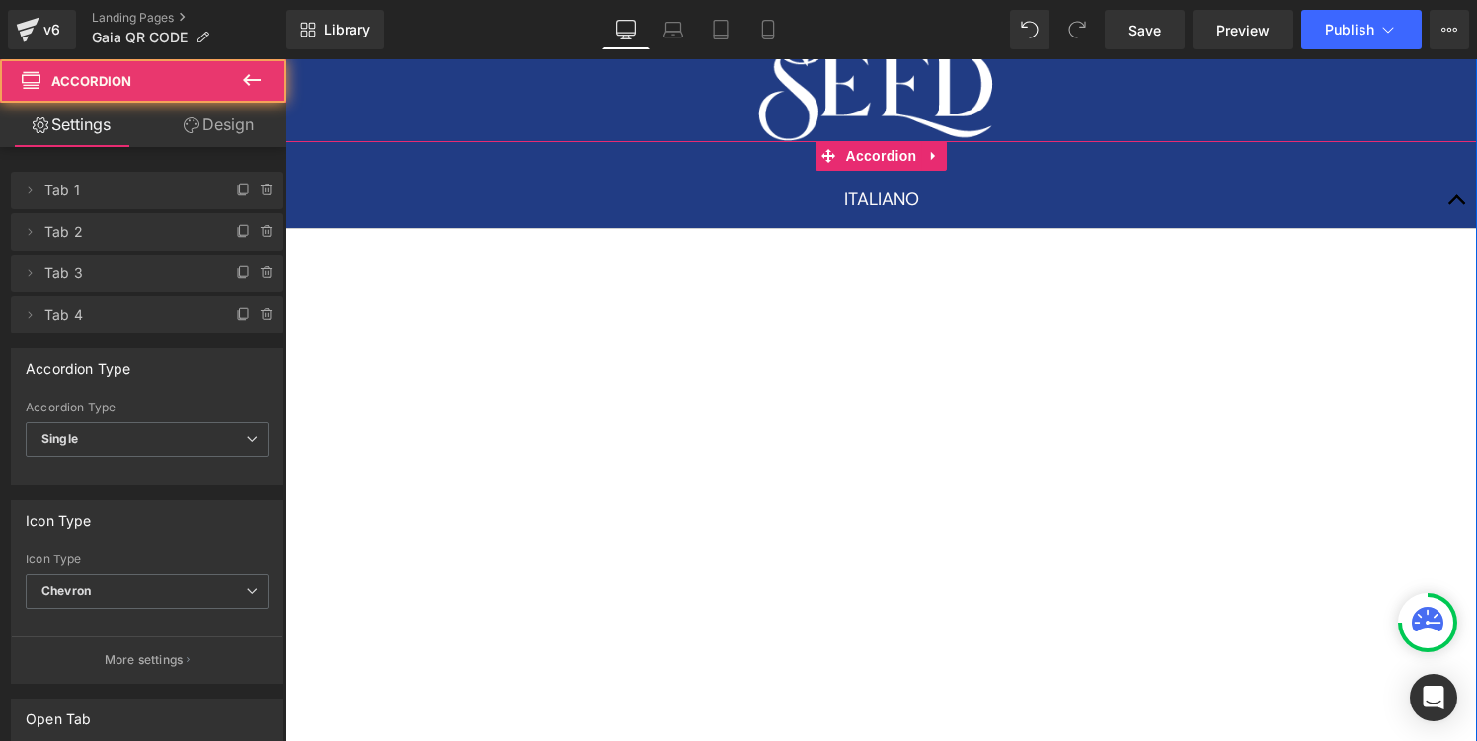
click at [1457, 205] on span "button" at bounding box center [1457, 205] width 0 height 0
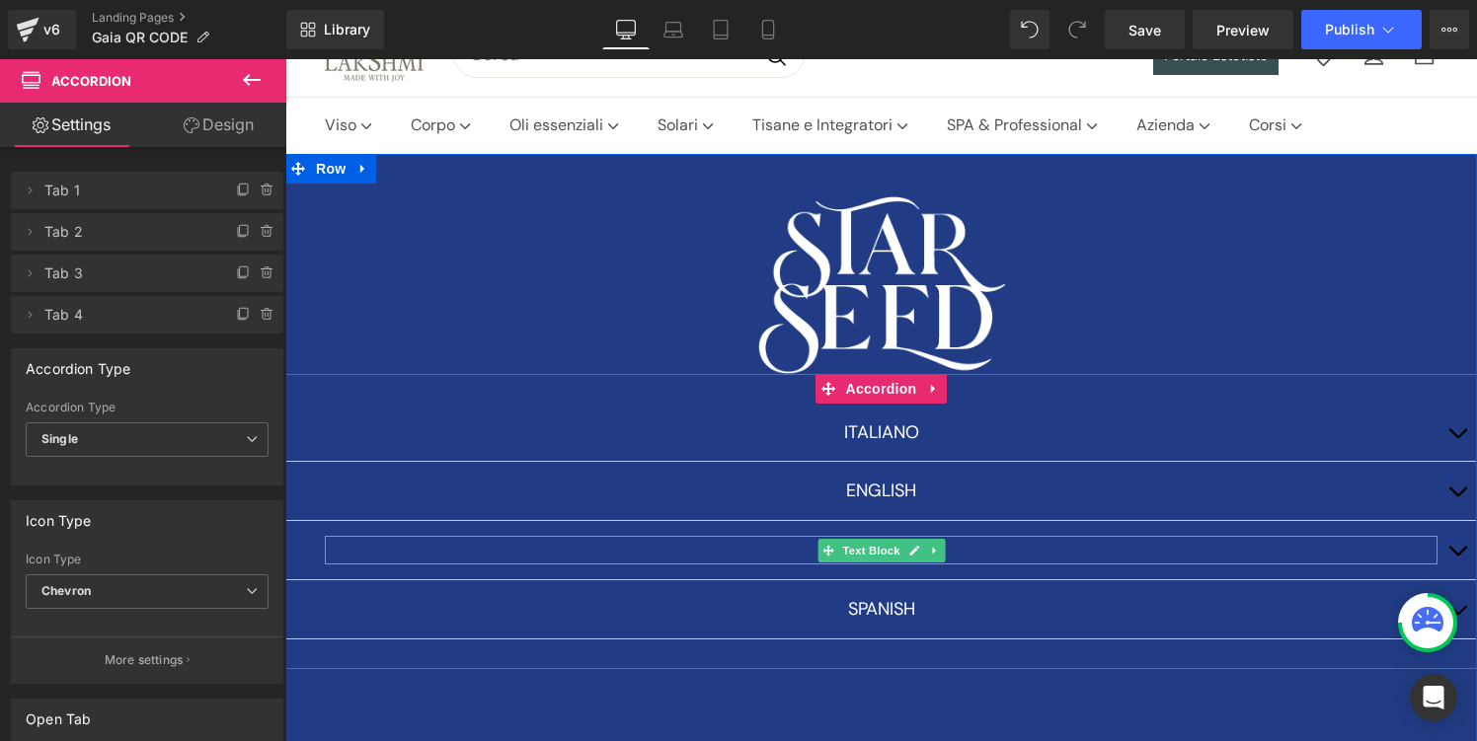
scroll to position [112, 0]
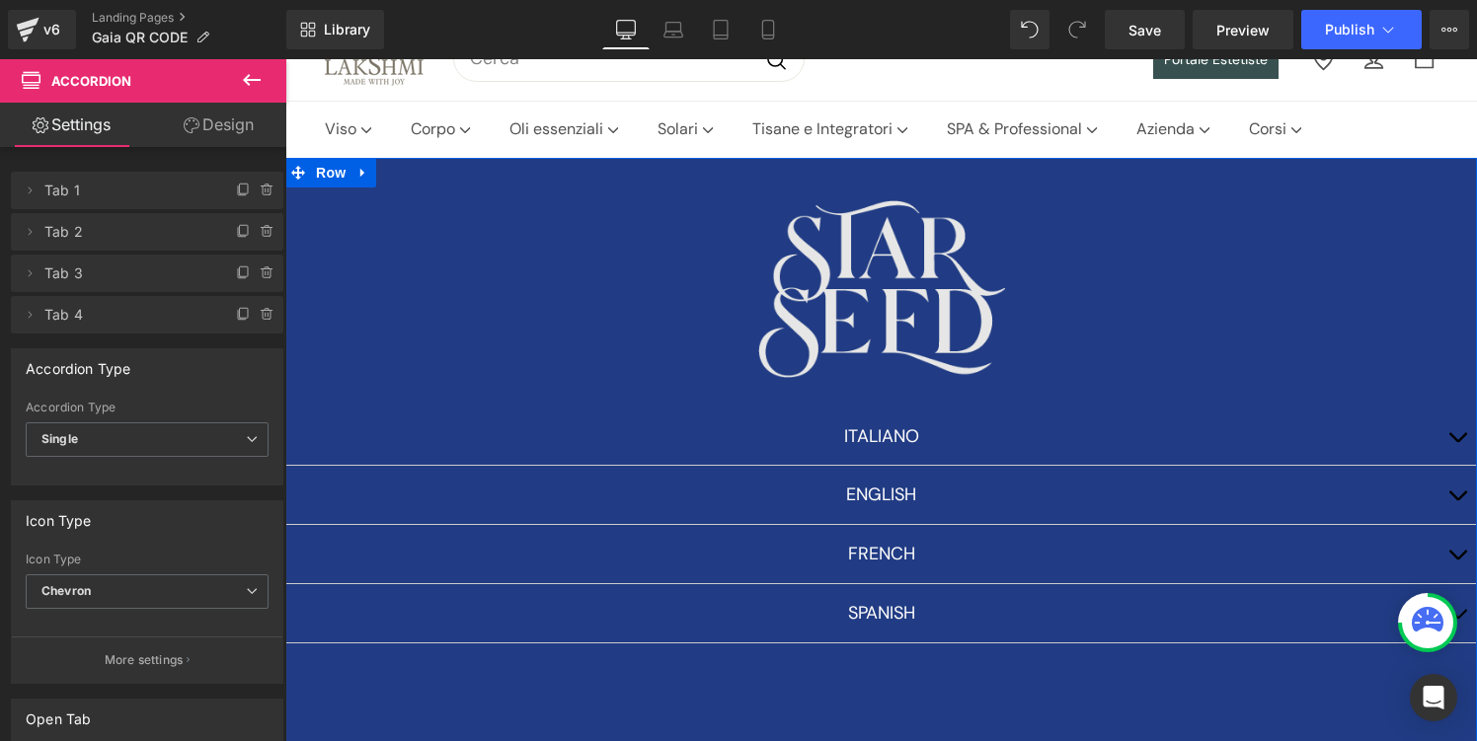
click at [873, 256] on img at bounding box center [881, 288] width 247 height 177
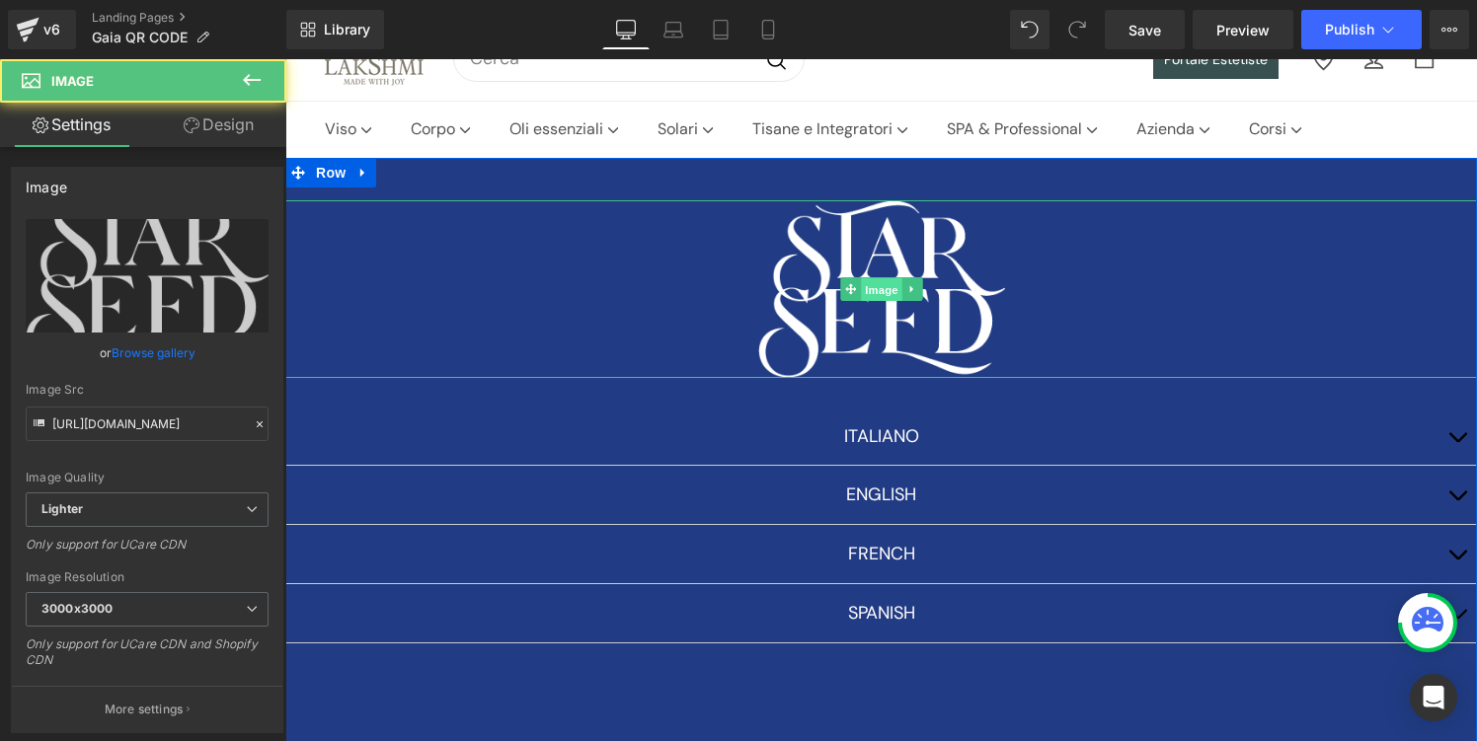
click at [876, 289] on span "Image" at bounding box center [881, 290] width 41 height 24
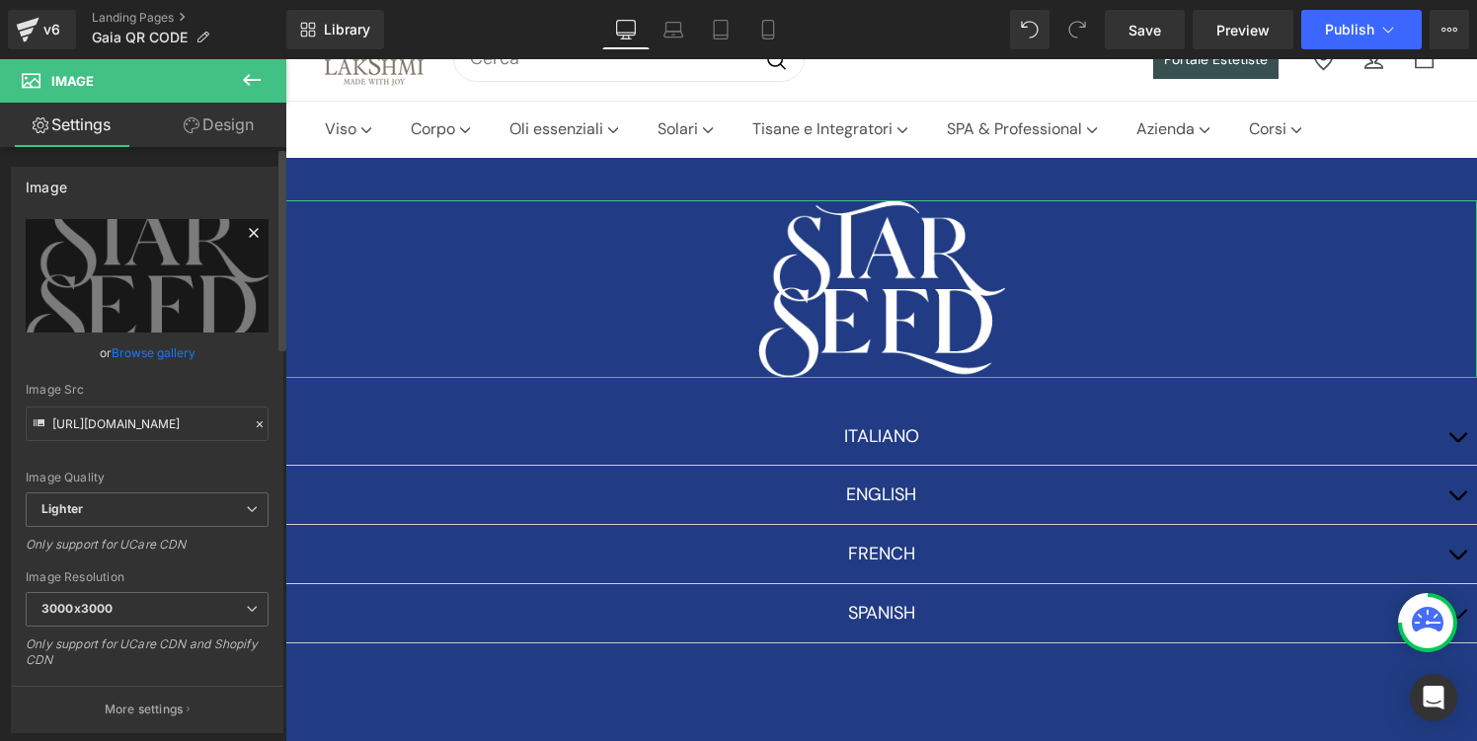
click at [249, 231] on icon at bounding box center [253, 232] width 9 height 9
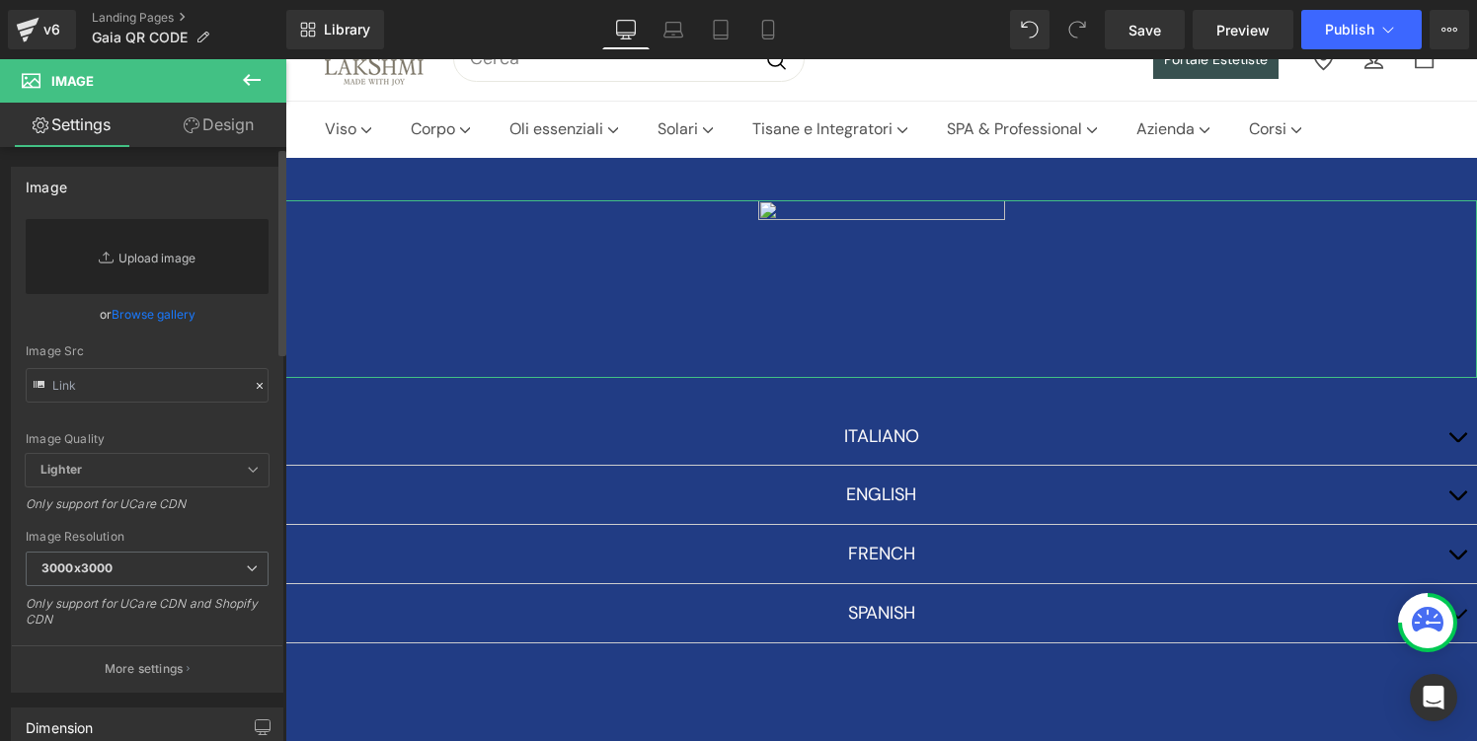
click at [158, 260] on link "Replace Image" at bounding box center [147, 256] width 243 height 75
type input "C:\fakepath\Screenshot [DATE] alle [DATE].png"
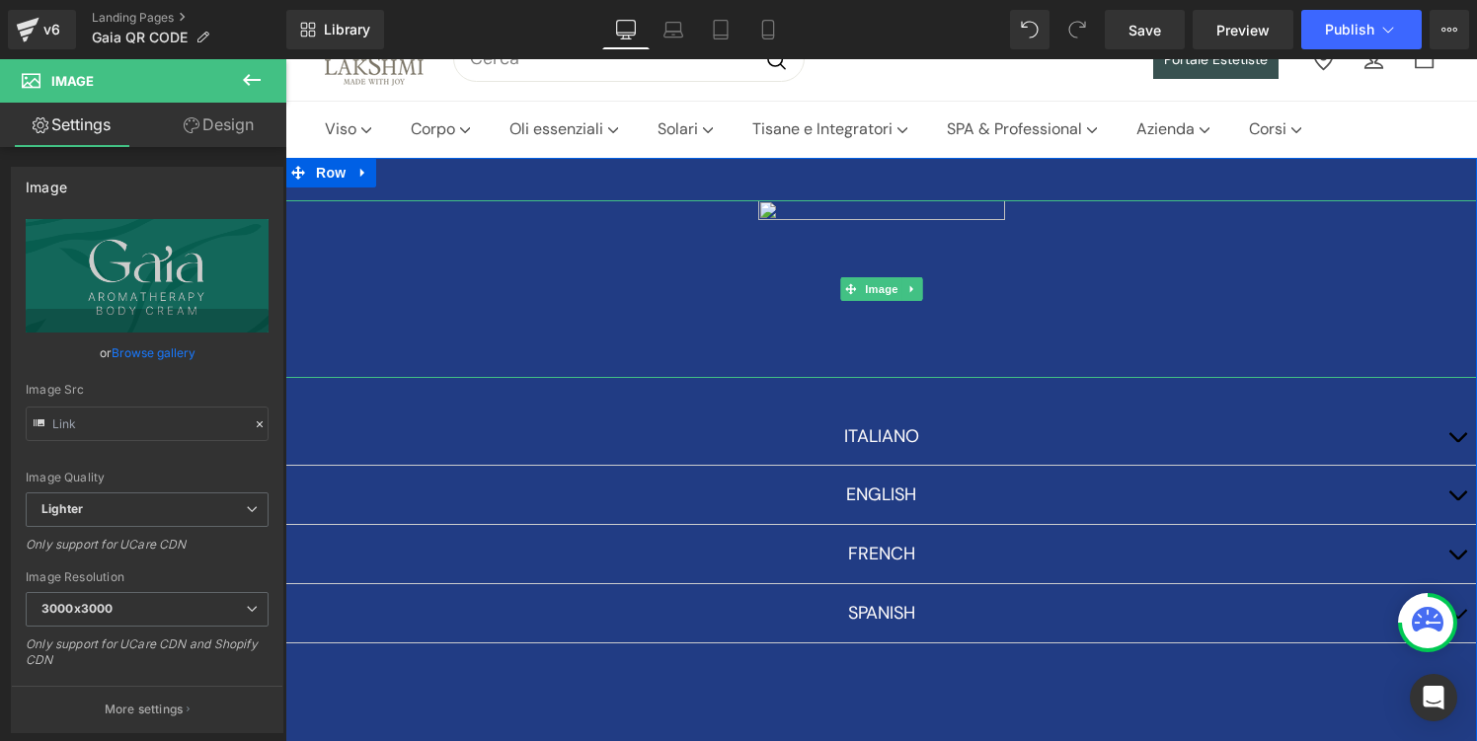
type input "[URL][DOMAIN_NAME]"
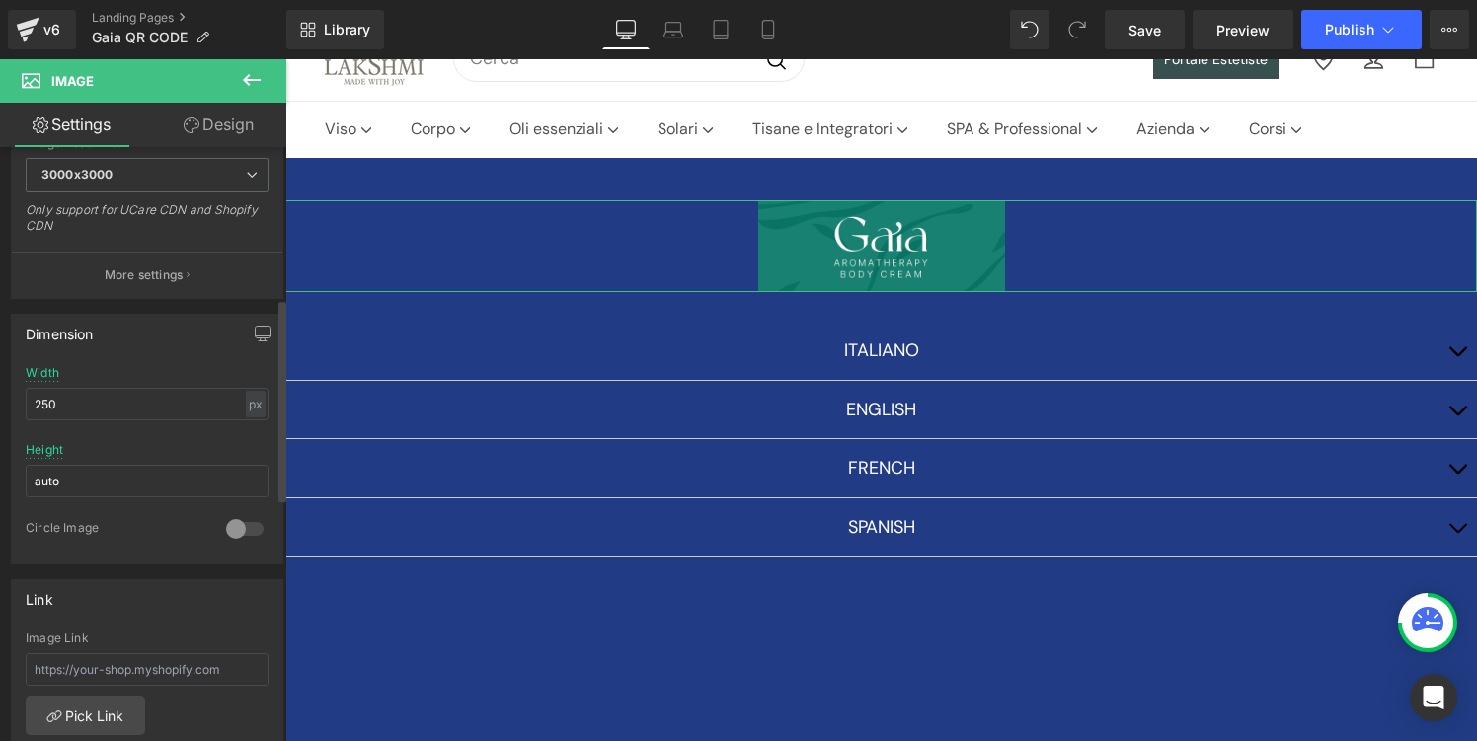
scroll to position [443, 0]
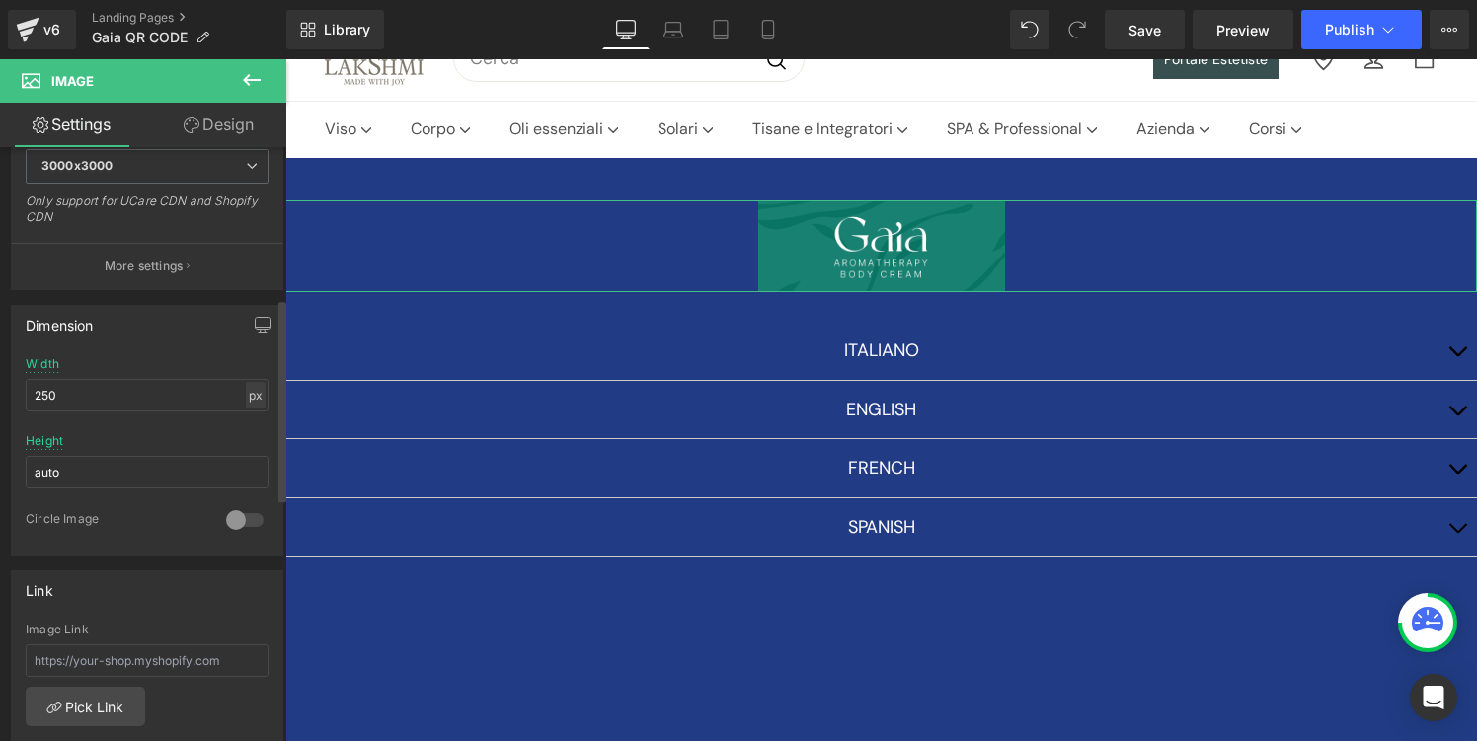
click at [251, 392] on div "px" at bounding box center [256, 395] width 20 height 27
click at [250, 425] on li "%" at bounding box center [255, 426] width 25 height 29
click at [80, 399] on input "20.71" at bounding box center [147, 395] width 243 height 33
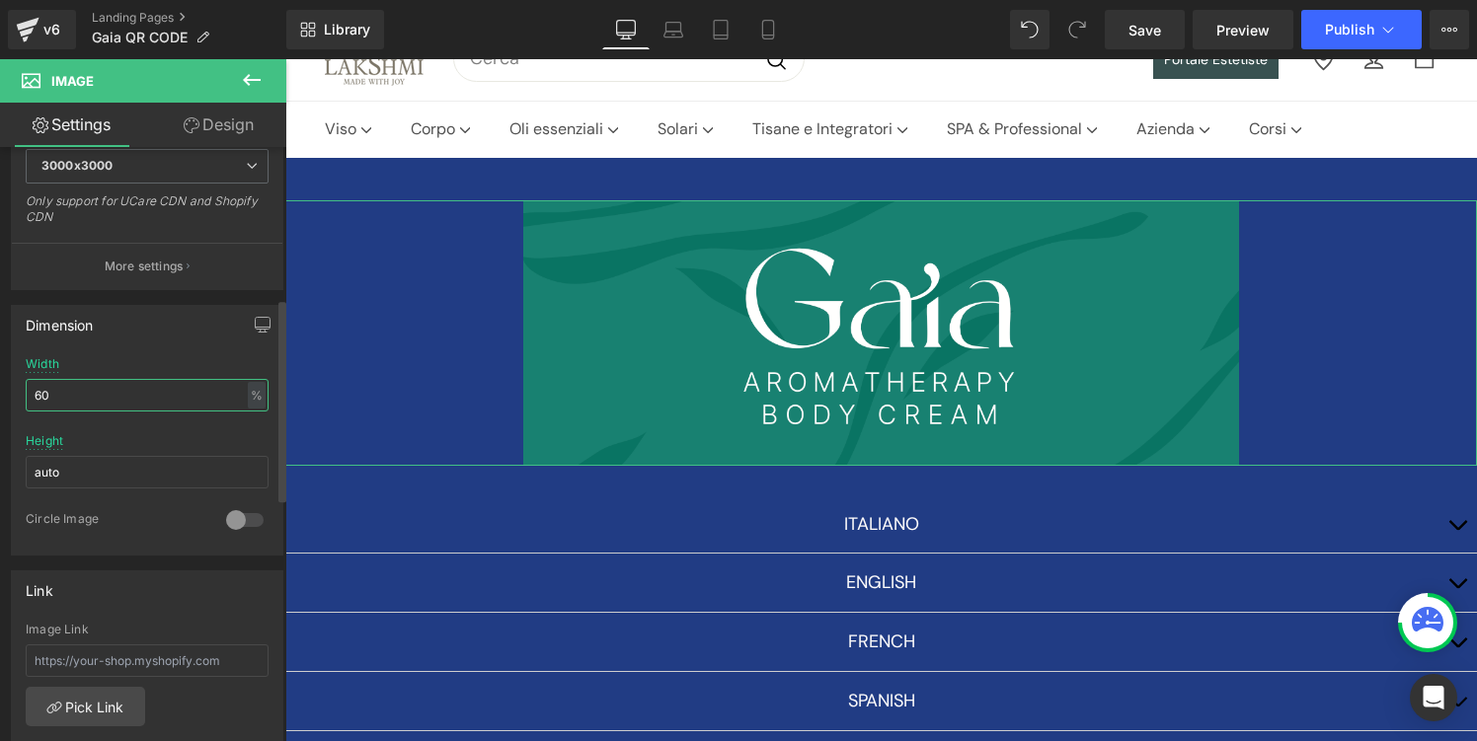
type input "6"
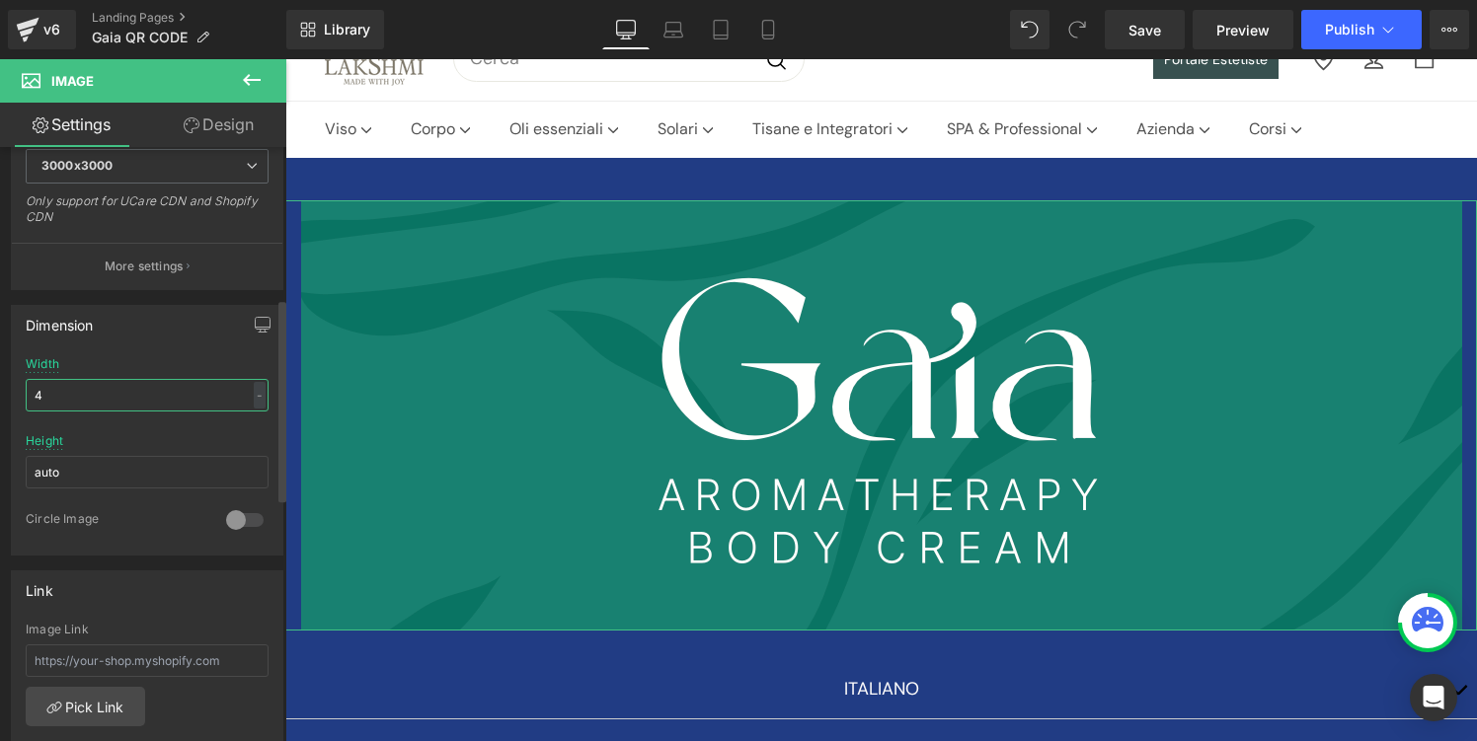
type input "40"
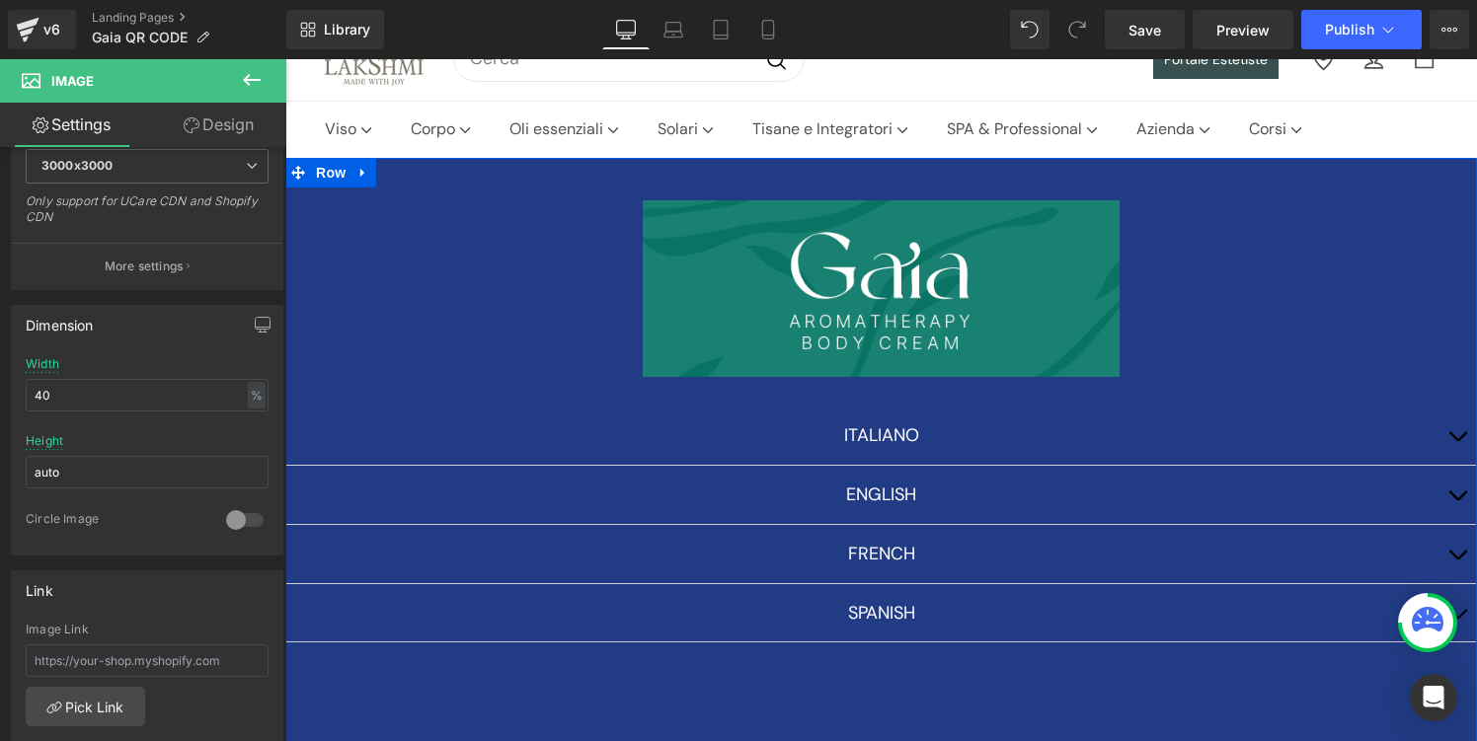
click at [524, 188] on div "Image [DEMOGRAPHIC_DATA] Text Block Youtube ENGLISH Text Block FRENCH Text Bloc…" at bounding box center [881, 499] width 1192 height 682
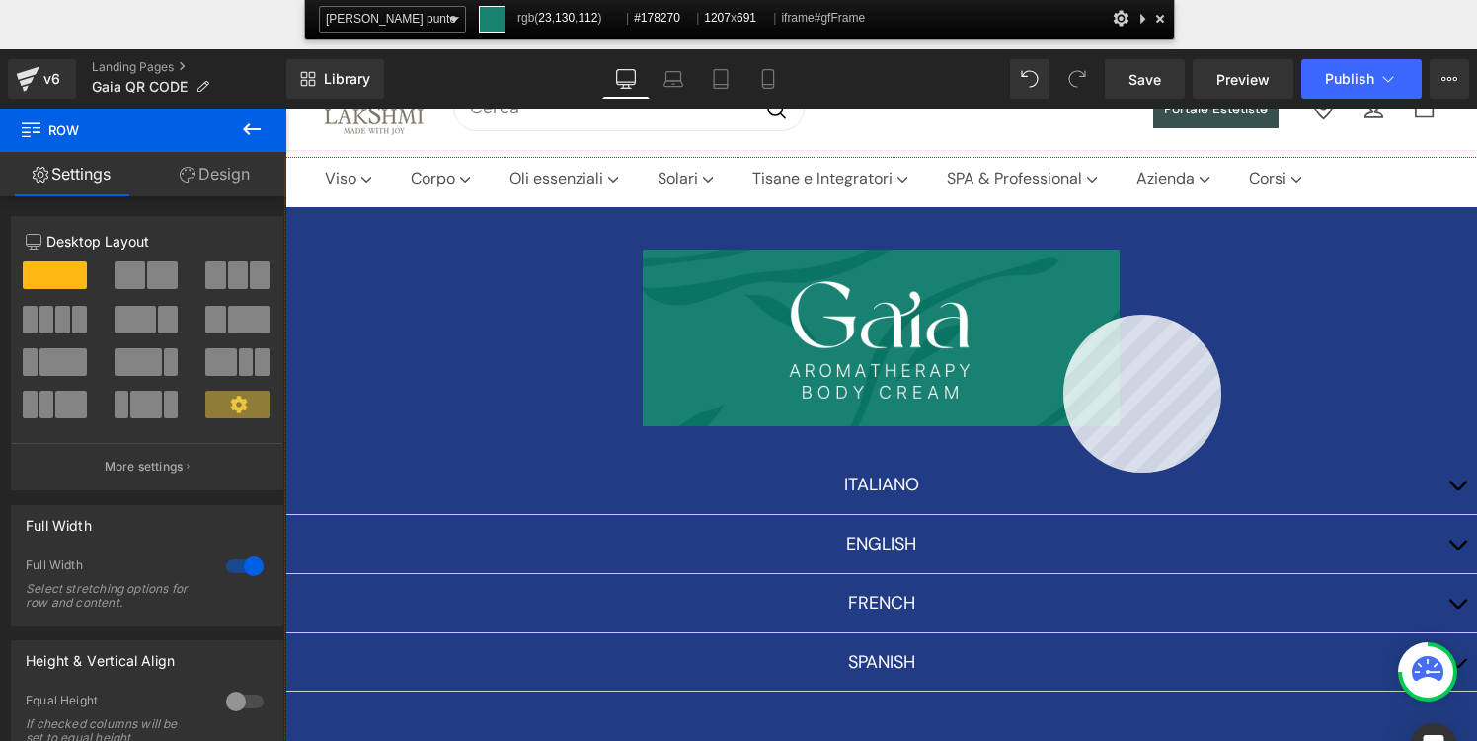
click at [1063, 315] on div at bounding box center [881, 499] width 1192 height 682
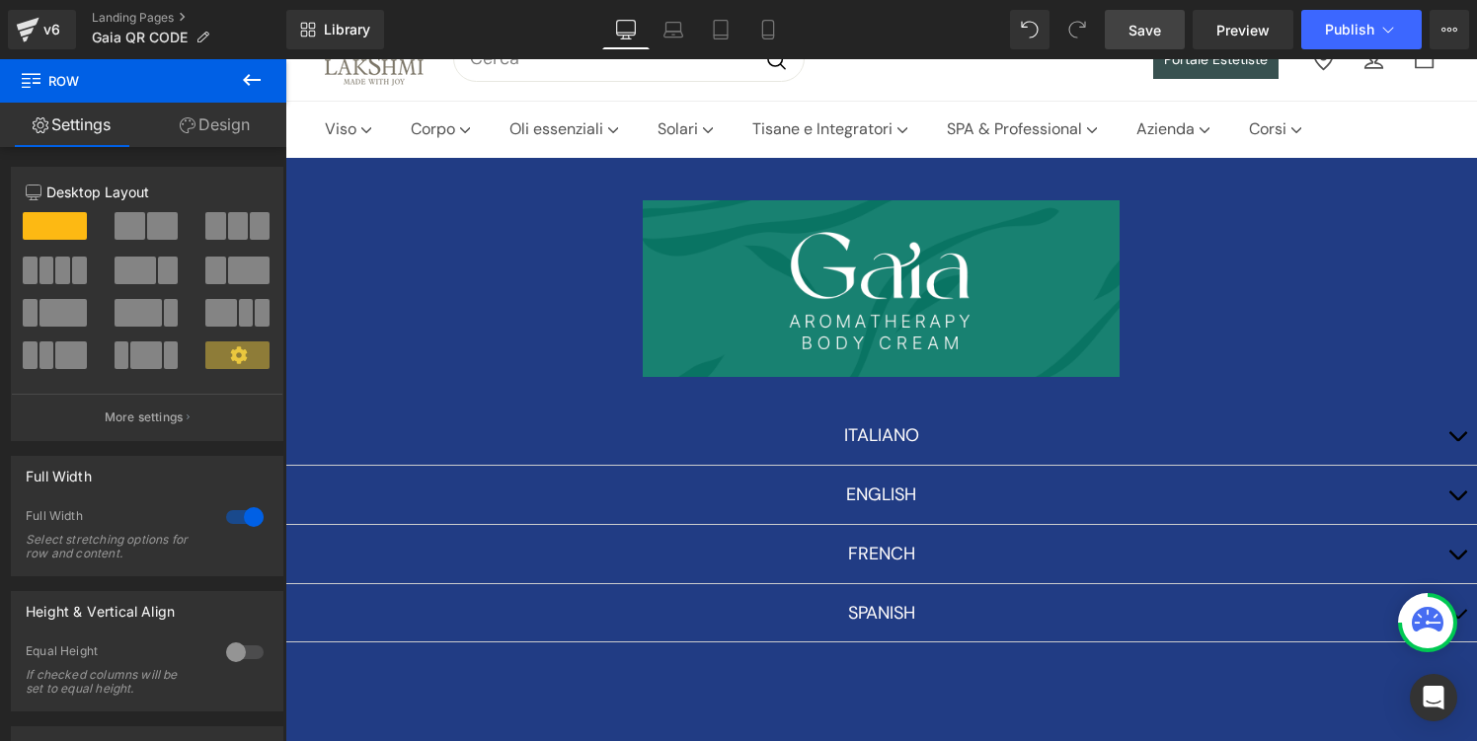
click at [1166, 19] on link "Save" at bounding box center [1145, 29] width 80 height 39
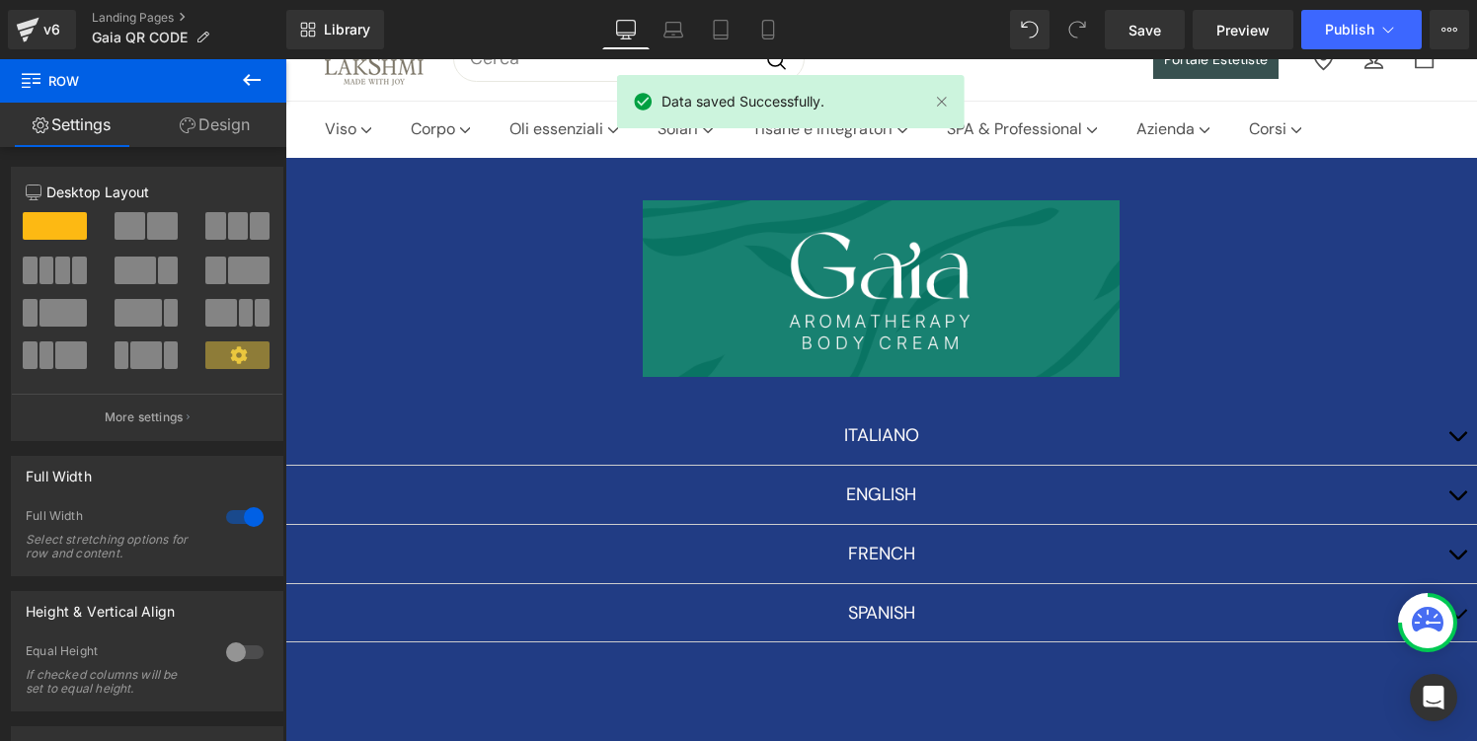
click at [253, 82] on icon at bounding box center [252, 80] width 24 height 24
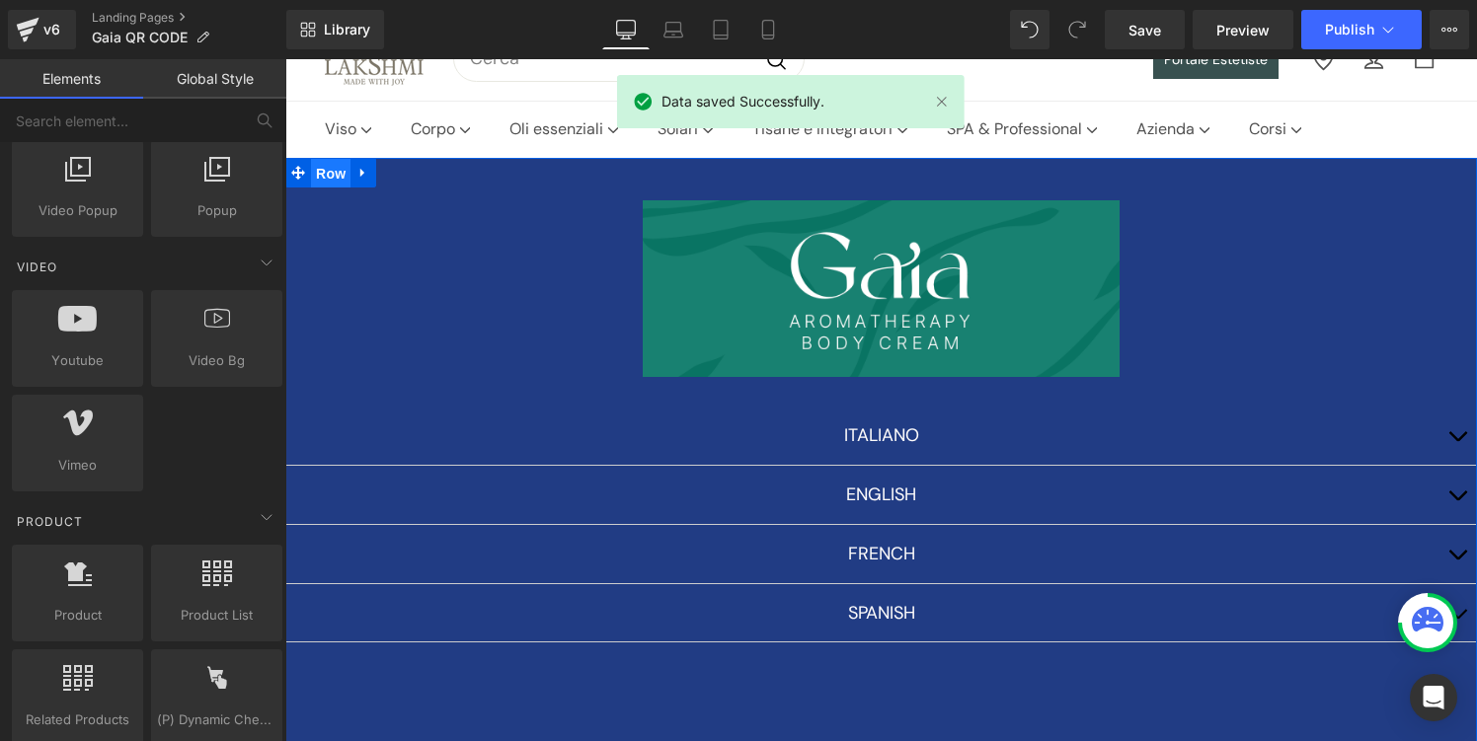
click at [333, 177] on span "Row" at bounding box center [330, 174] width 39 height 30
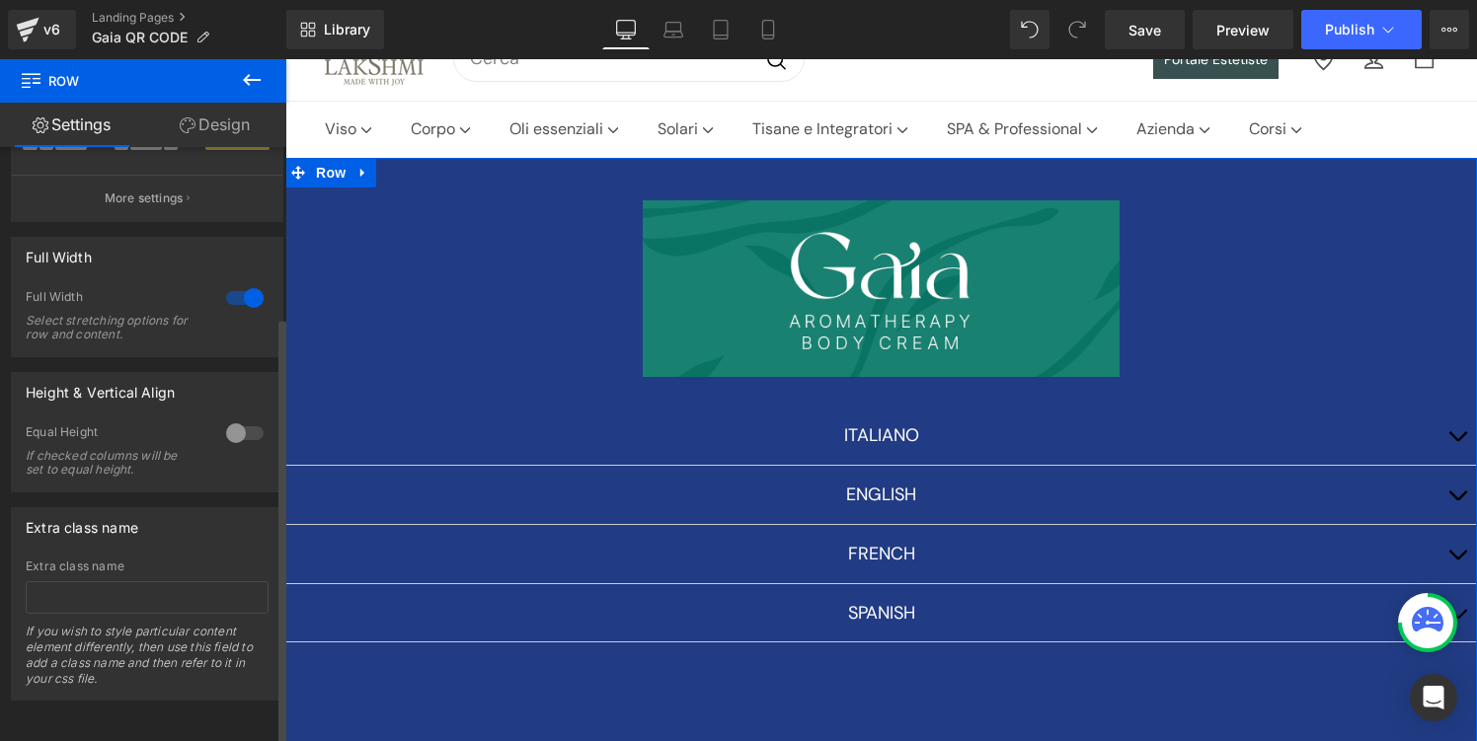
scroll to position [0, 0]
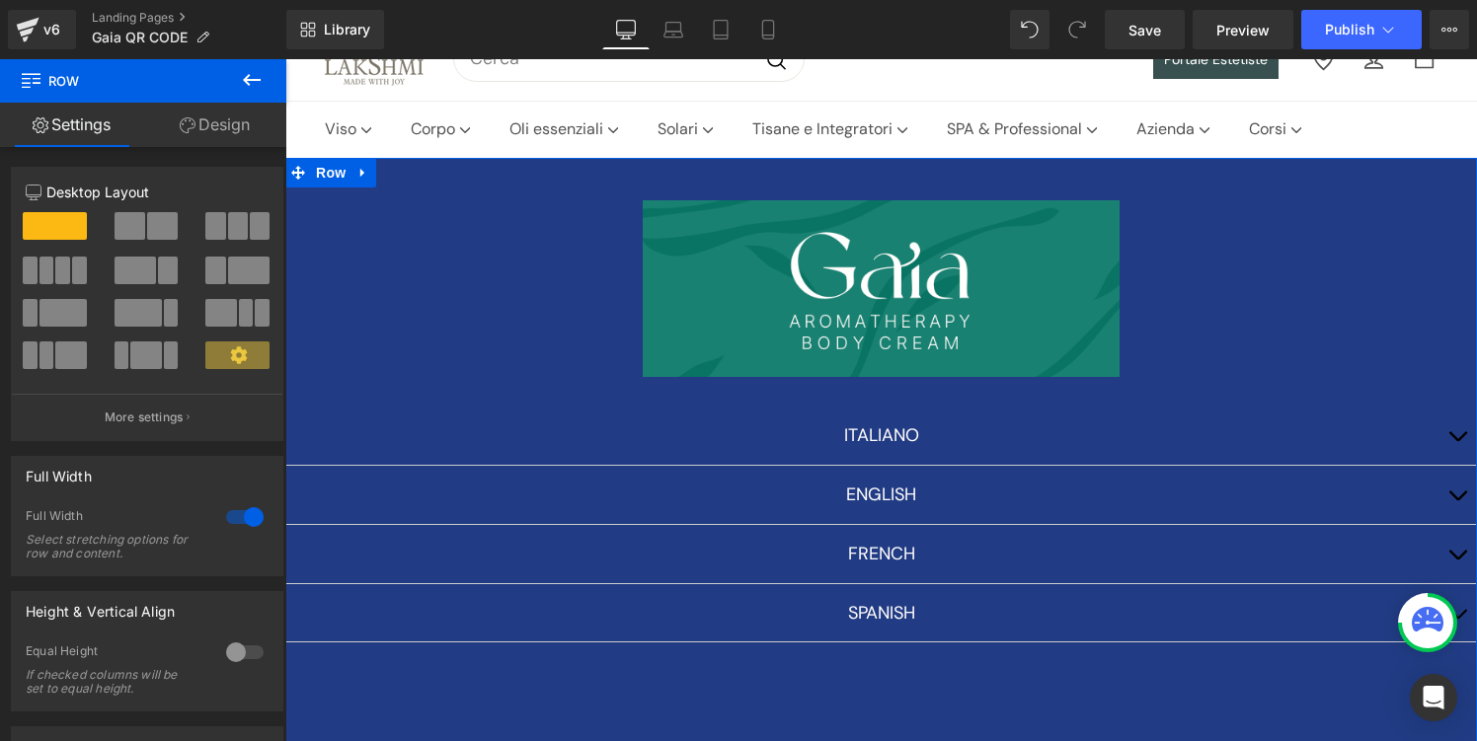
click at [205, 132] on link "Design" at bounding box center [214, 125] width 143 height 44
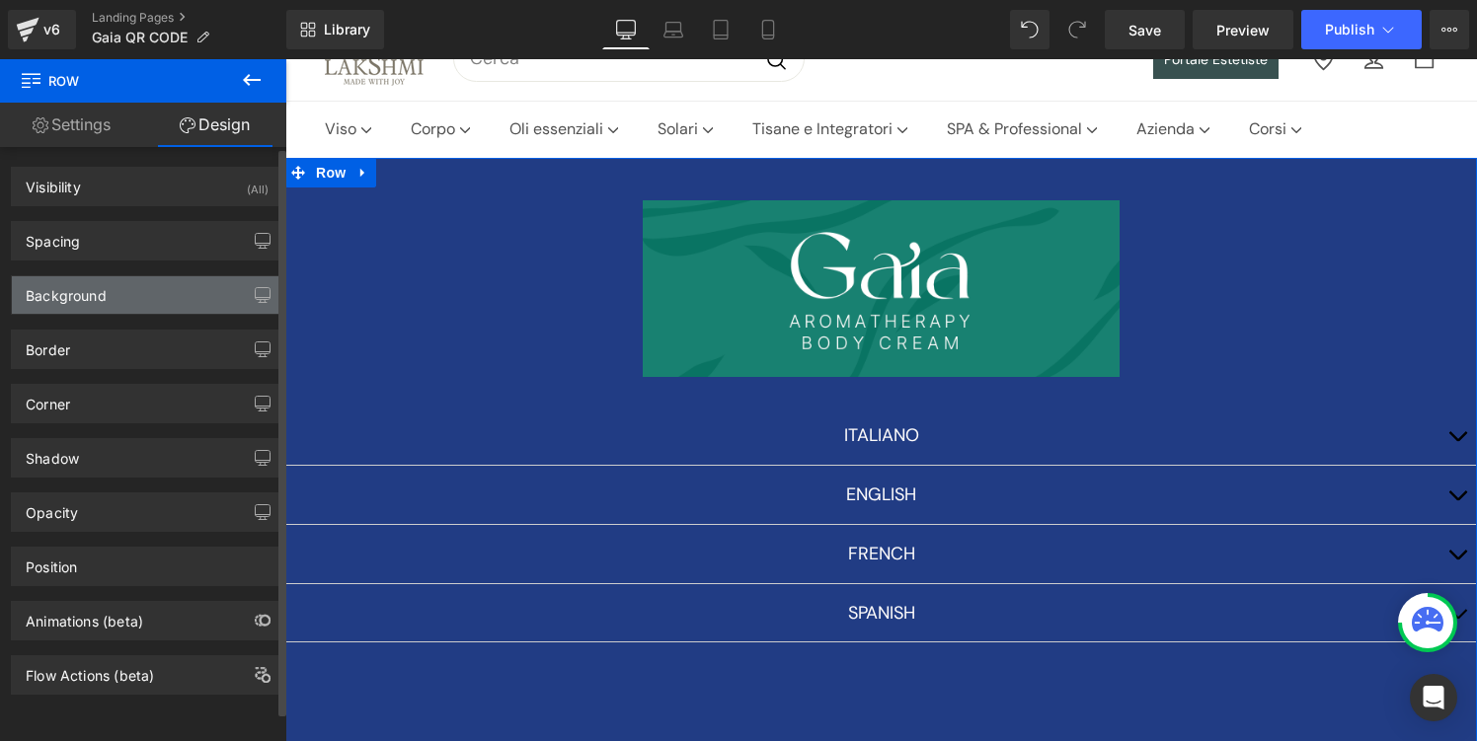
click at [141, 303] on div "Background" at bounding box center [147, 295] width 271 height 38
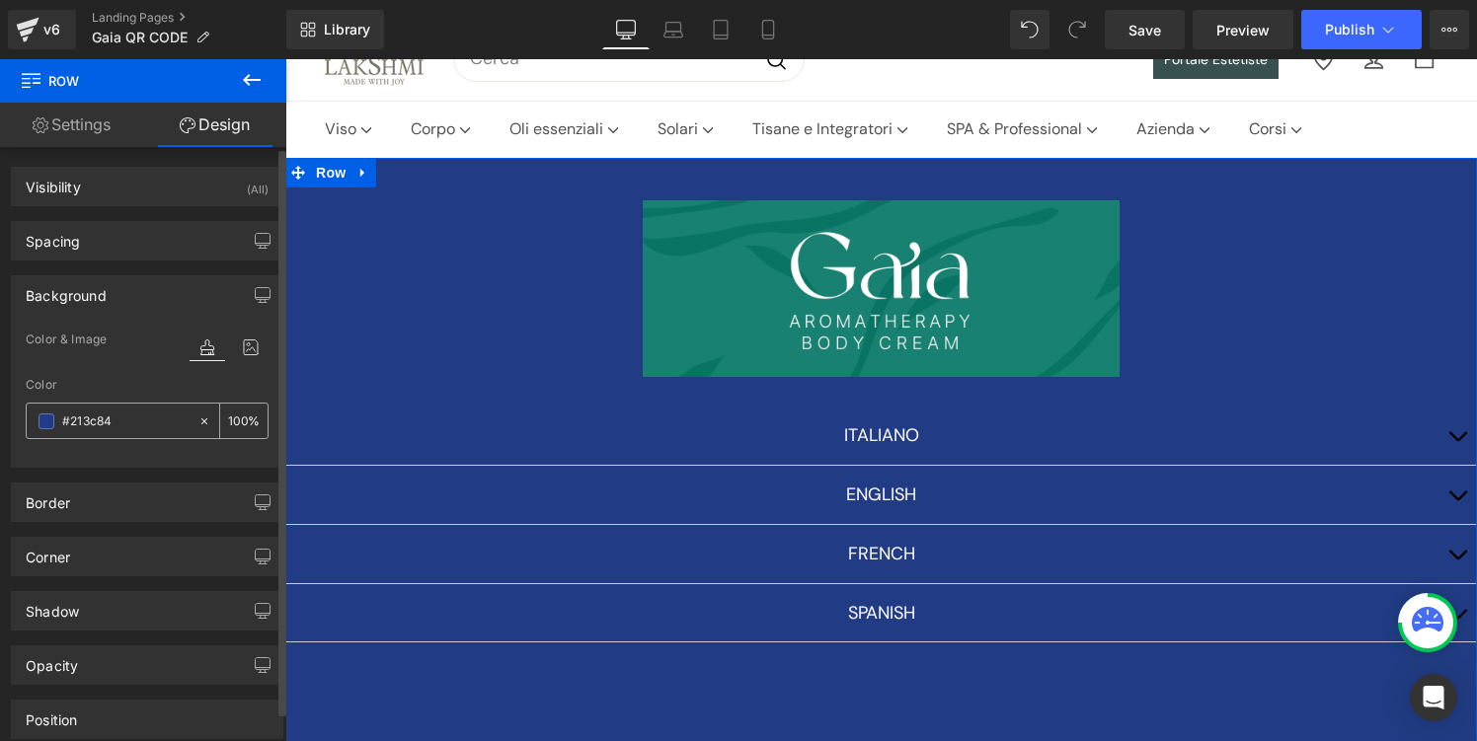
click at [70, 424] on input "#213c84" at bounding box center [125, 422] width 126 height 22
click at [99, 421] on input "#213c84" at bounding box center [125, 422] width 126 height 22
drag, startPoint x: 123, startPoint y: 425, endPoint x: 65, endPoint y: 423, distance: 58.3
click at [65, 423] on input "#213c84" at bounding box center [125, 422] width 126 height 22
paste input "178270"
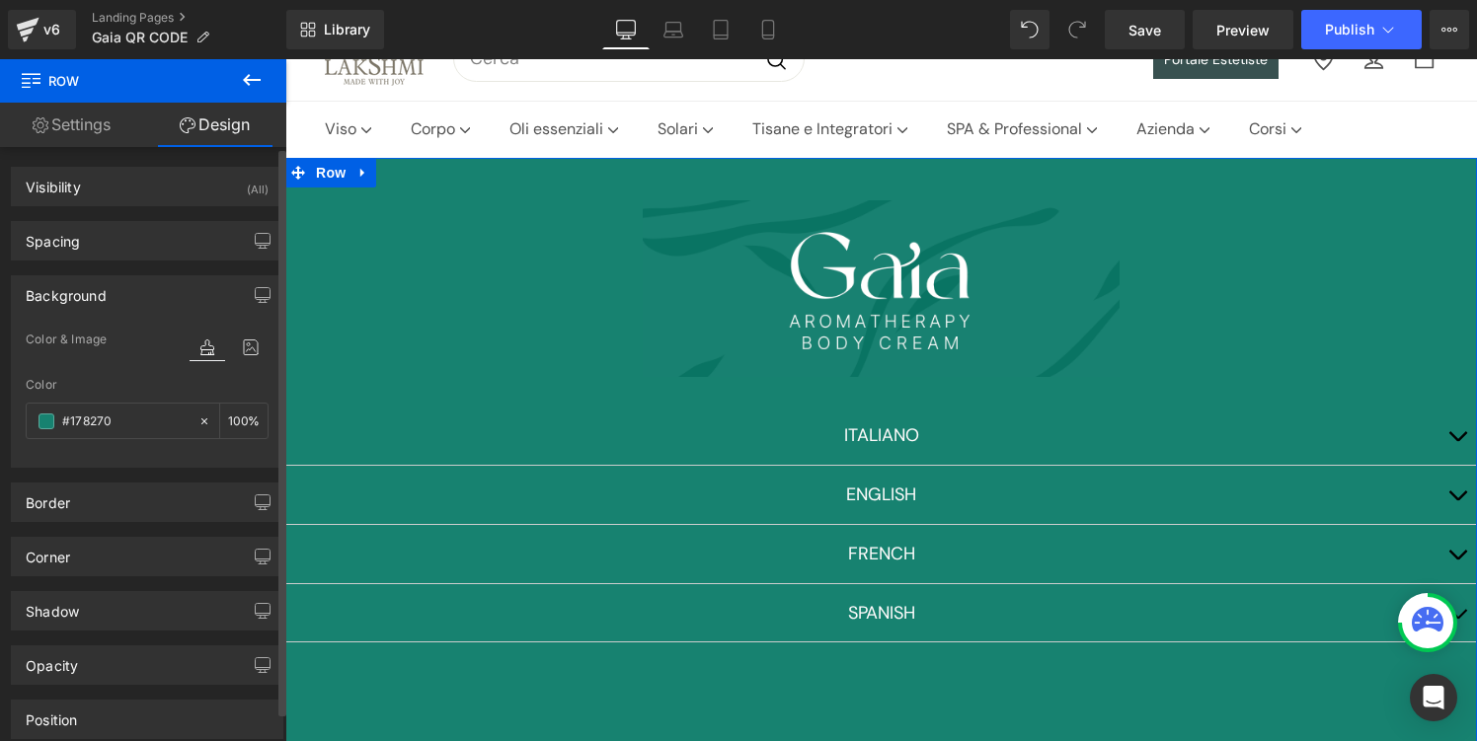
type input "#178270"
click at [125, 388] on div "Color" at bounding box center [147, 385] width 243 height 14
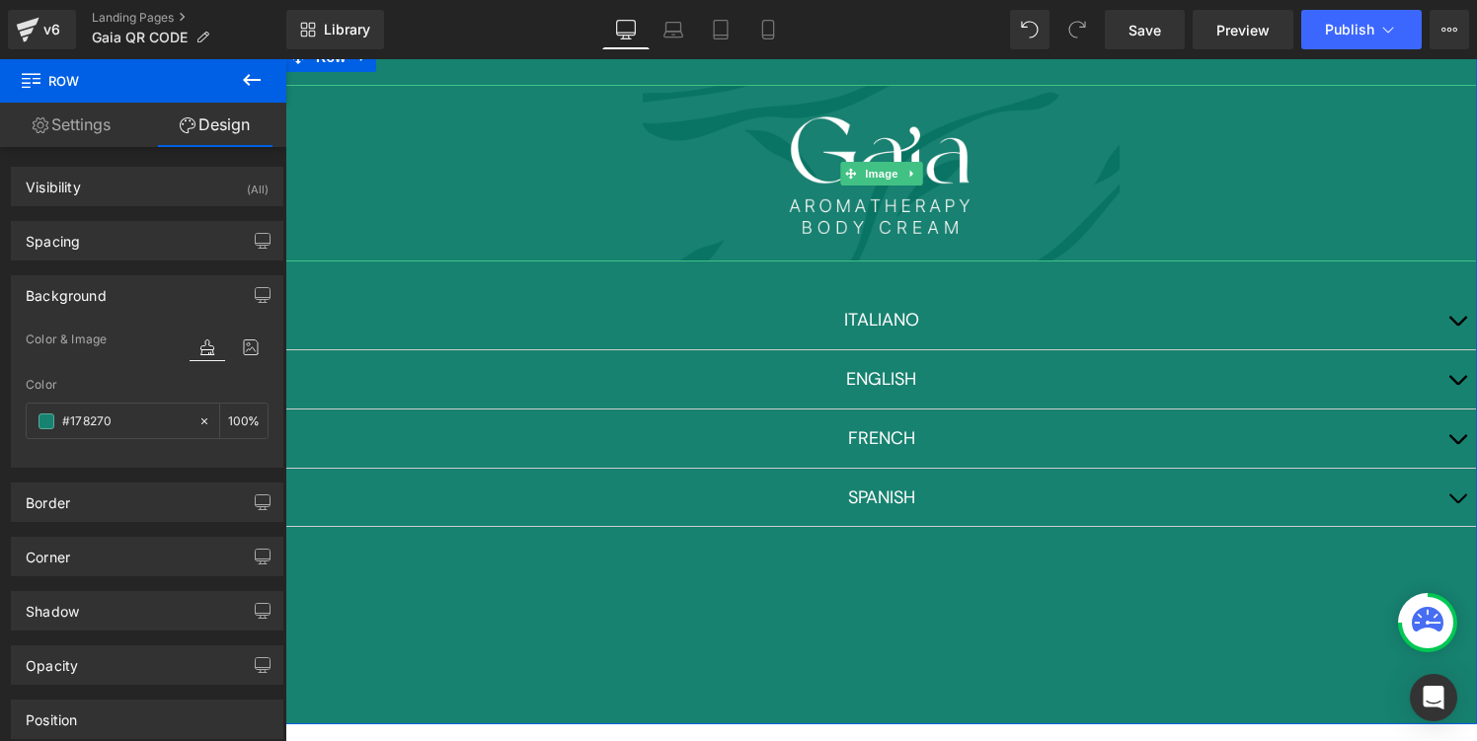
scroll to position [240, 0]
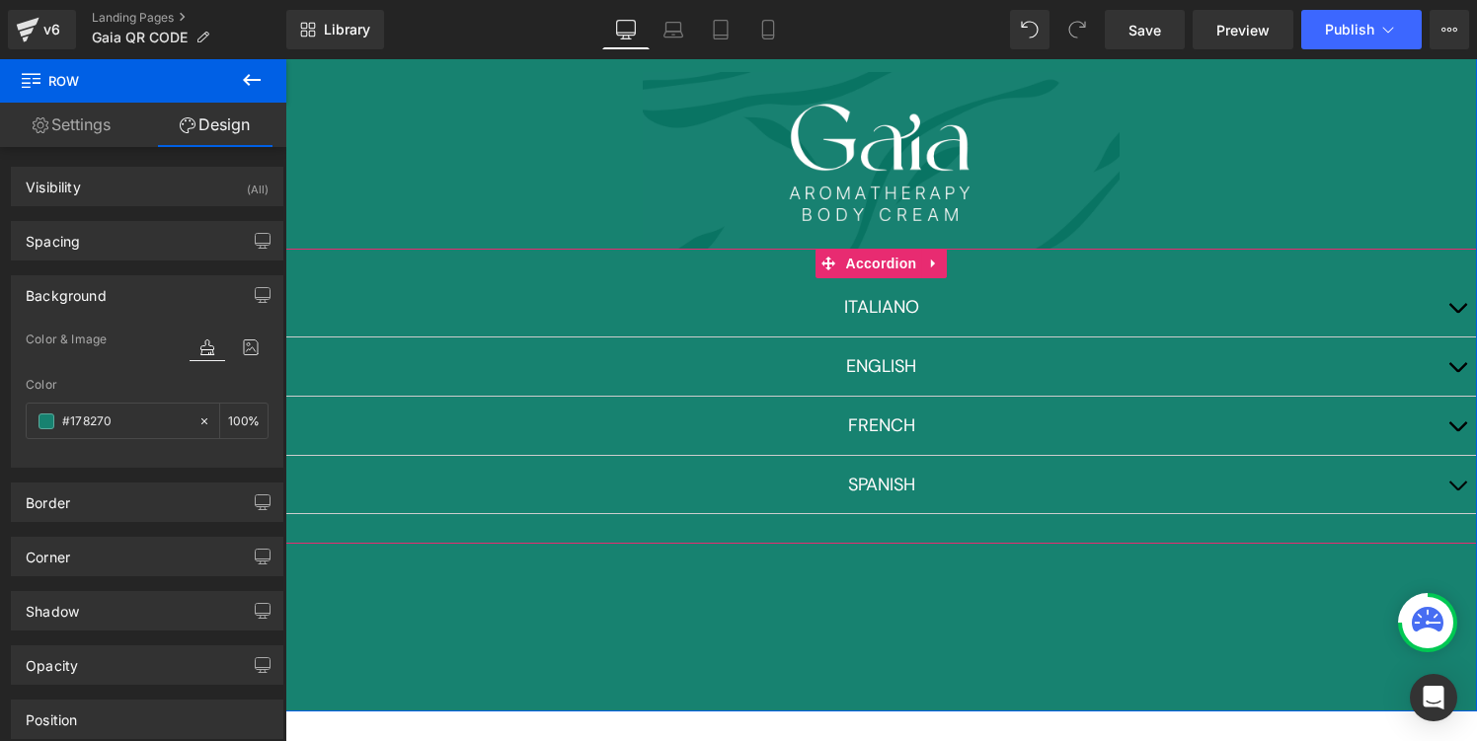
click at [1454, 306] on button "button" at bounding box center [1457, 307] width 39 height 58
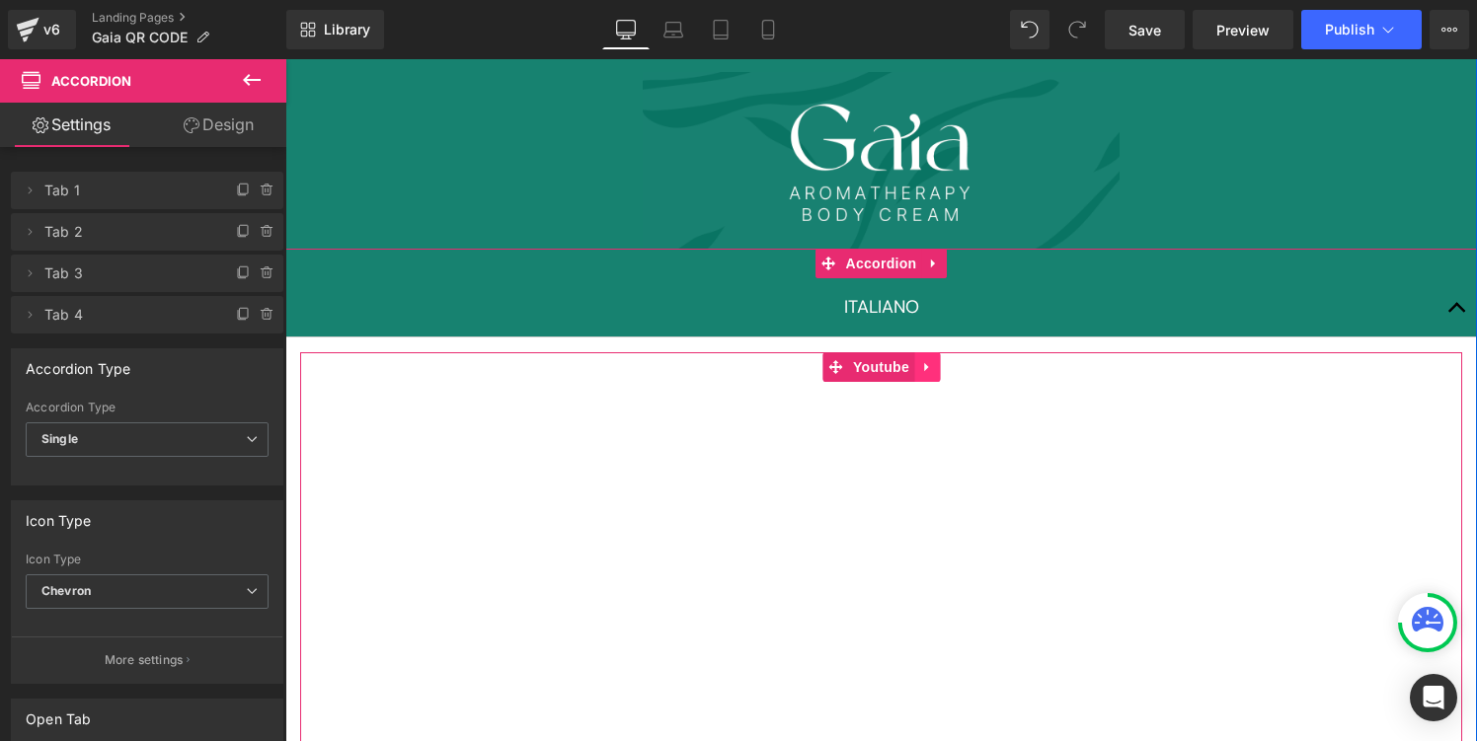
click at [929, 370] on icon at bounding box center [927, 366] width 14 height 15
click at [943, 369] on icon at bounding box center [940, 367] width 14 height 14
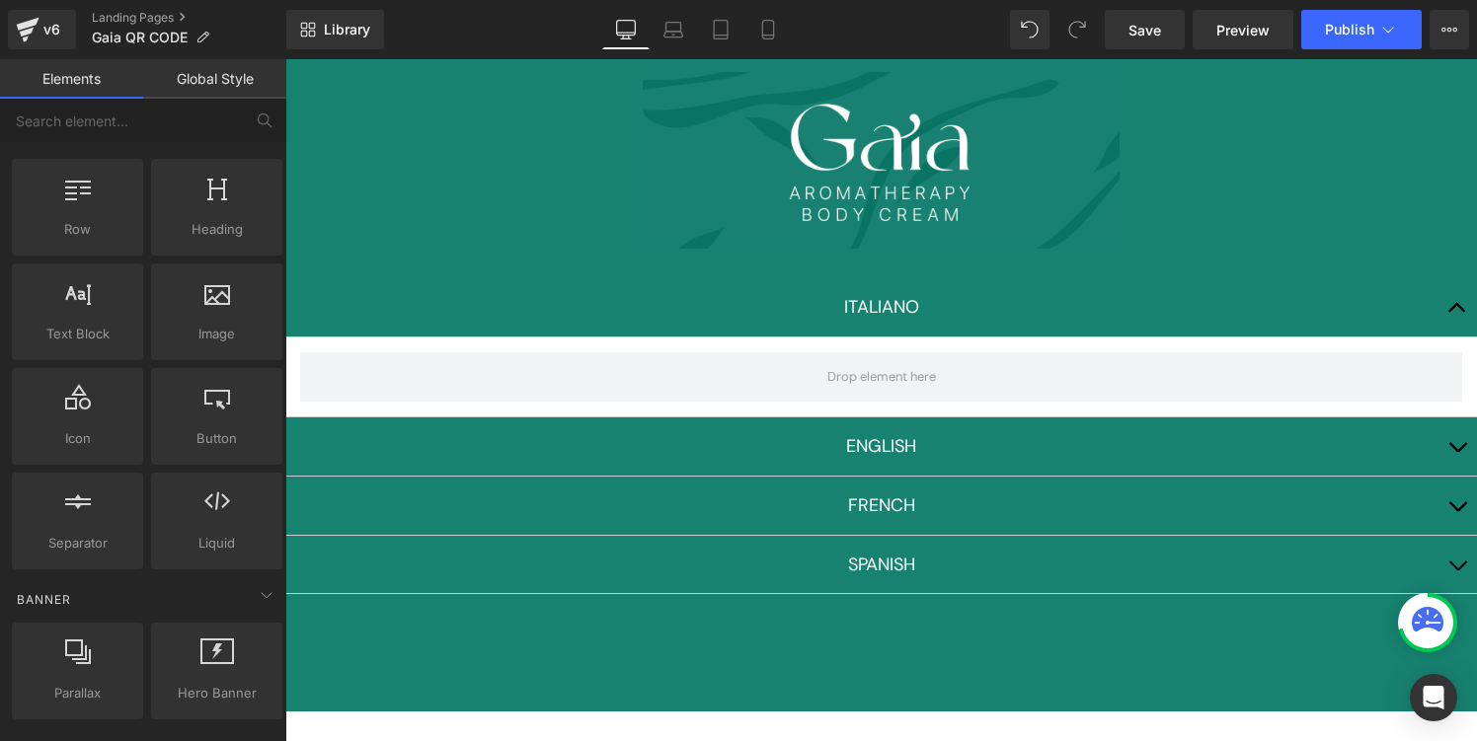
scroll to position [10, 0]
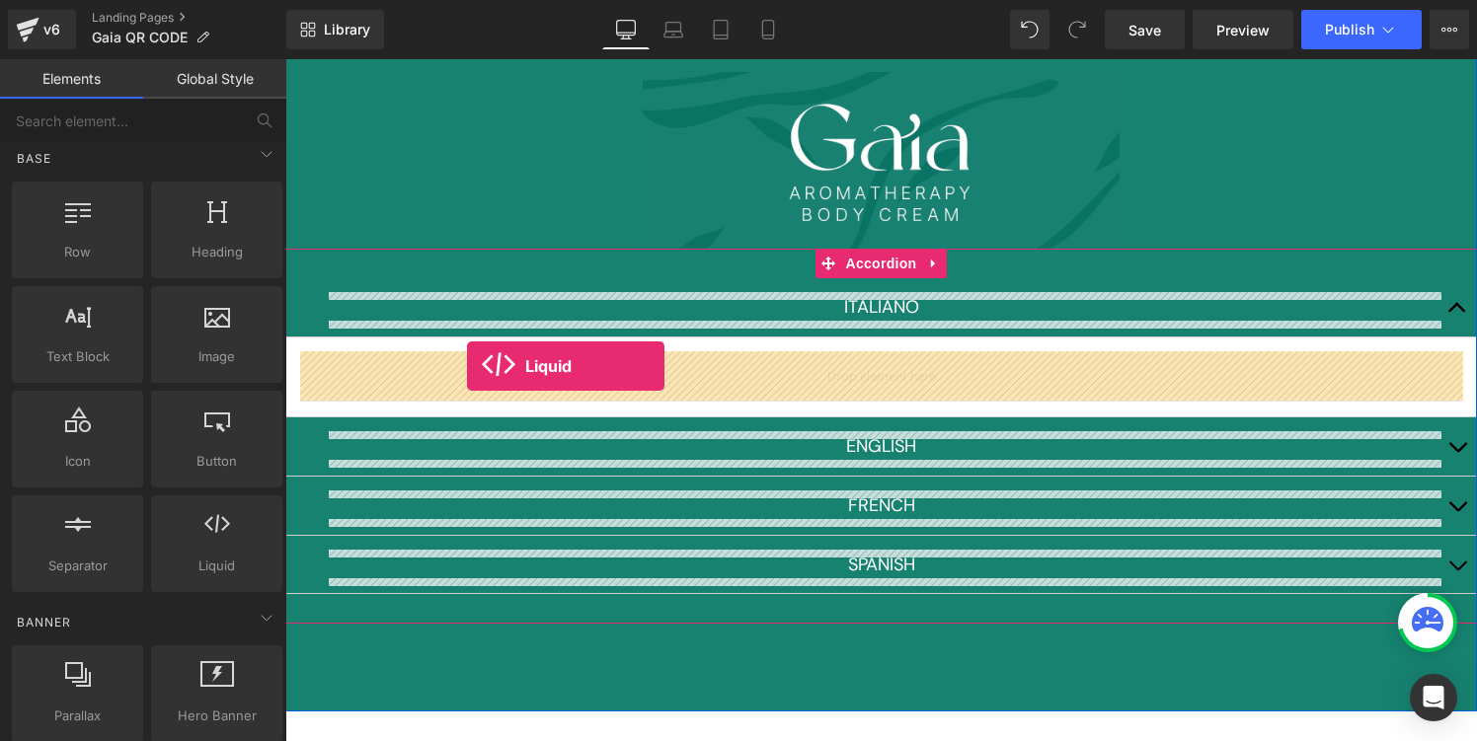
drag, startPoint x: 488, startPoint y: 611, endPoint x: 467, endPoint y: 366, distance: 245.7
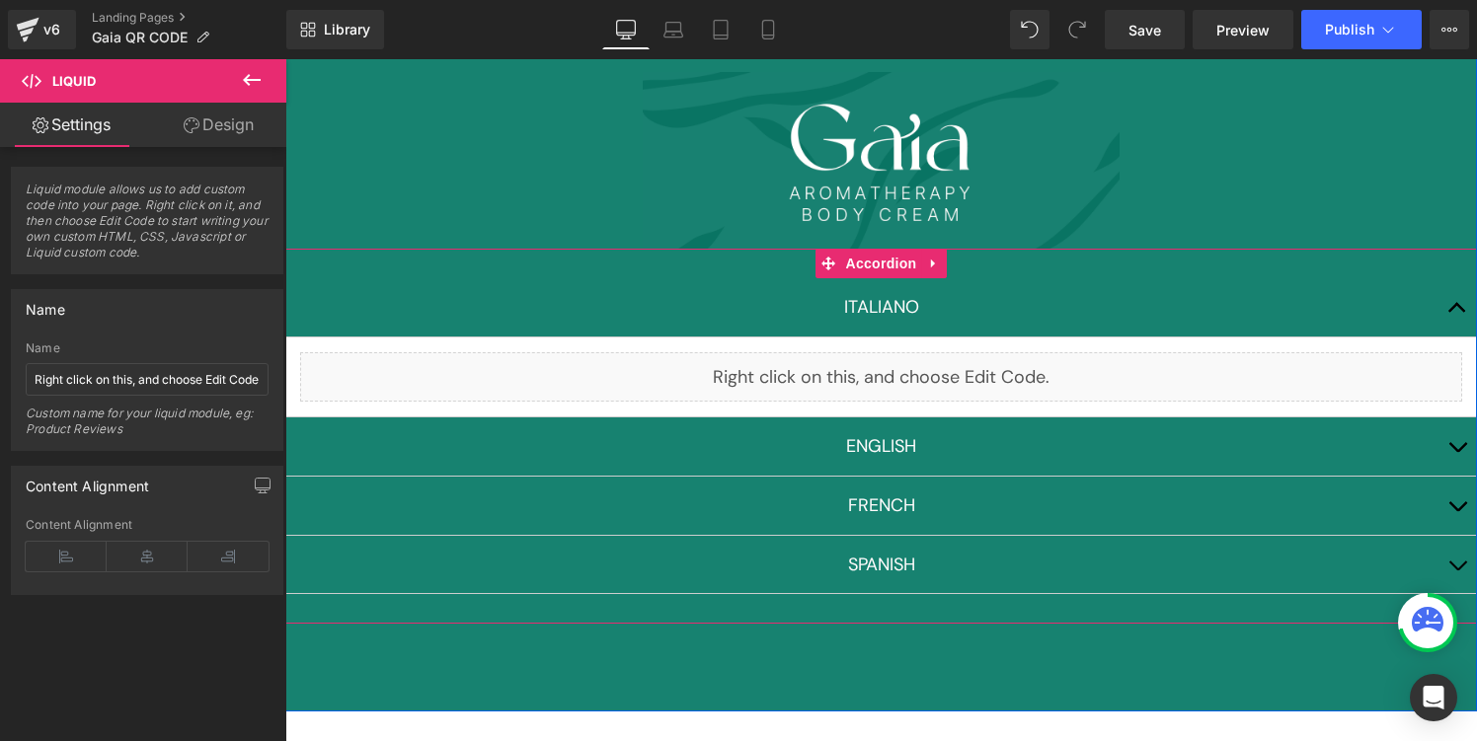
click at [911, 370] on div "Liquid" at bounding box center [881, 376] width 1162 height 49
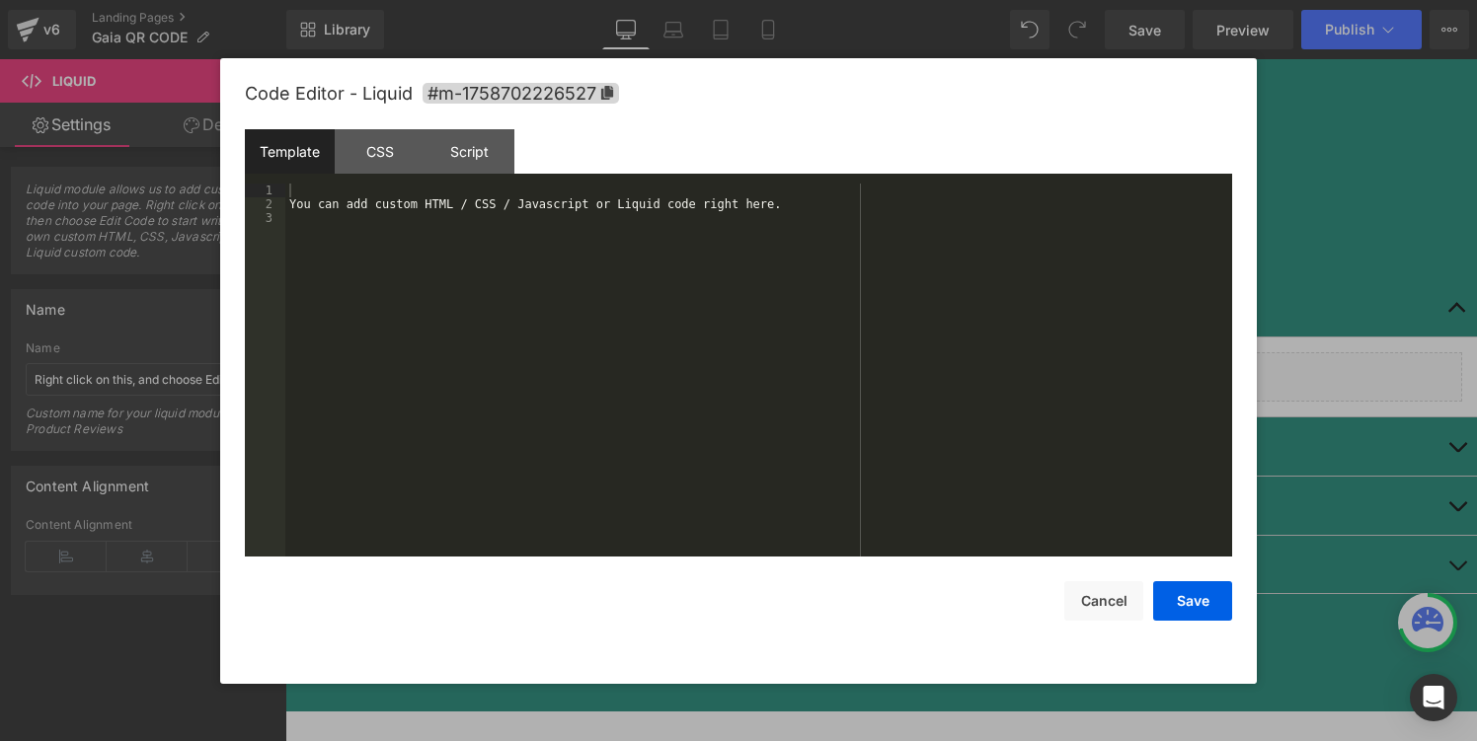
click at [568, 335] on div "You can add custom HTML / CSS / Javascript or Liquid code right here." at bounding box center [758, 384] width 947 height 401
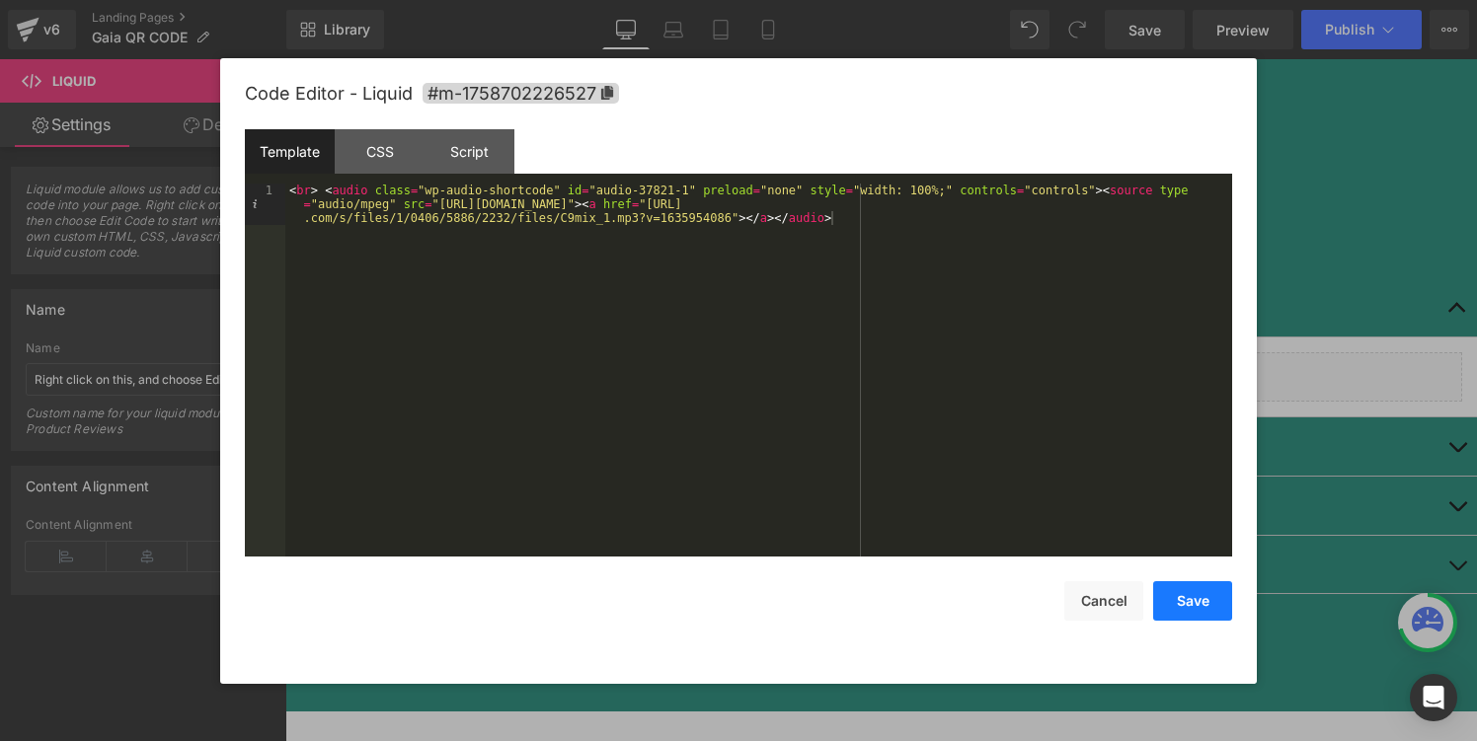
click at [1184, 616] on button "Save" at bounding box center [1192, 601] width 79 height 39
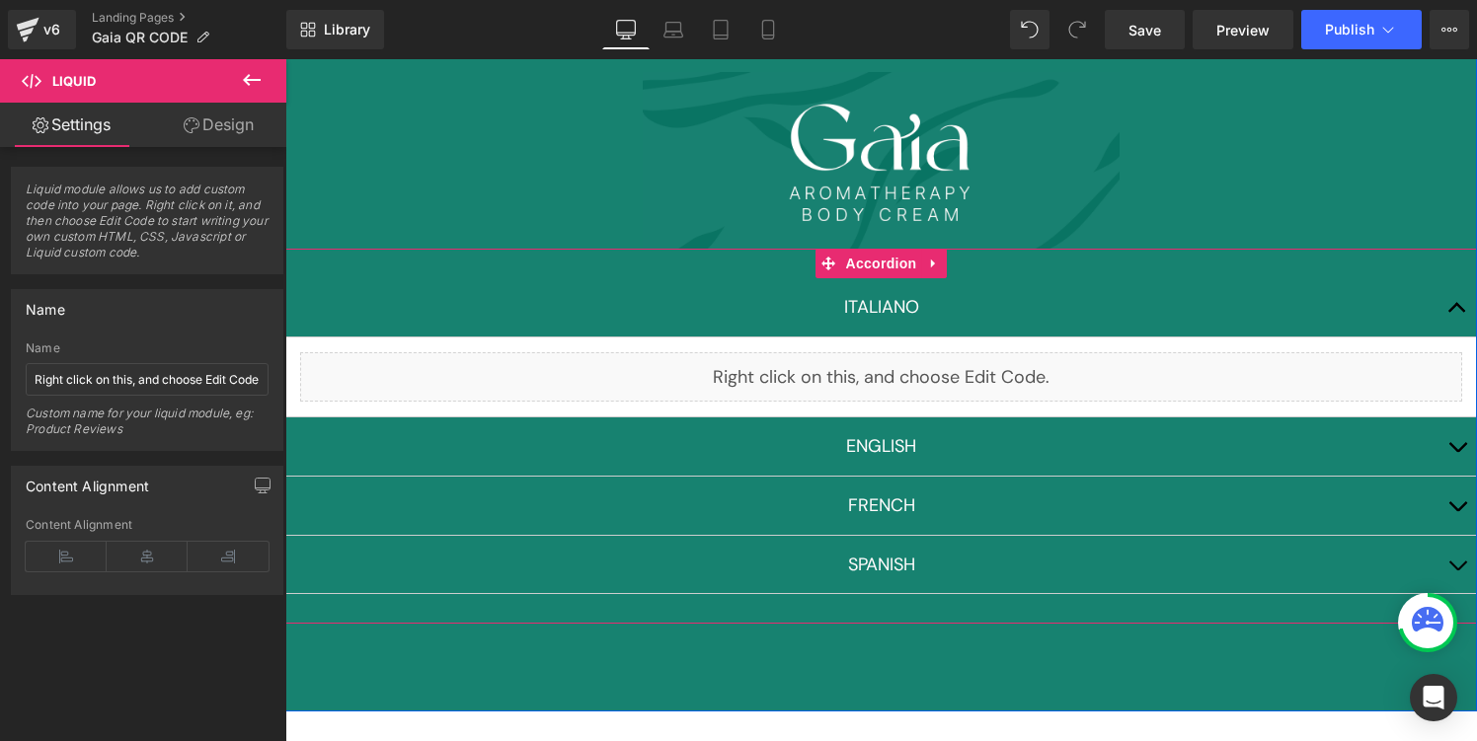
click at [1457, 313] on span "button" at bounding box center [1457, 313] width 0 height 0
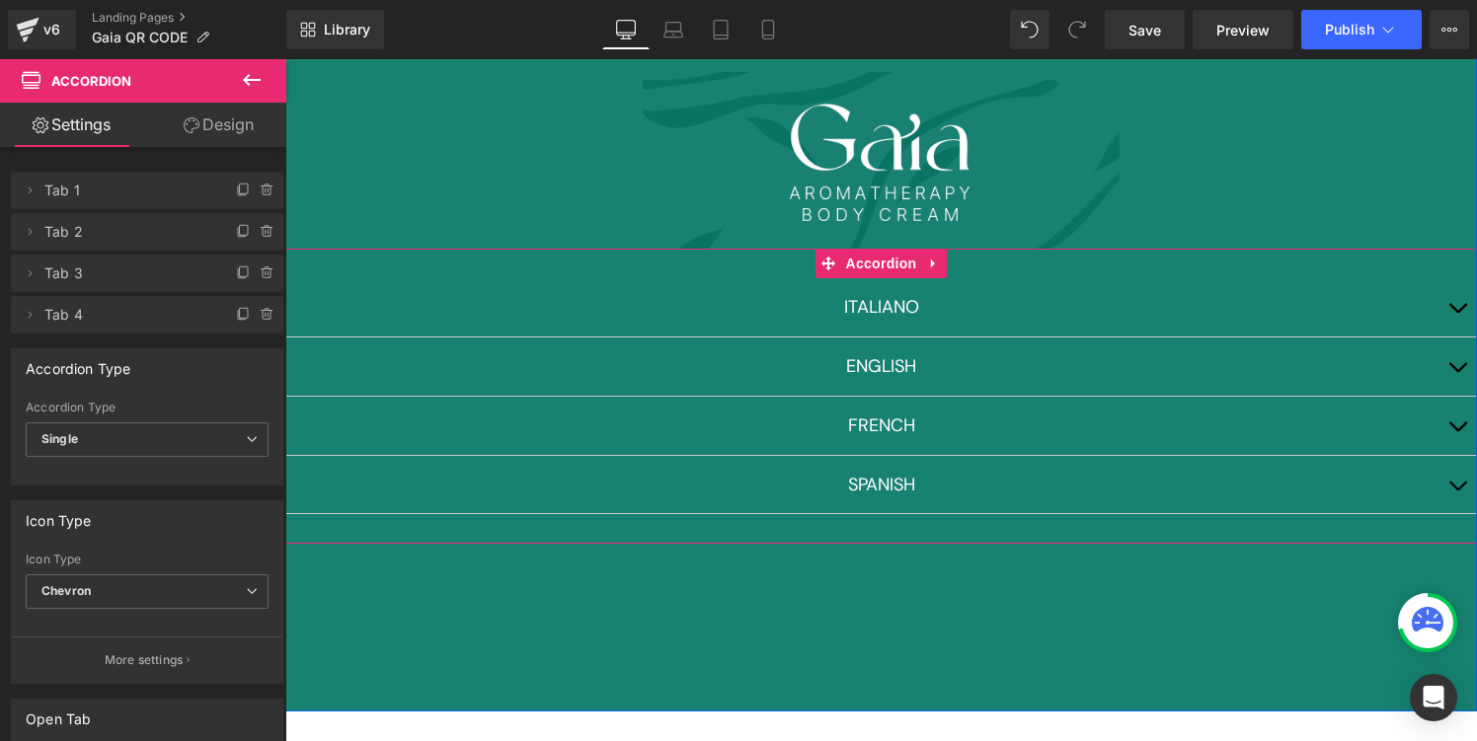
click at [1459, 371] on button "button" at bounding box center [1457, 367] width 39 height 58
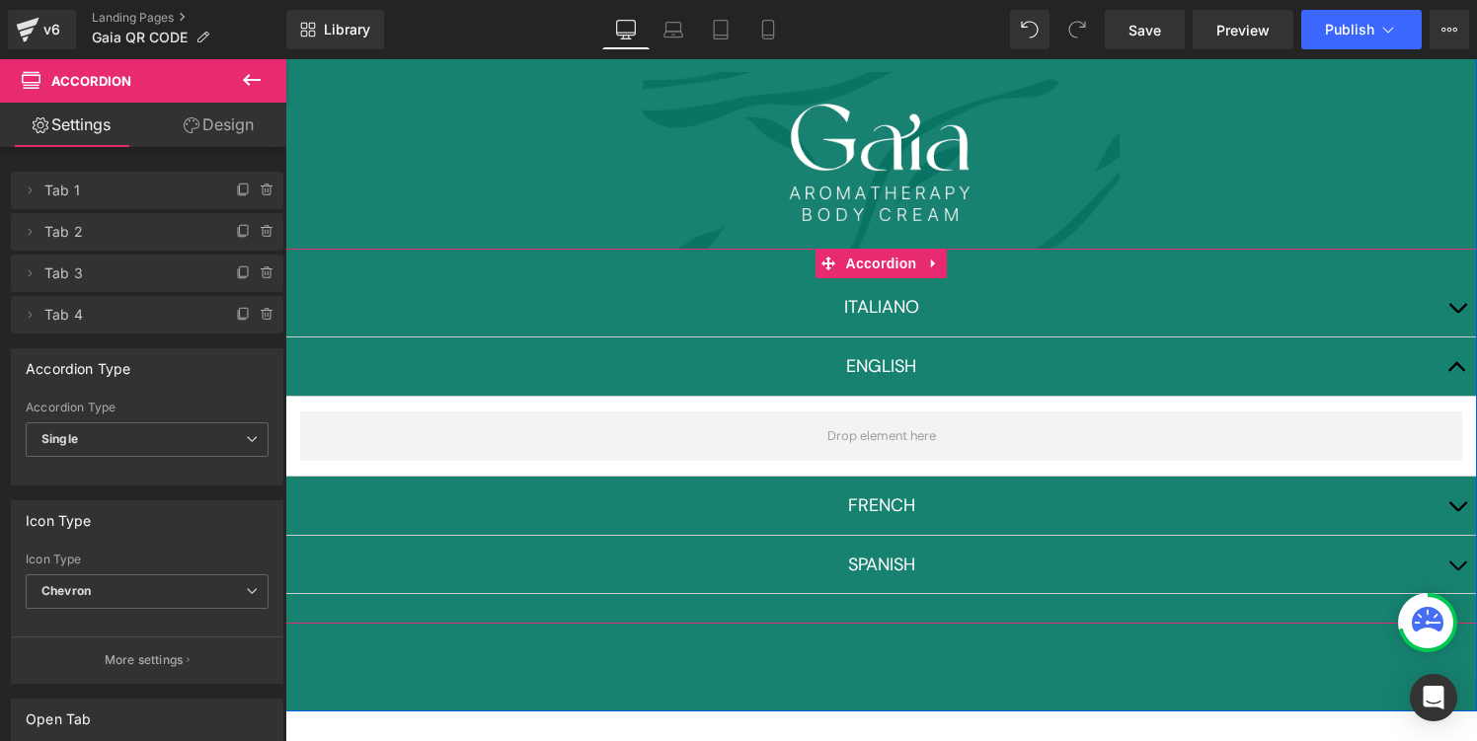
click at [1460, 565] on button "button" at bounding box center [1457, 565] width 39 height 58
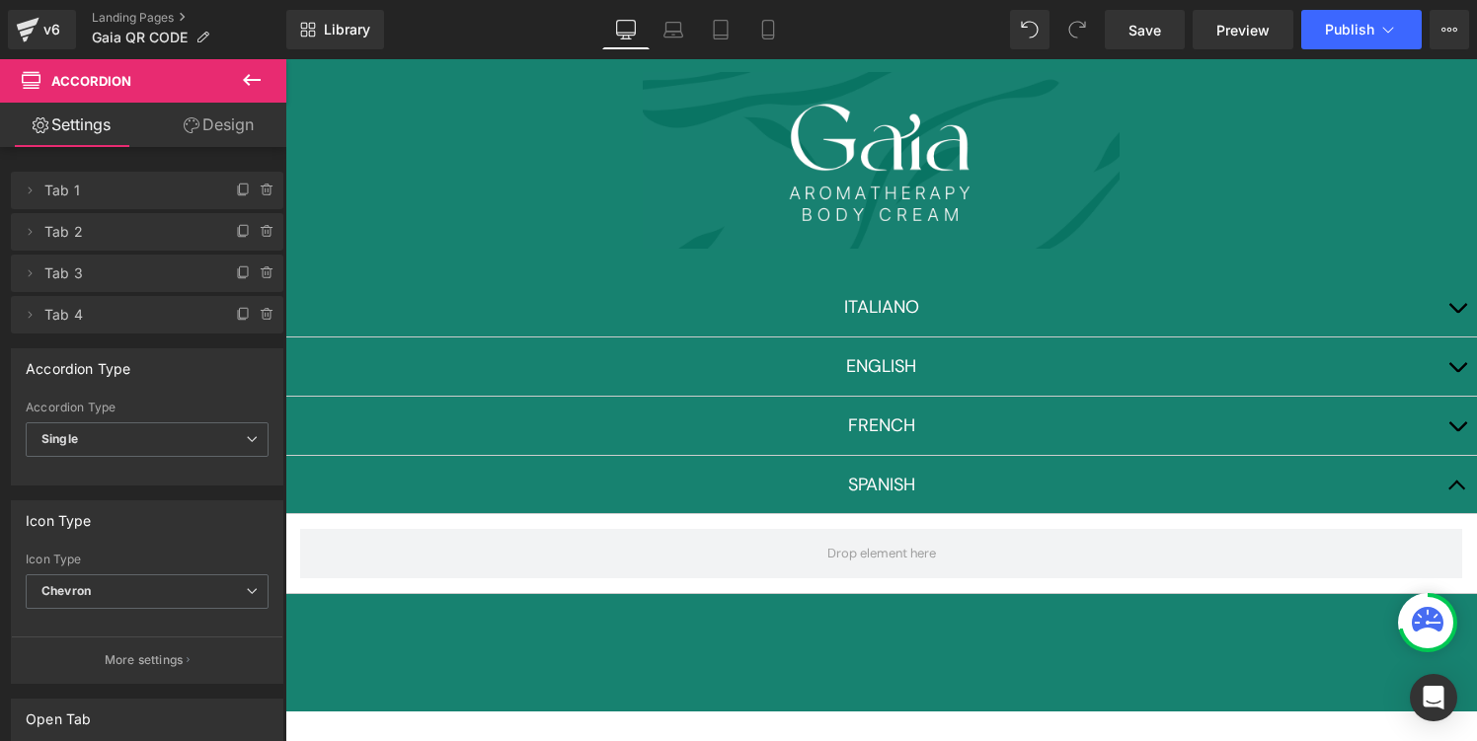
click at [258, 72] on icon at bounding box center [252, 80] width 24 height 24
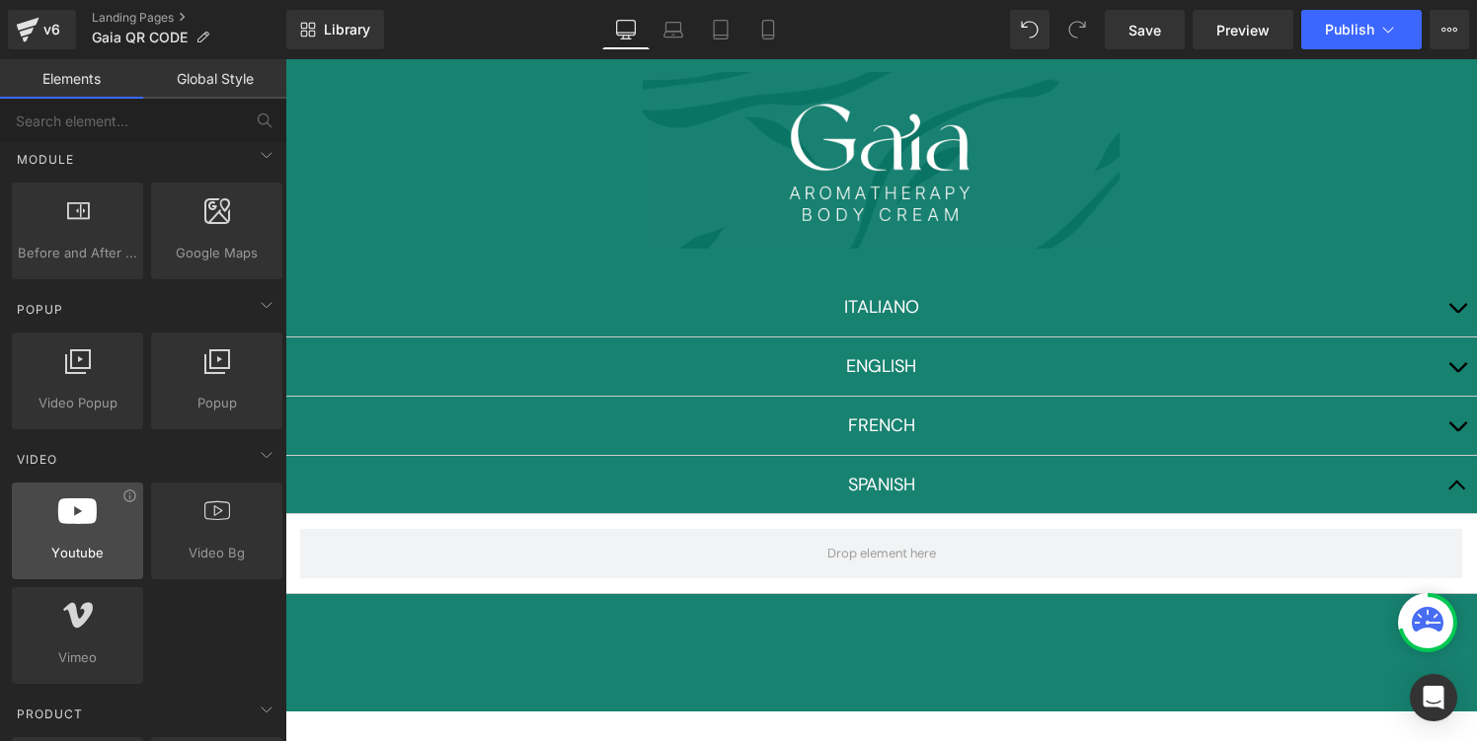
scroll to position [1031, 0]
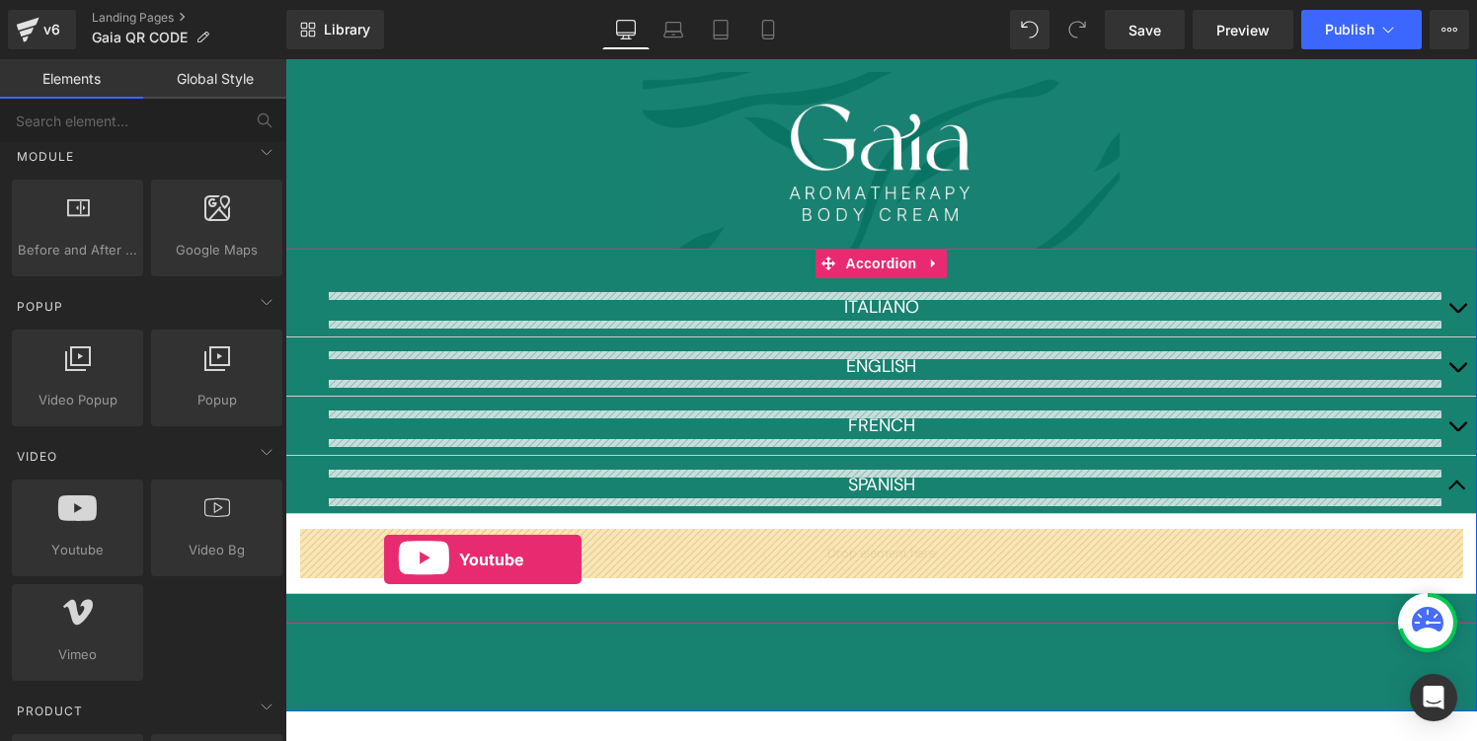
drag, startPoint x: 344, startPoint y: 584, endPoint x: 384, endPoint y: 560, distance: 46.9
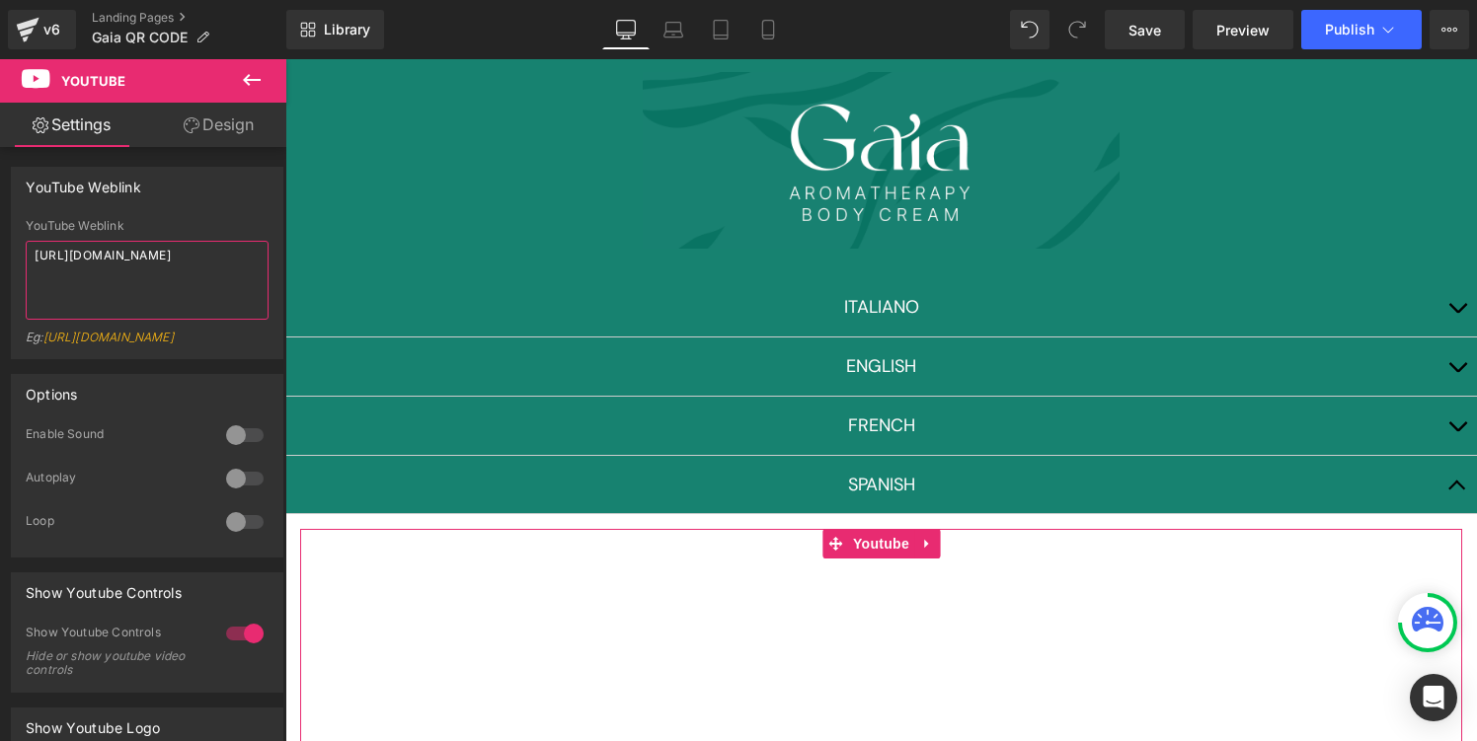
click at [226, 277] on textarea "[URL][DOMAIN_NAME]" at bounding box center [147, 280] width 243 height 79
paste textarea "[DOMAIN_NAME][URL]"
type textarea "[URL][DOMAIN_NAME]"
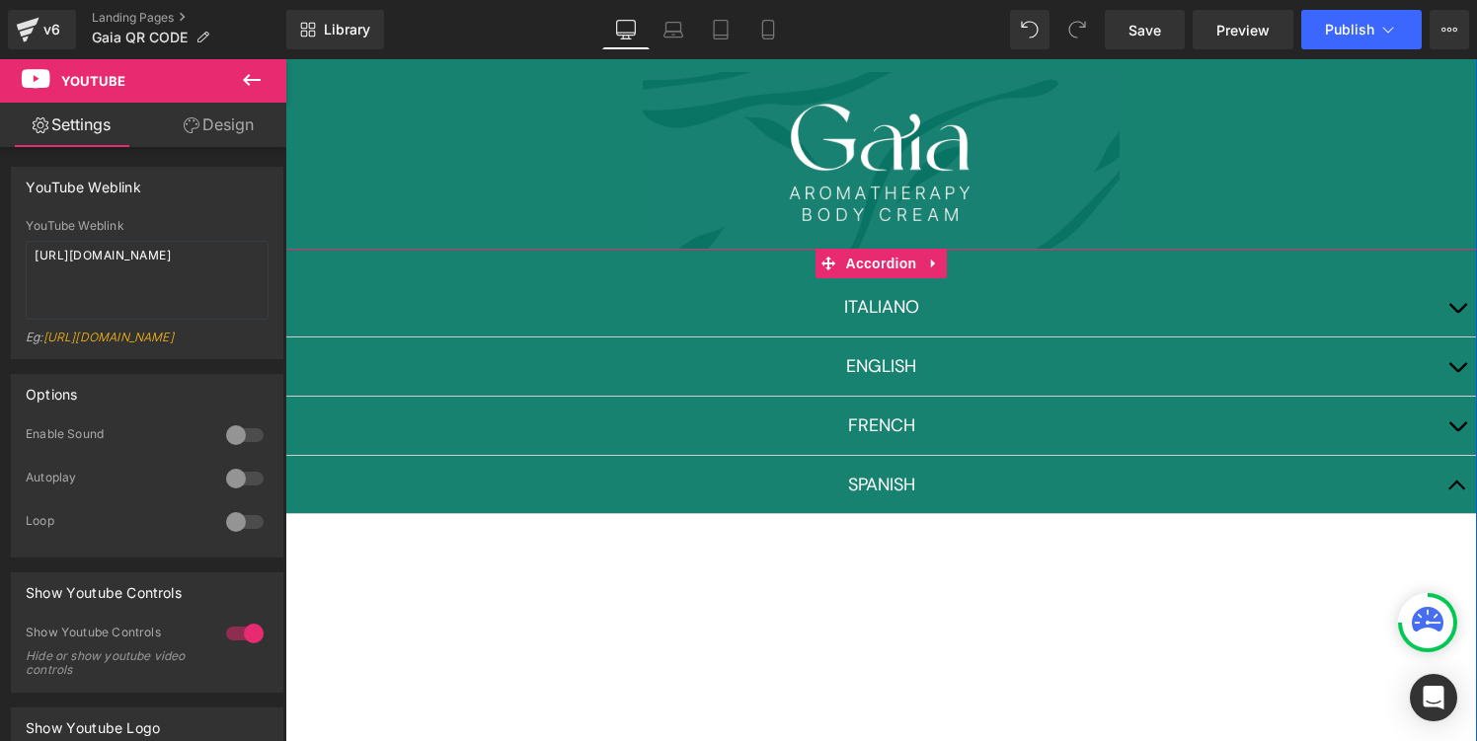
click at [1457, 491] on span "button" at bounding box center [1457, 491] width 0 height 0
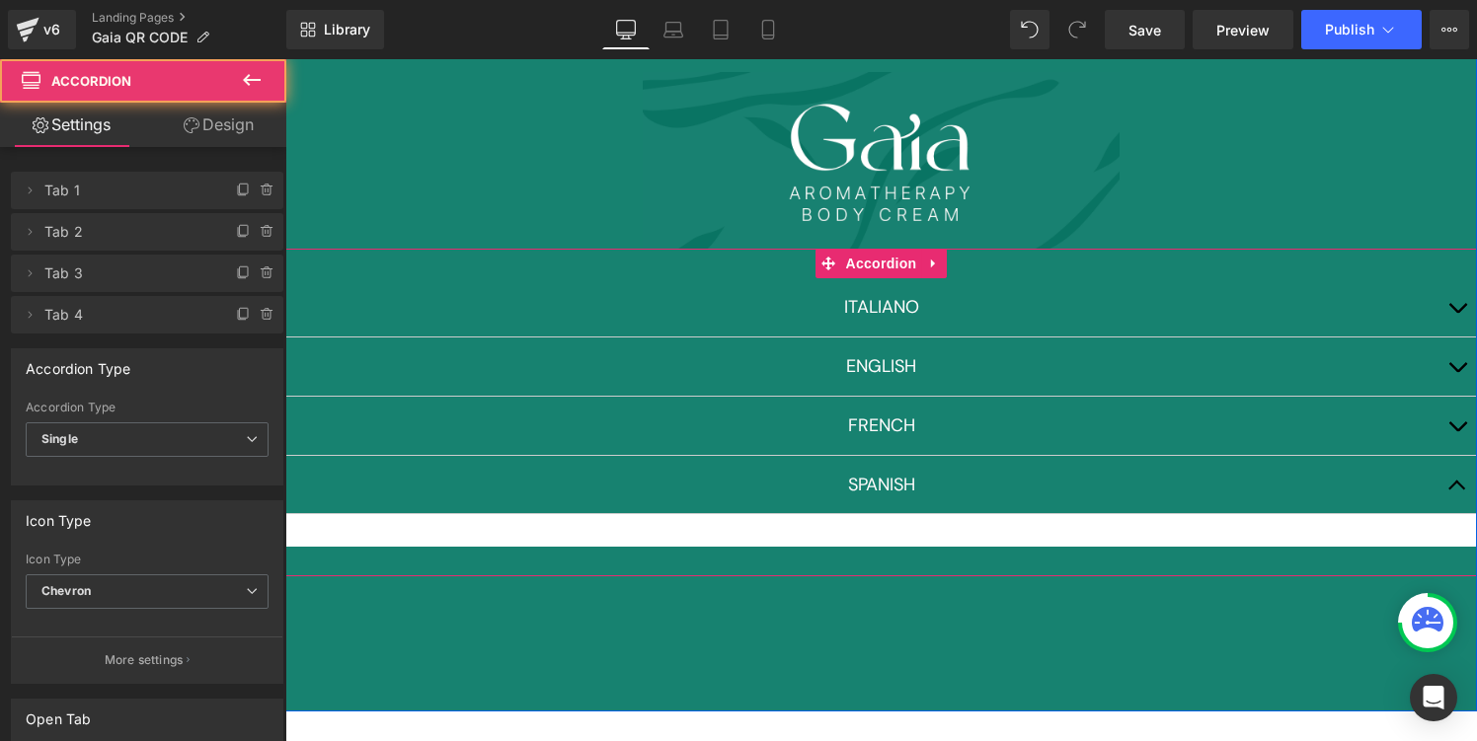
click at [1460, 421] on button "button" at bounding box center [1457, 426] width 39 height 58
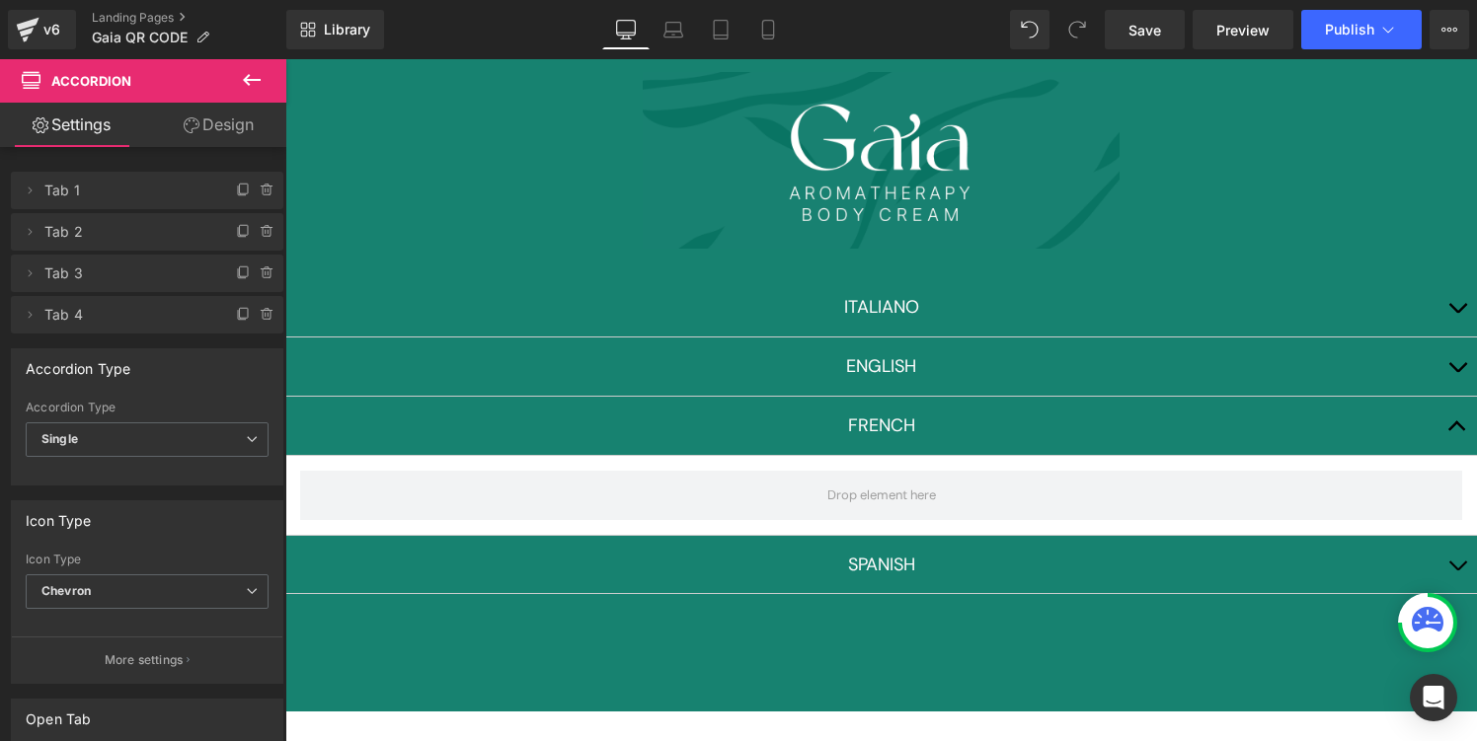
click at [254, 83] on icon at bounding box center [252, 80] width 24 height 24
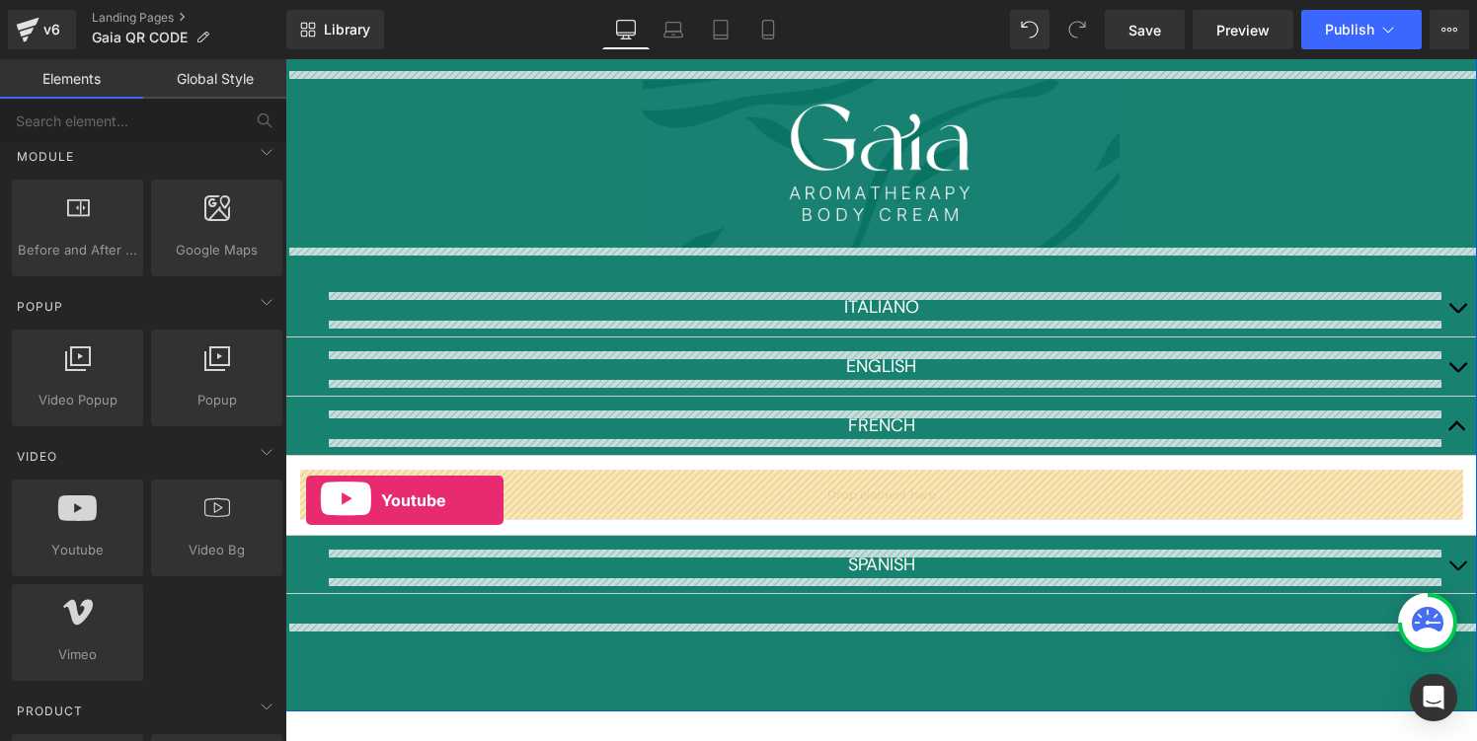
drag, startPoint x: 351, startPoint y: 589, endPoint x: 356, endPoint y: 487, distance: 102.9
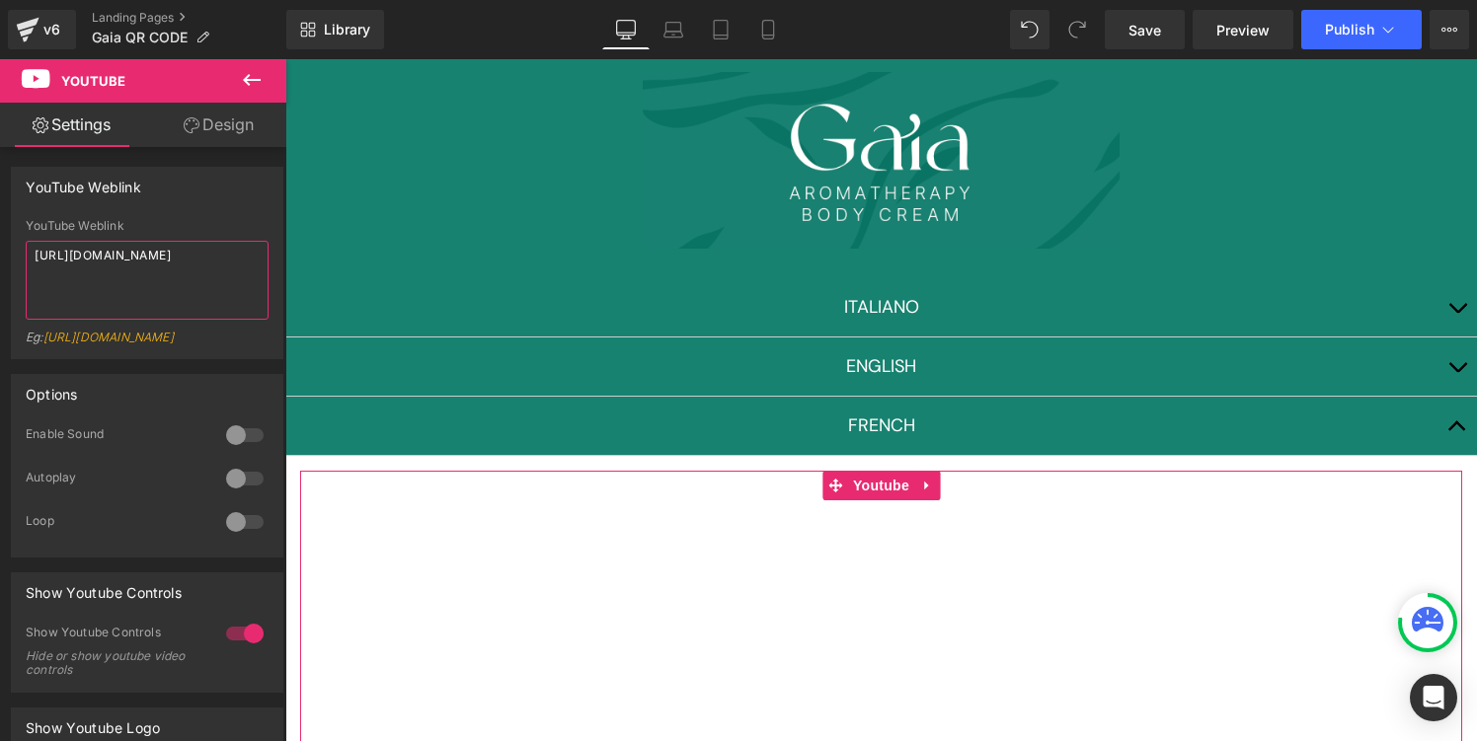
click at [172, 282] on textarea "[URL][DOMAIN_NAME]" at bounding box center [147, 280] width 243 height 79
paste textarea "[DOMAIN_NAME][URL]"
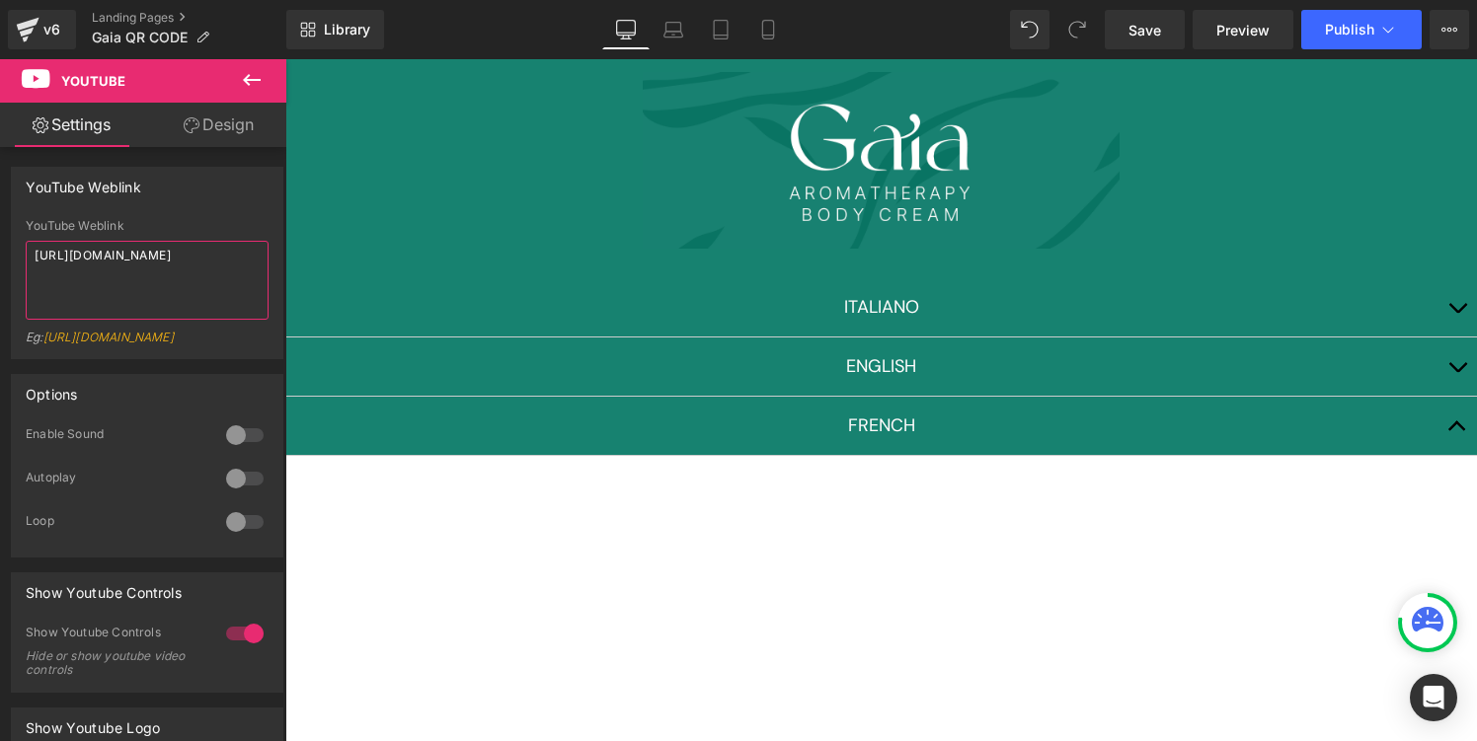
type textarea "[URL][DOMAIN_NAME]"
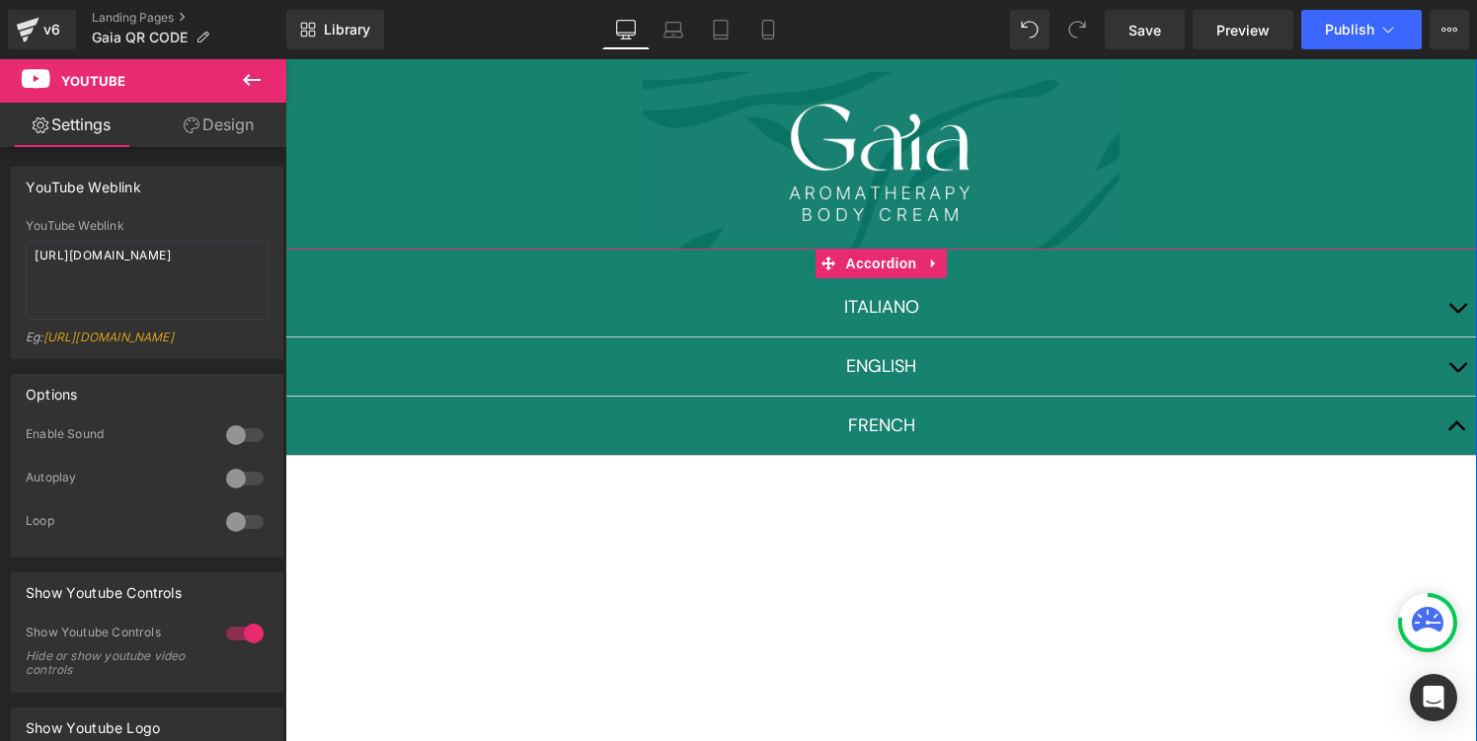
click at [1455, 373] on button "button" at bounding box center [1457, 367] width 39 height 58
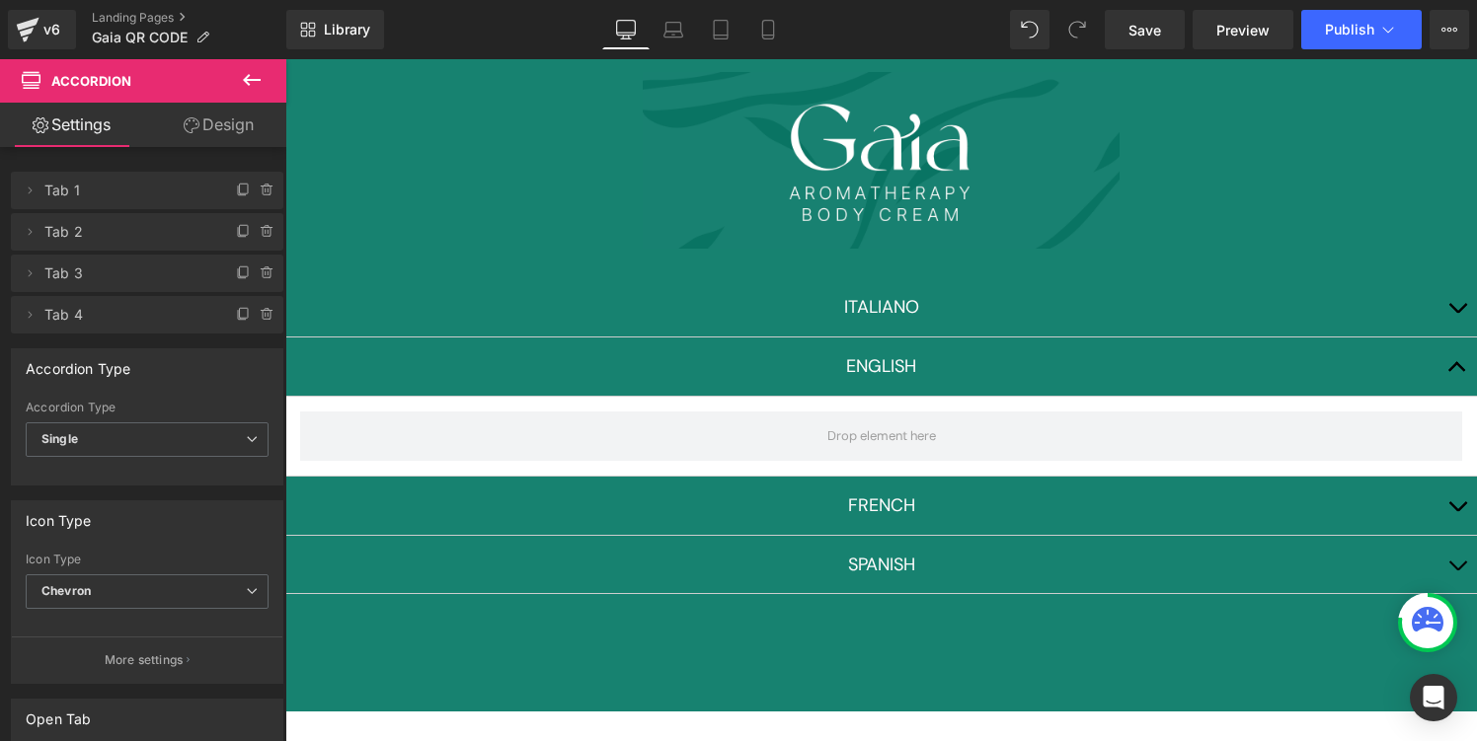
click at [251, 84] on icon at bounding box center [252, 80] width 24 height 24
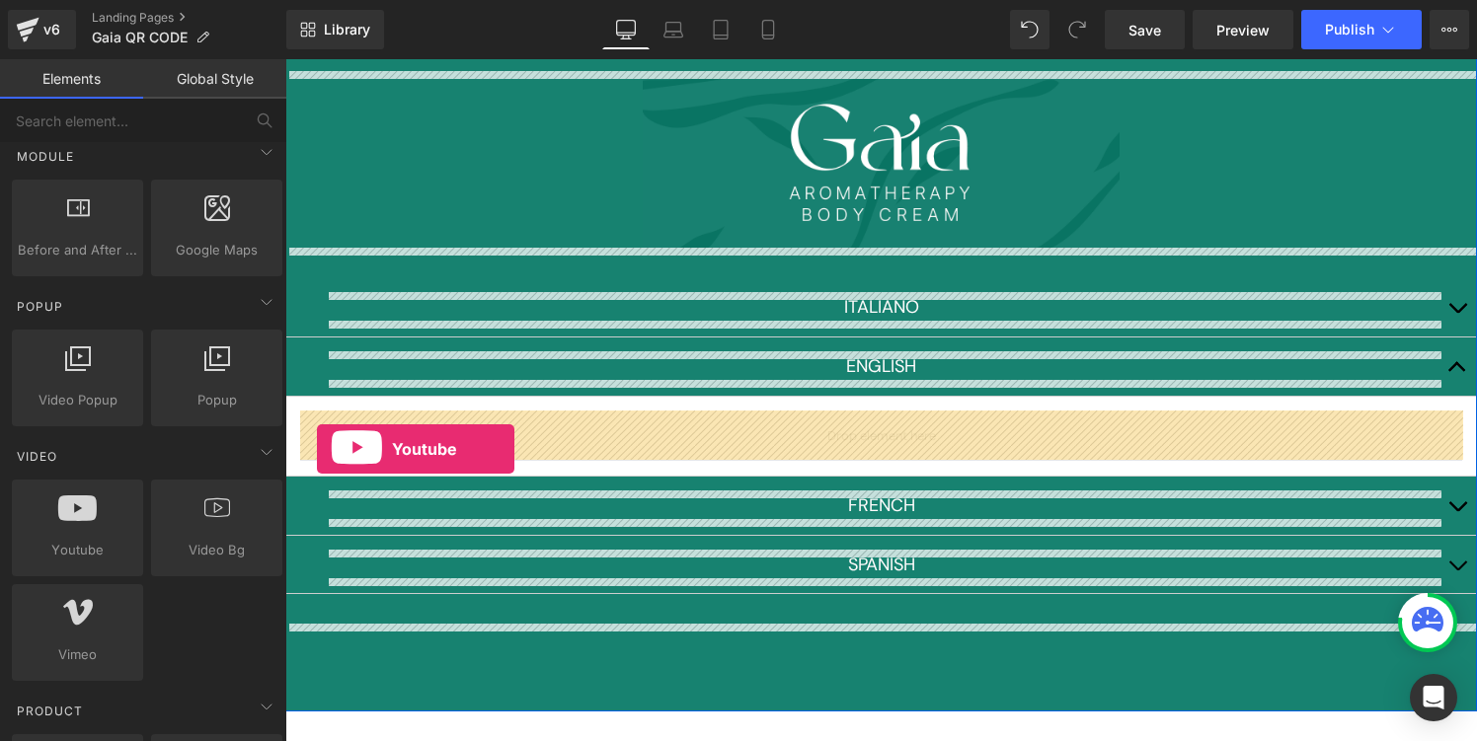
drag, startPoint x: 351, startPoint y: 595, endPoint x: 317, endPoint y: 449, distance: 149.9
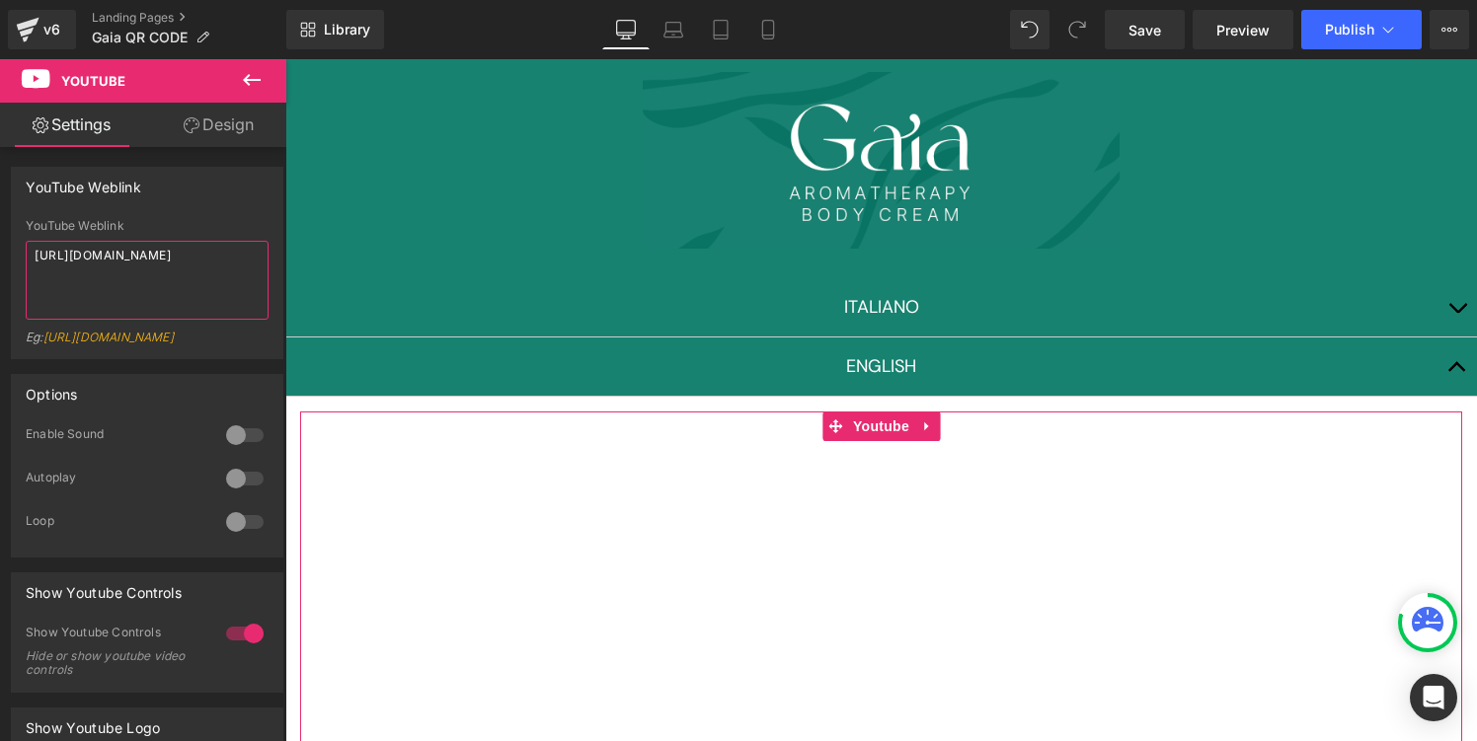
click at [198, 283] on textarea "[URL][DOMAIN_NAME]" at bounding box center [147, 280] width 243 height 79
paste textarea "[DOMAIN_NAME][URL]"
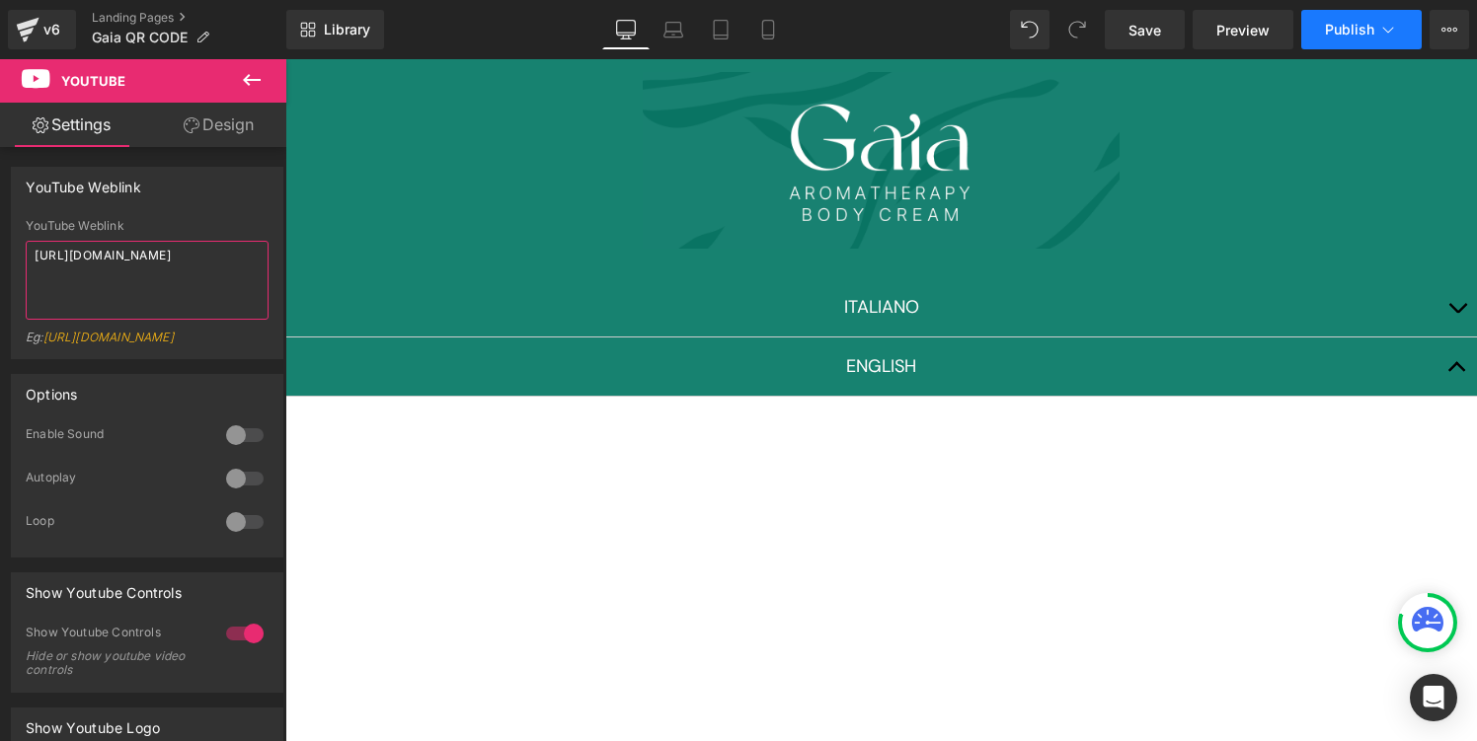
type textarea "[URL][DOMAIN_NAME]"
click at [1337, 34] on span "Publish" at bounding box center [1349, 30] width 49 height 16
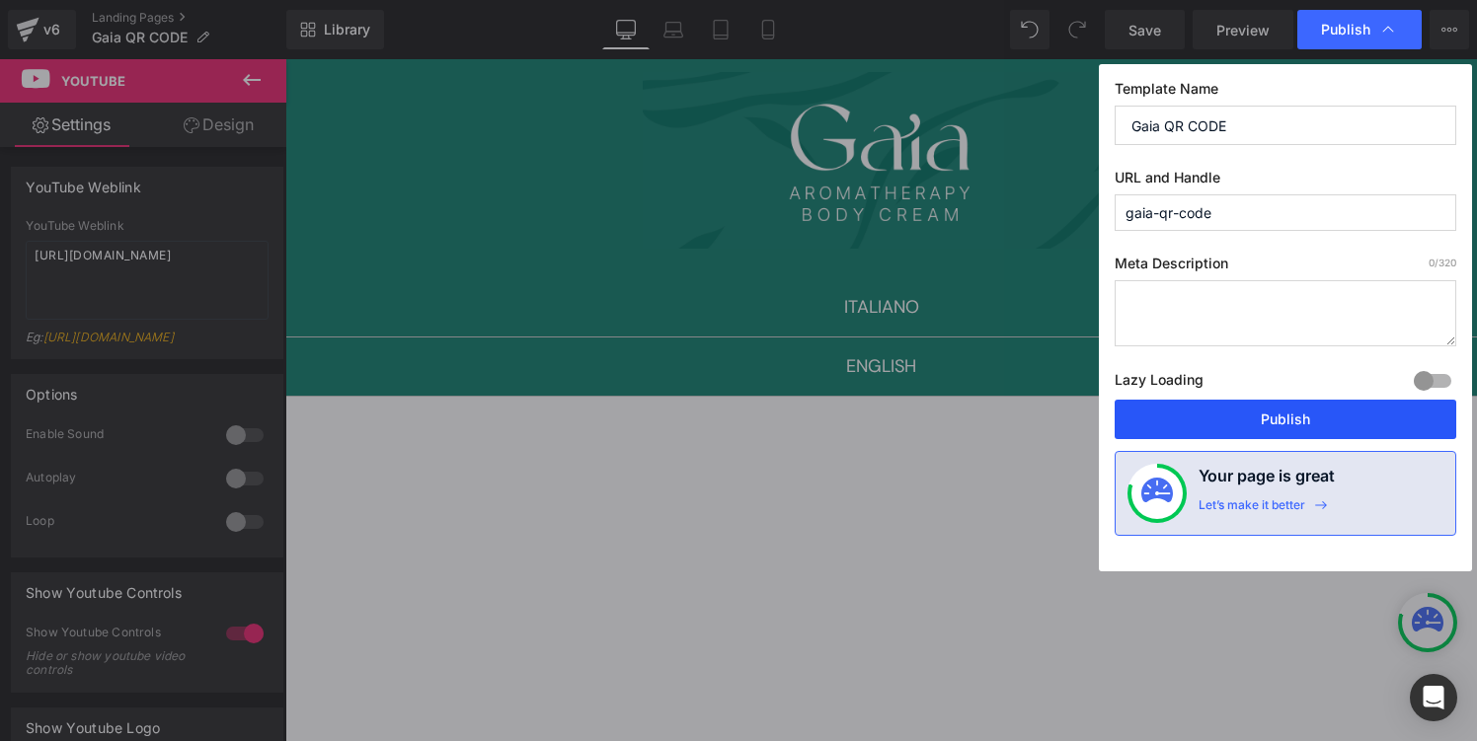
click at [1262, 408] on button "Publish" at bounding box center [1286, 419] width 342 height 39
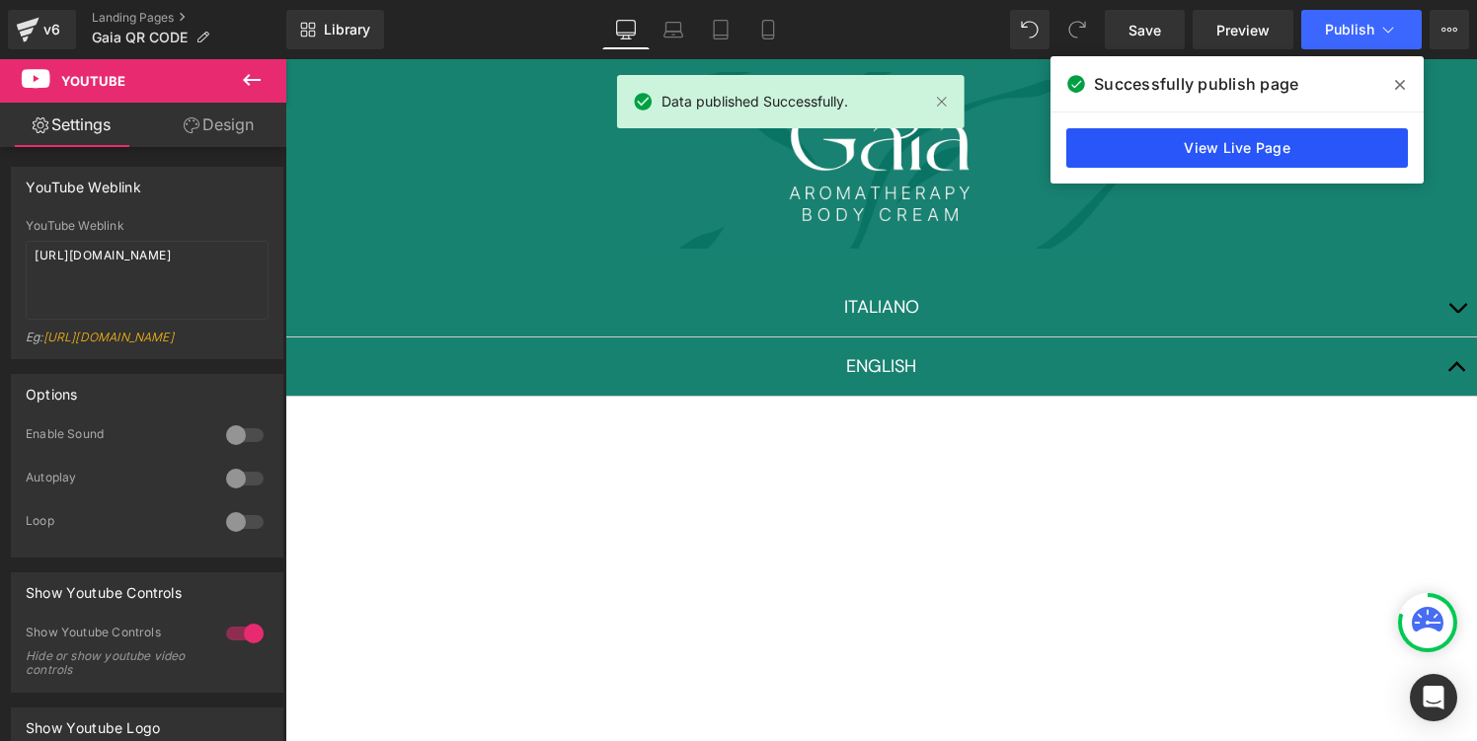
click at [1345, 155] on link "View Live Page" at bounding box center [1237, 147] width 342 height 39
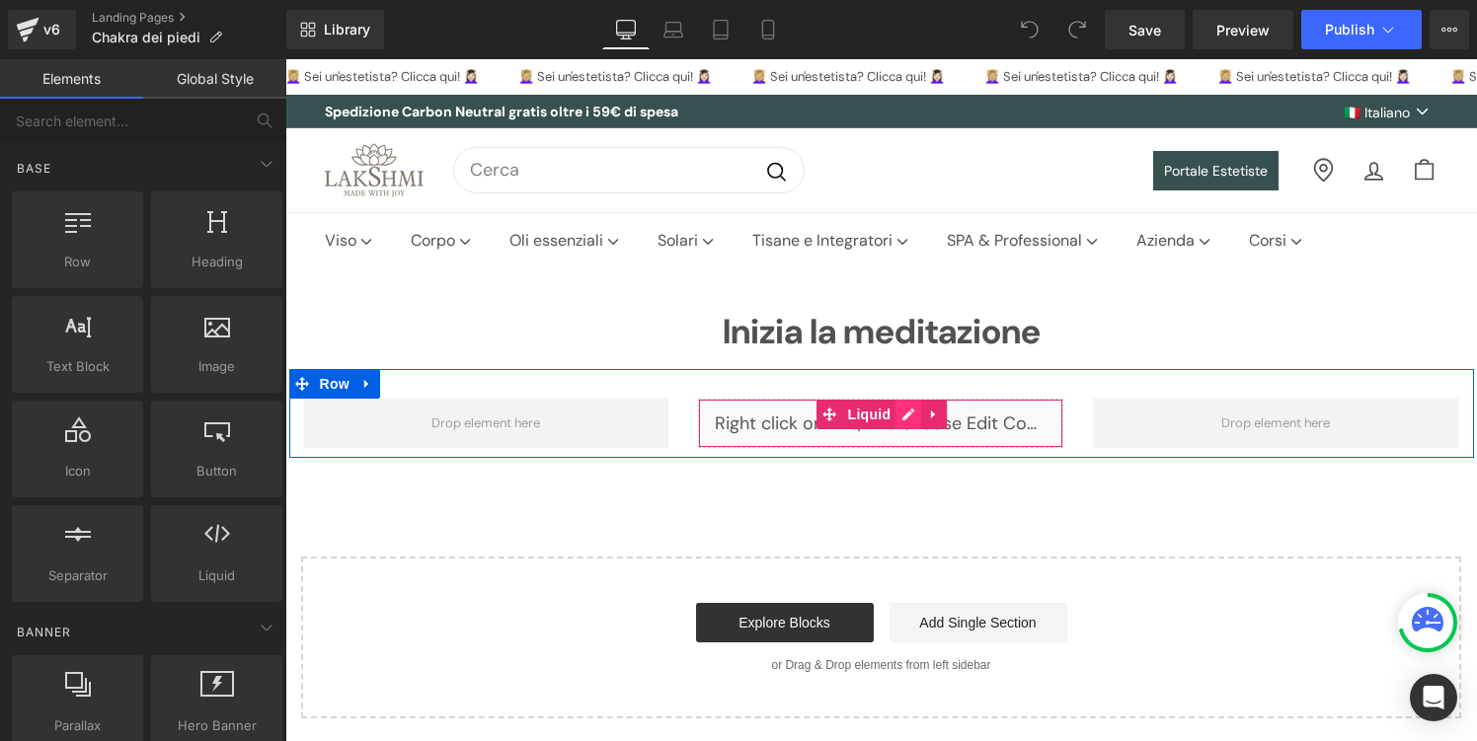
click at [912, 416] on div "Liquid" at bounding box center [880, 423] width 365 height 49
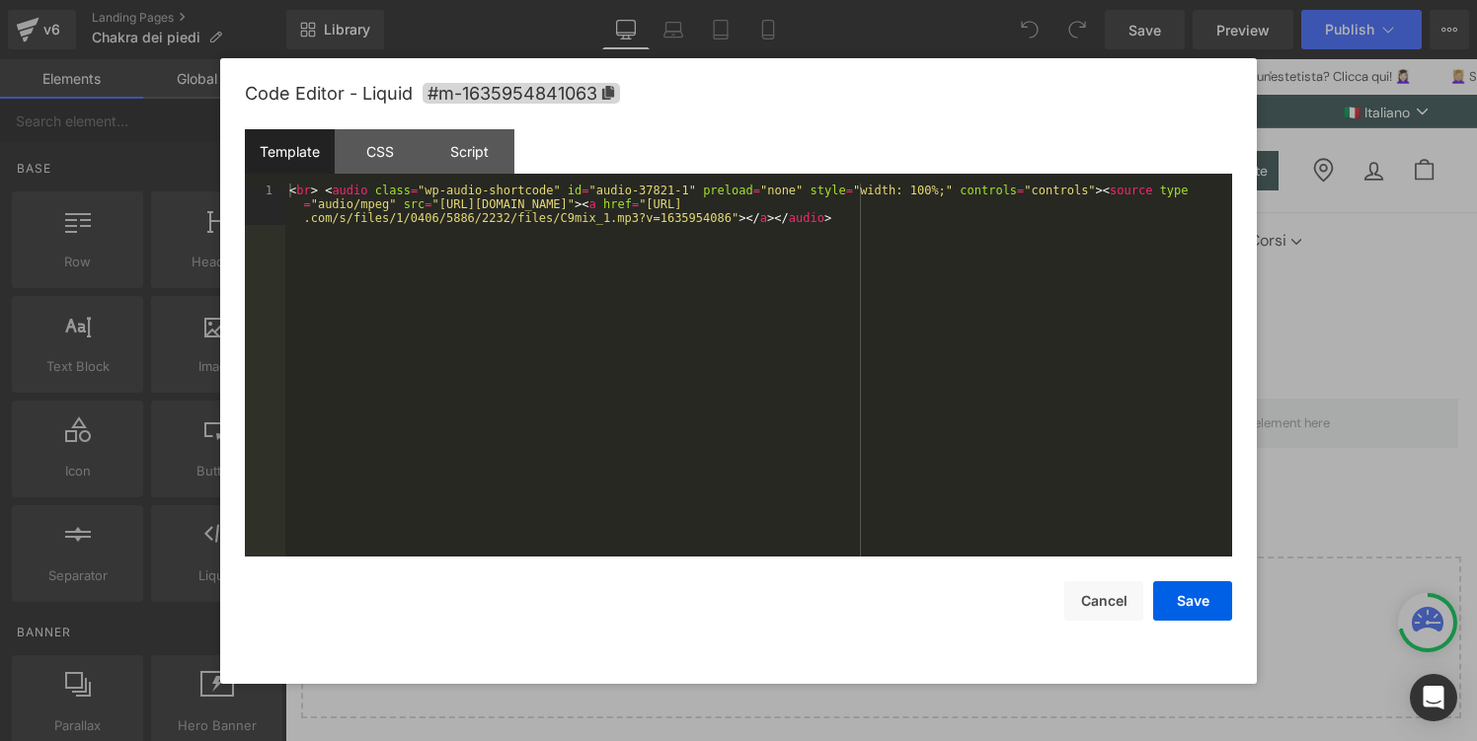
click at [796, 342] on div "< br > < audio class = "wp-audio-shortcode" id = "audio-37821-1" preload = "non…" at bounding box center [758, 412] width 947 height 456
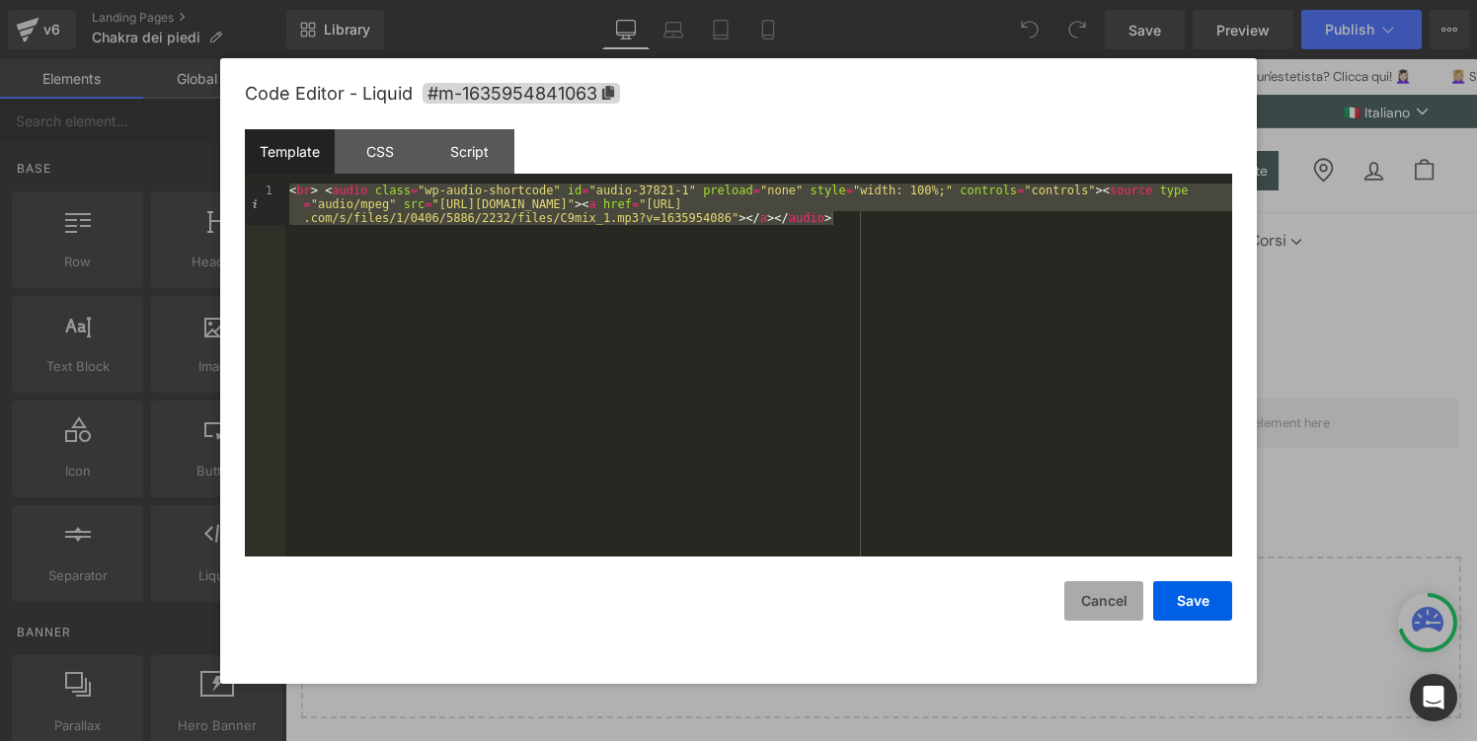
click at [1097, 606] on button "Cancel" at bounding box center [1103, 601] width 79 height 39
